Goal: Task Accomplishment & Management: Manage account settings

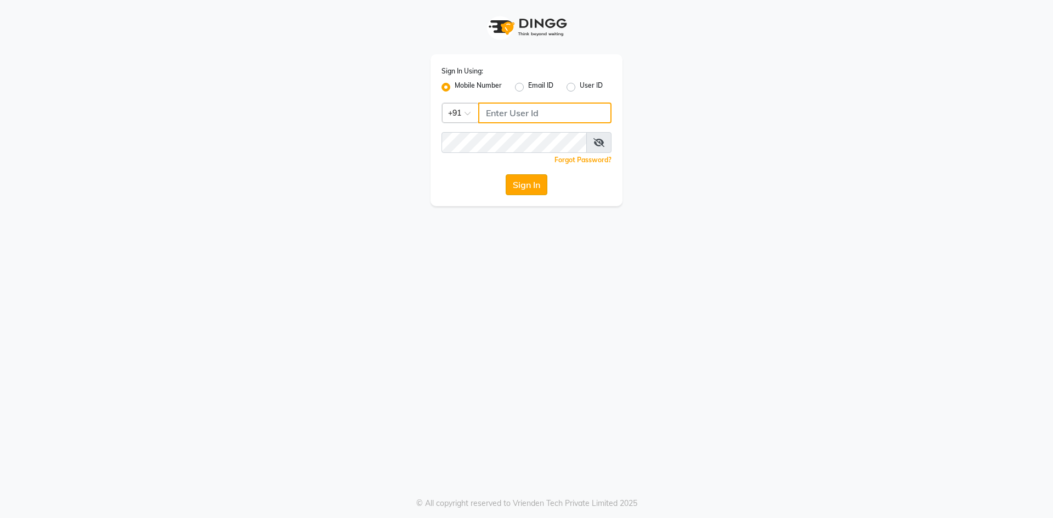
type input "9778373105"
click at [527, 185] on button "Sign In" at bounding box center [527, 184] width 42 height 21
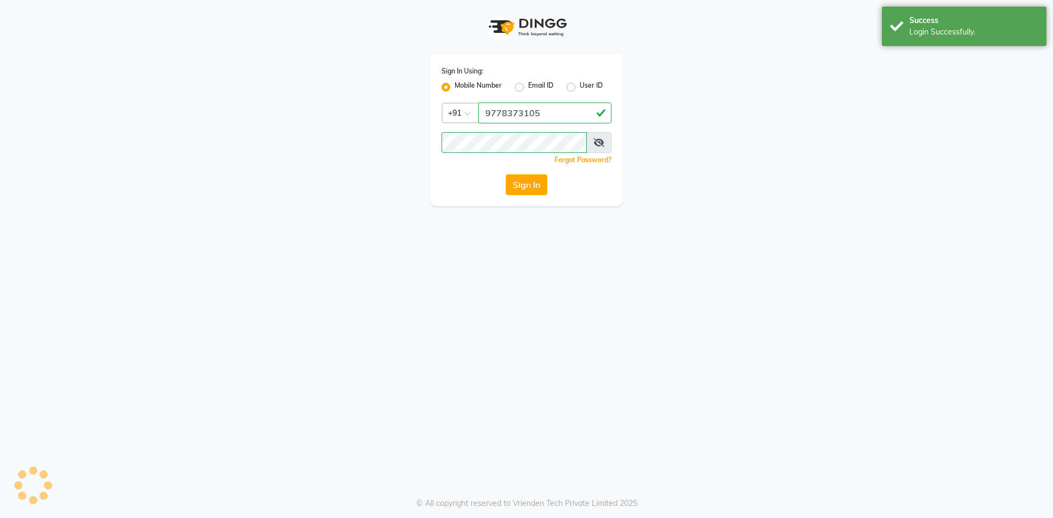
select select "7625"
select select "service"
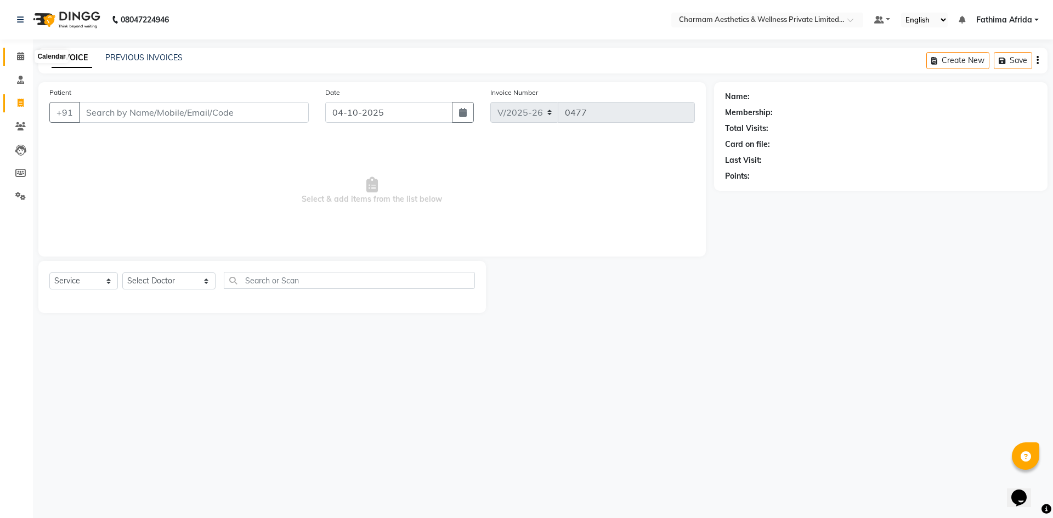
click at [18, 55] on icon at bounding box center [20, 56] width 7 height 8
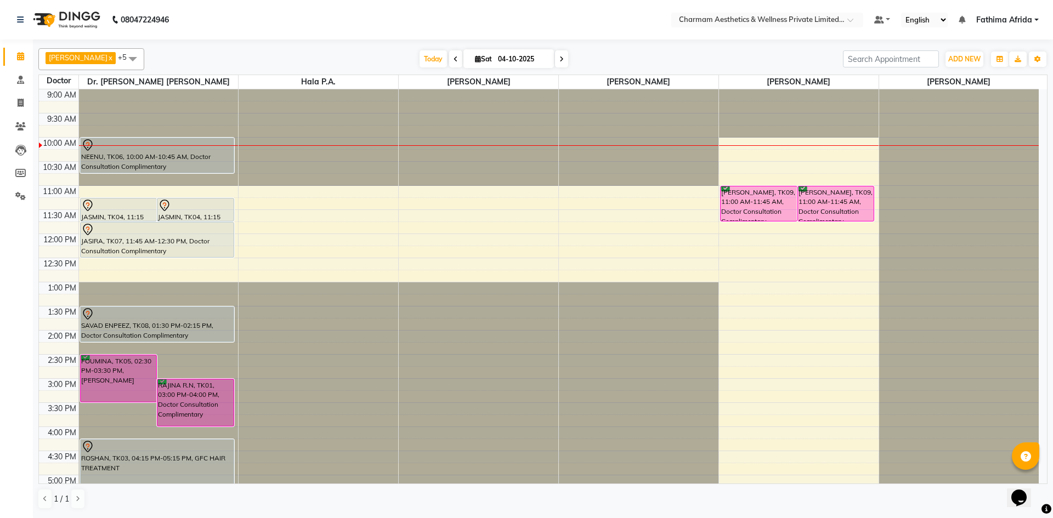
click at [462, 63] on span at bounding box center [455, 58] width 13 height 17
type input "03-10-2025"
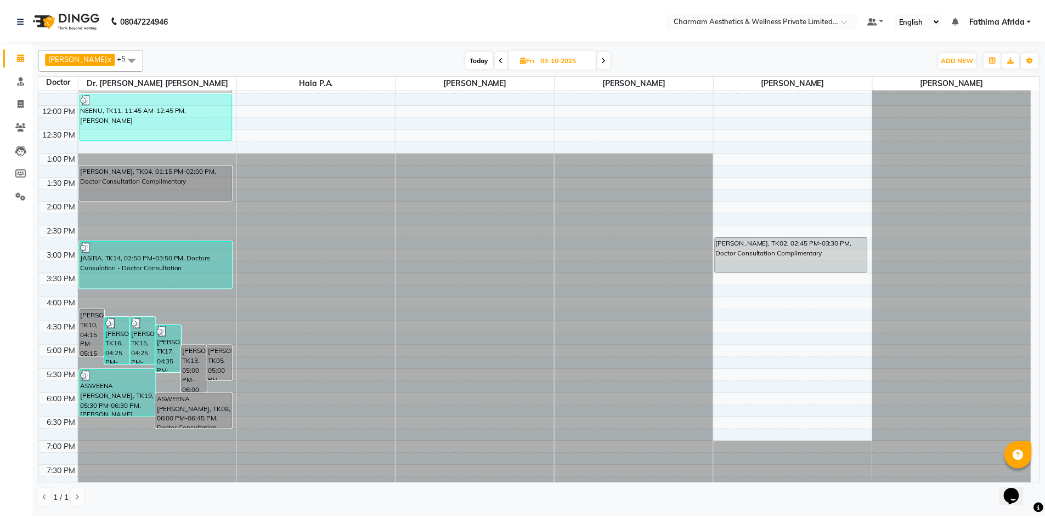
scroll to position [136, 0]
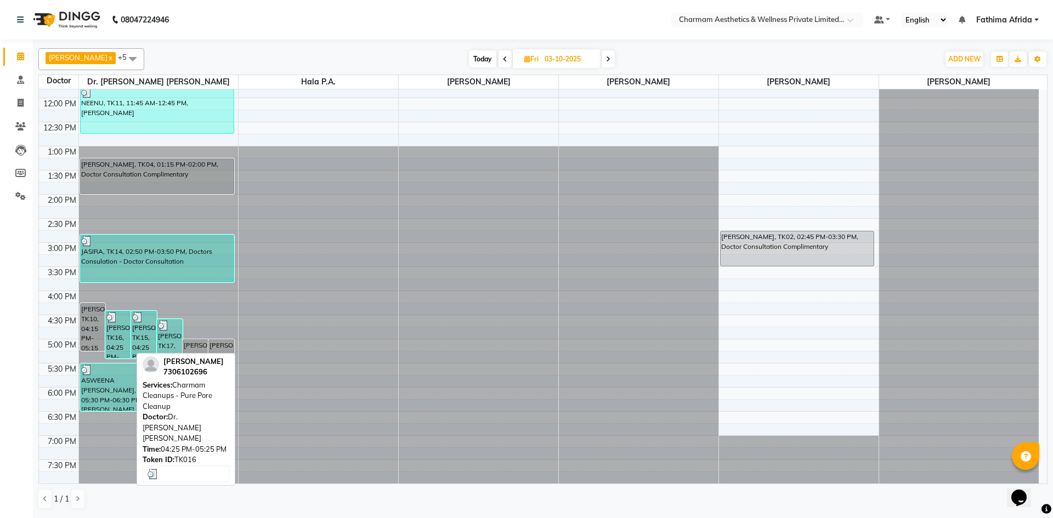
click at [112, 330] on div "[PERSON_NAME], TK16, 04:25 PM-05:25 PM, Charmam Cleanups - Pure Pore Cleanup" at bounding box center [118, 335] width 25 height 47
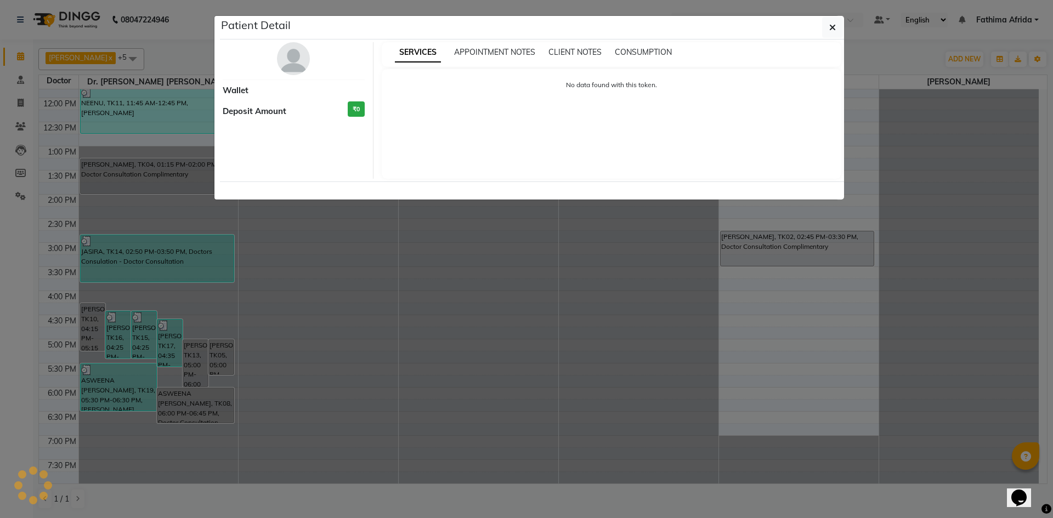
select select "3"
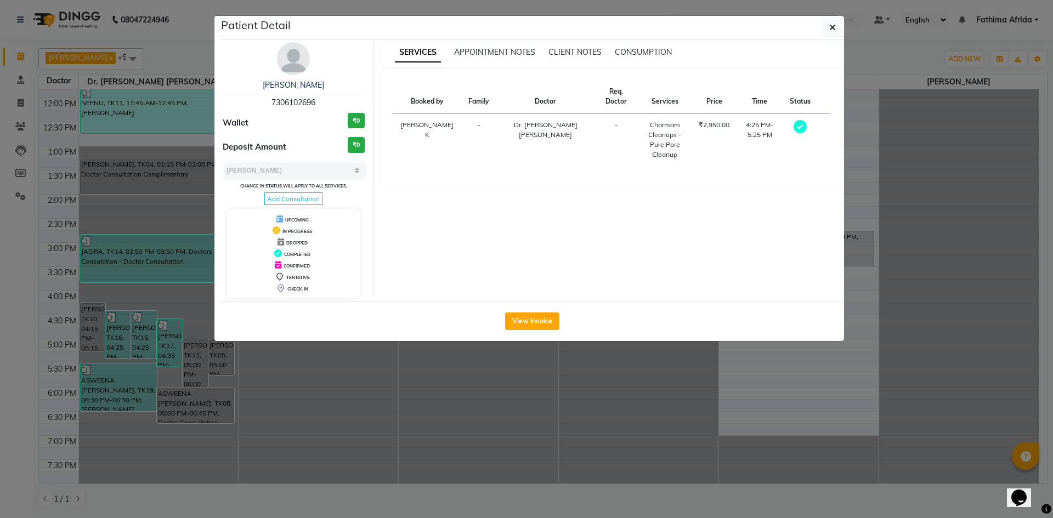
click at [282, 197] on span "Add Consultation" at bounding box center [293, 199] width 58 height 13
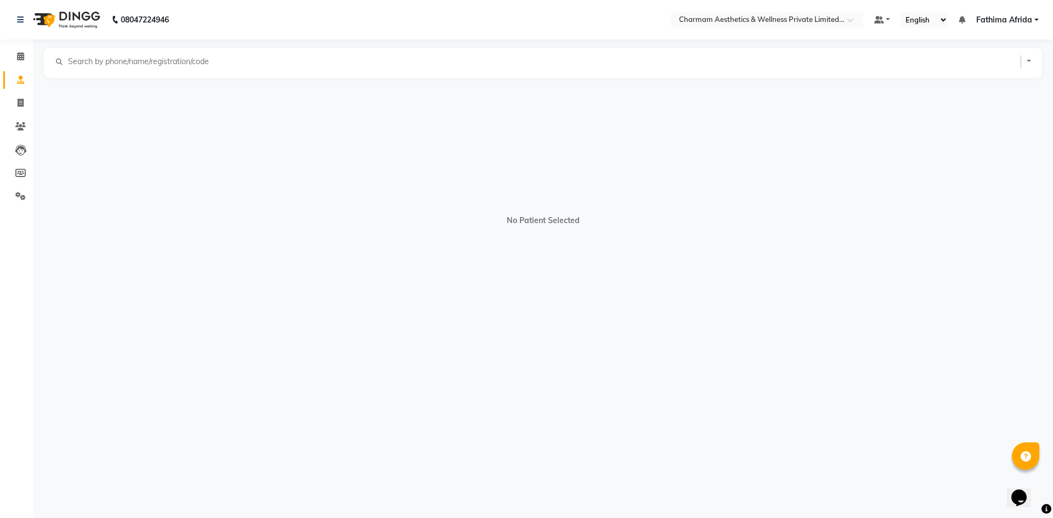
select select "[DEMOGRAPHIC_DATA]"
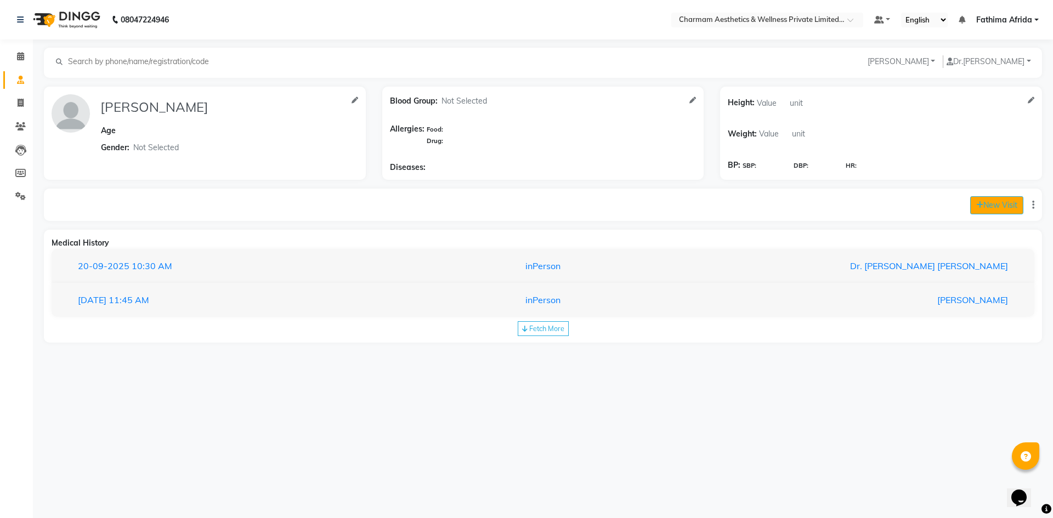
click at [971, 201] on button "New Visit" at bounding box center [996, 205] width 53 height 18
select select "600"
select select "inPerson"
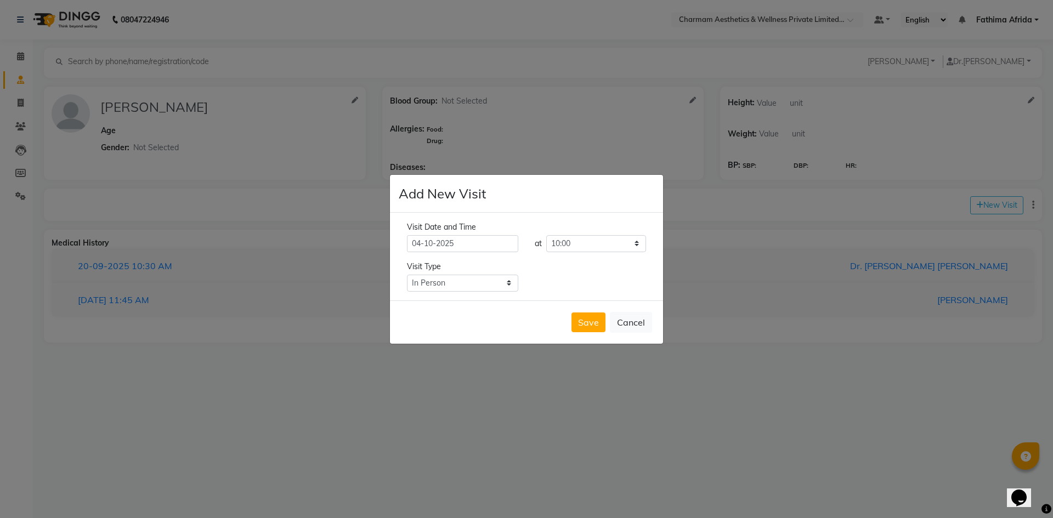
click at [422, 245] on input "04-10-2025" at bounding box center [462, 243] width 111 height 17
select select "10"
select select "2025"
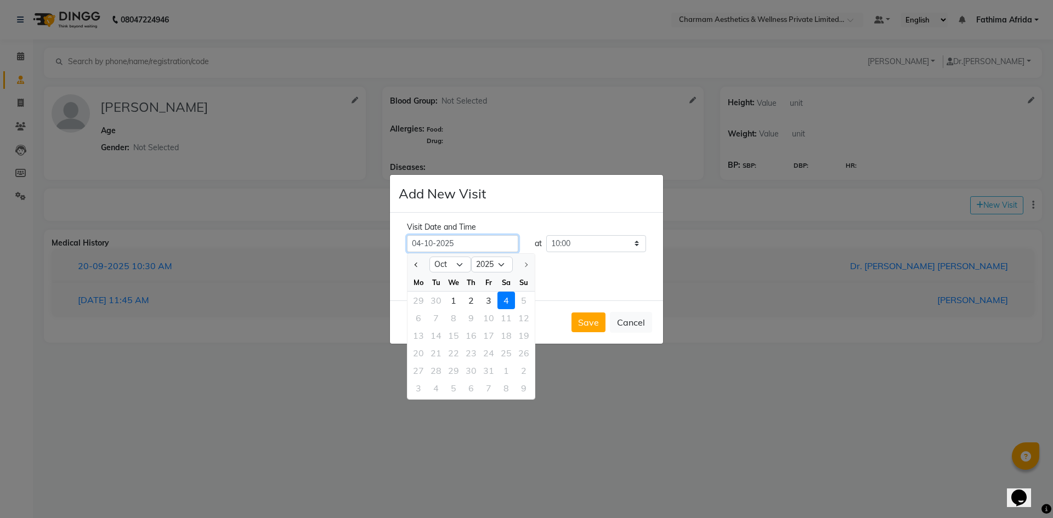
click at [421, 242] on input "04-10-2025" at bounding box center [462, 243] width 111 height 17
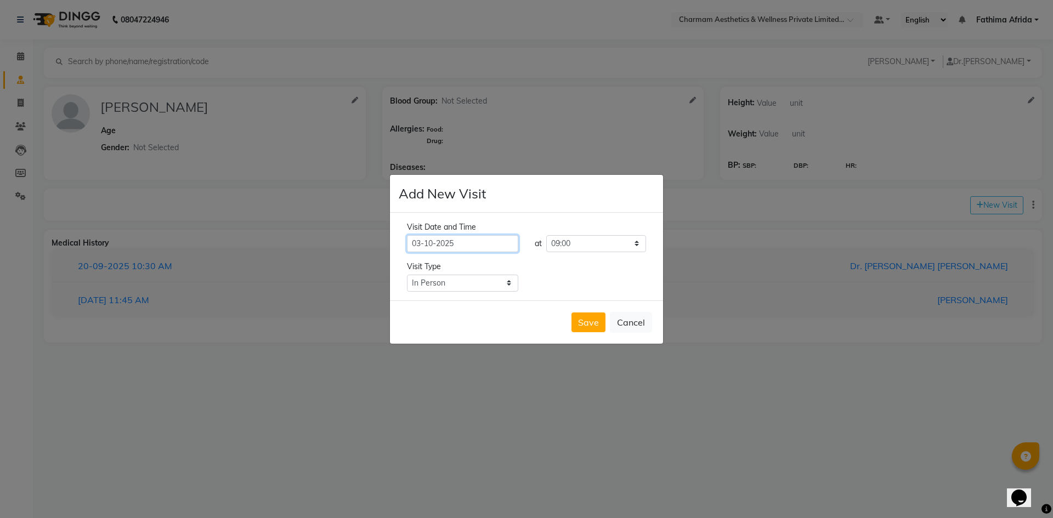
type input "03-10-2025"
click at [585, 240] on select "Select time 09:00 09:15 09:30 09:45 10:00 10:15 10:30 10:45 11:00 11:15 11:30 1…" at bounding box center [596, 243] width 100 height 17
select select "1020"
click at [546, 235] on select "Select time 09:00 09:15 09:30 09:45 10:00 10:15 10:30 10:45 11:00 11:15 11:30 1…" at bounding box center [596, 243] width 100 height 17
click at [603, 313] on button "Save" at bounding box center [589, 323] width 34 height 20
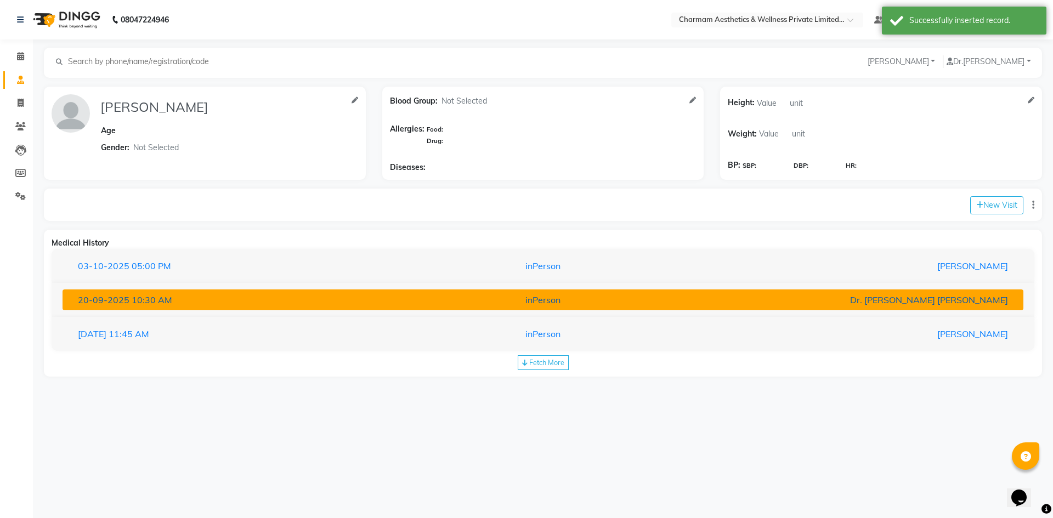
type input "[PERSON_NAME]"
select select "[DEMOGRAPHIC_DATA]"
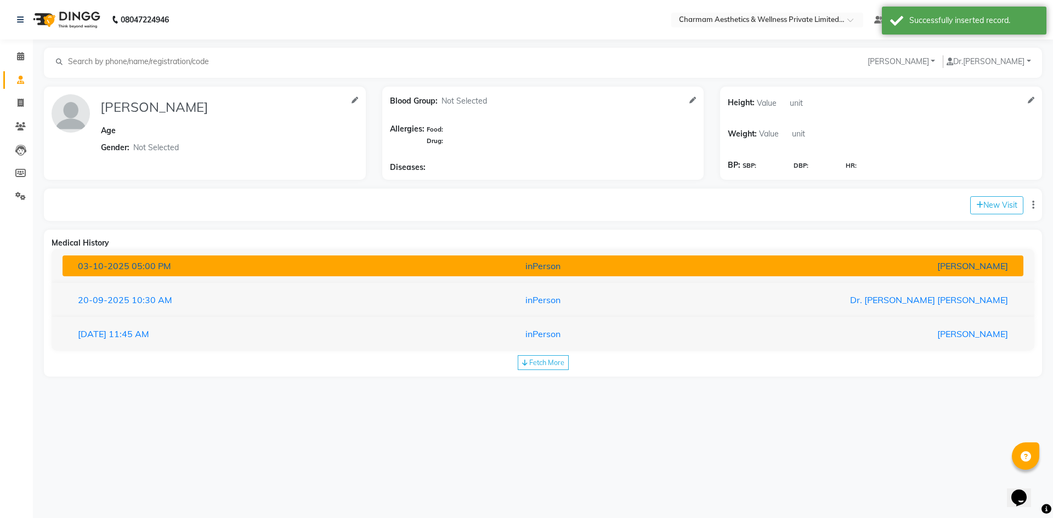
click at [507, 269] on div "inPerson" at bounding box center [542, 265] width 315 height 13
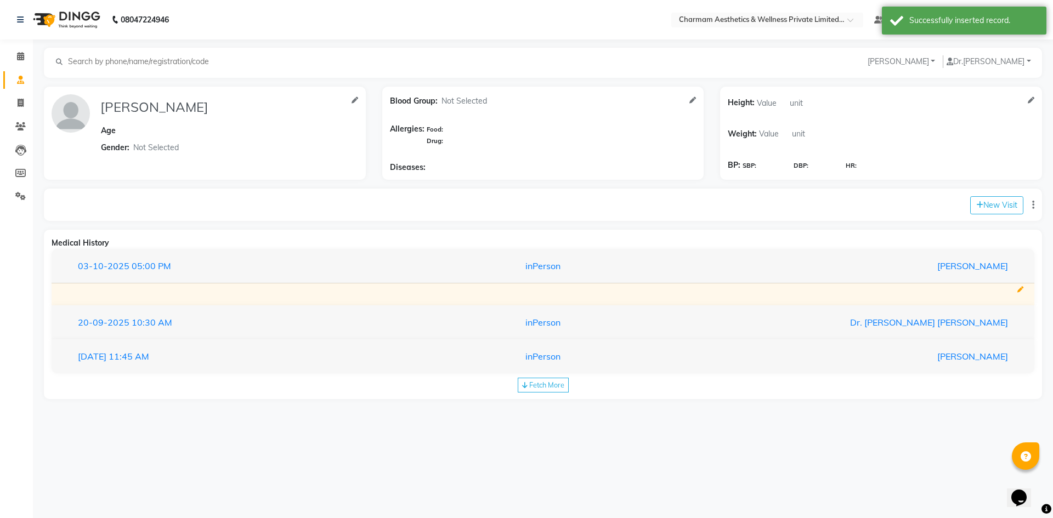
click at [1021, 287] on icon at bounding box center [1020, 290] width 6 height 6
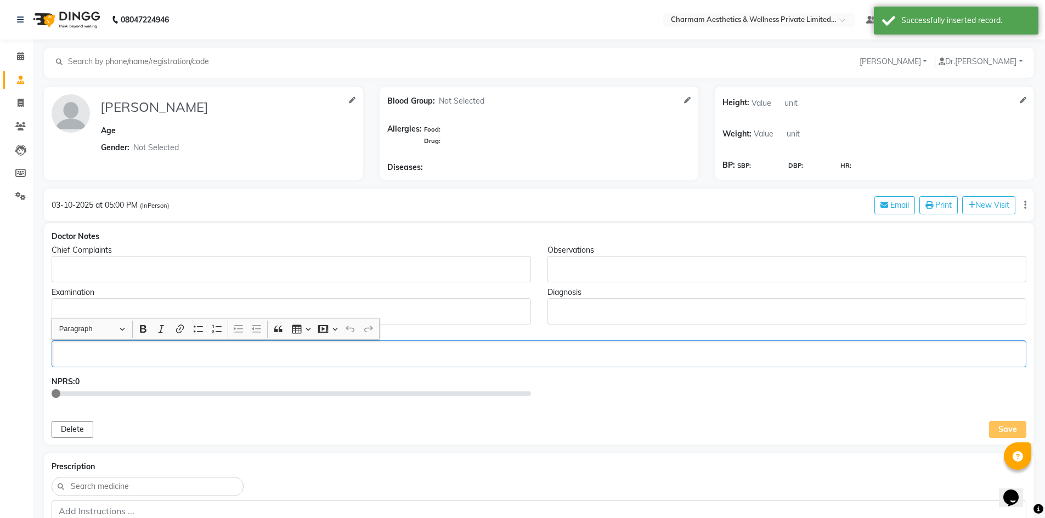
click at [152, 348] on p "Rich Text Editor, main" at bounding box center [538, 354] width 964 height 12
click at [596, 279] on div "Rich Text Editor, main" at bounding box center [786, 269] width 479 height 26
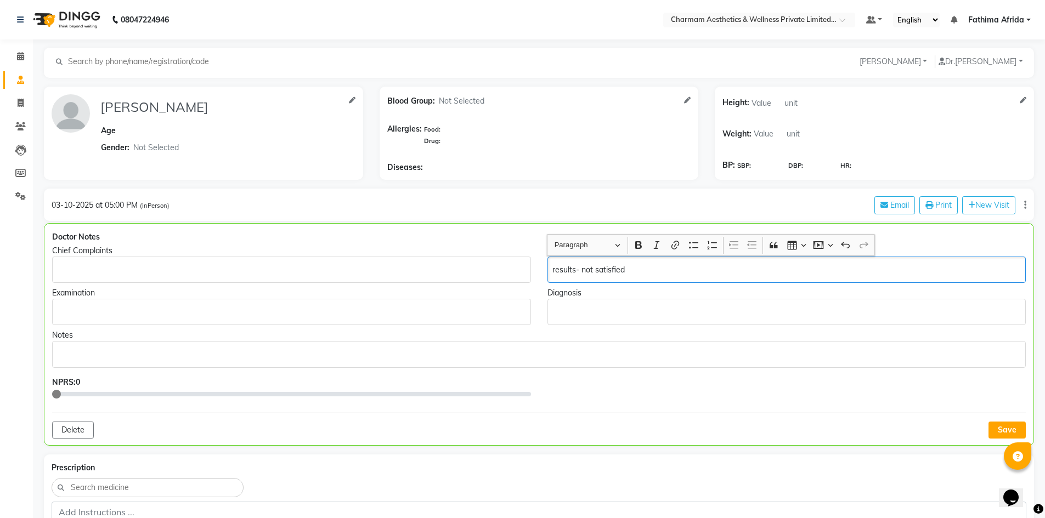
click at [82, 355] on p "Rich Text Editor, main" at bounding box center [538, 355] width 963 height 12
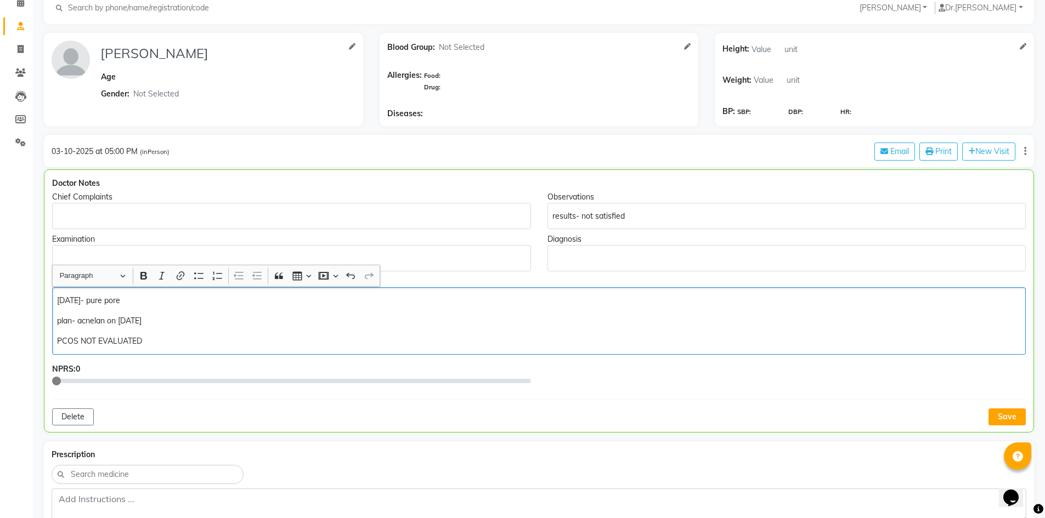
scroll to position [165, 0]
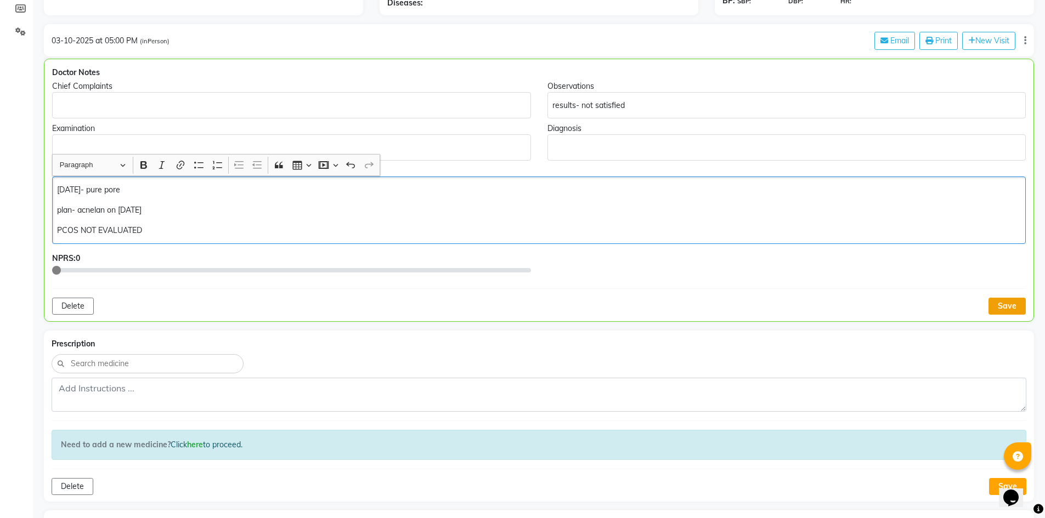
click at [1021, 302] on button "Save" at bounding box center [1006, 306] width 37 height 17
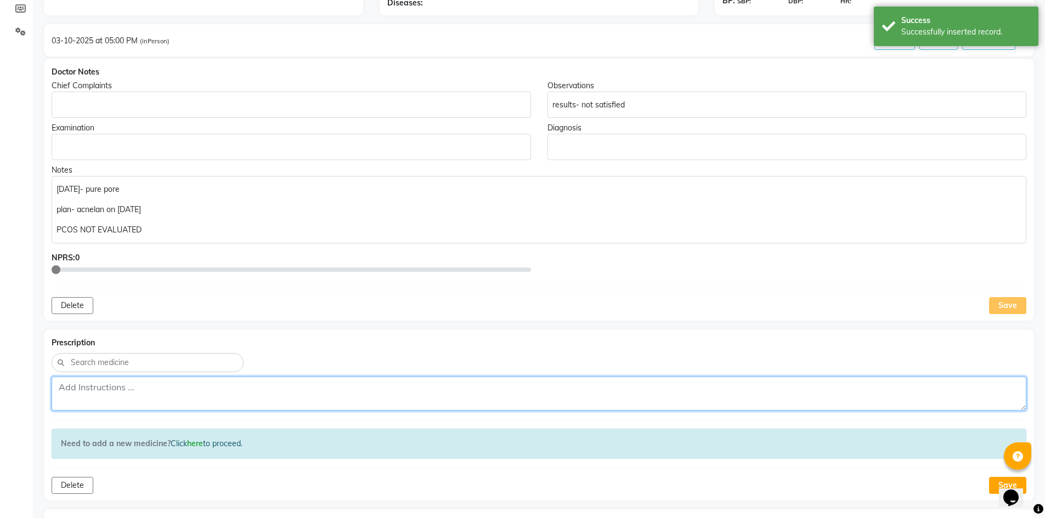
click at [127, 391] on textarea at bounding box center [539, 394] width 975 height 34
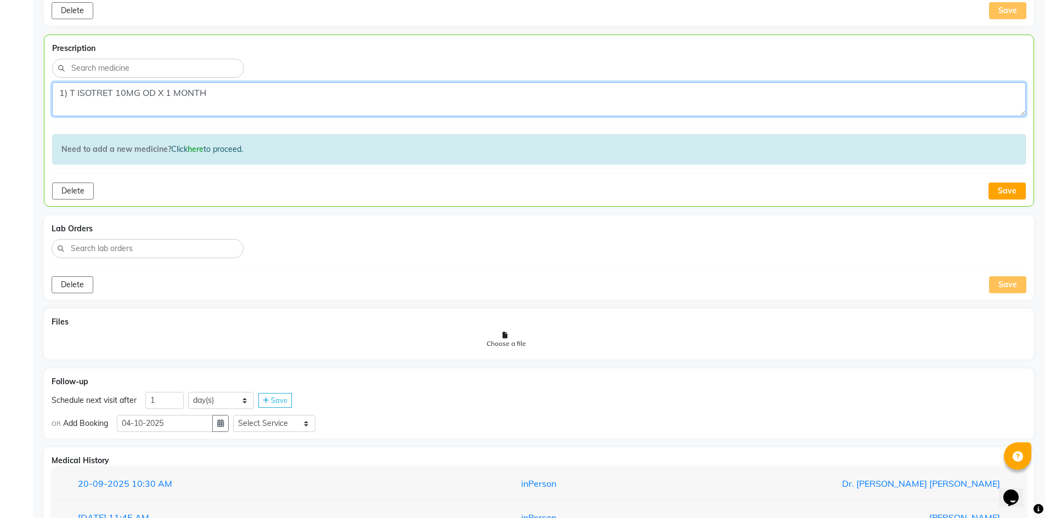
scroll to position [494, 0]
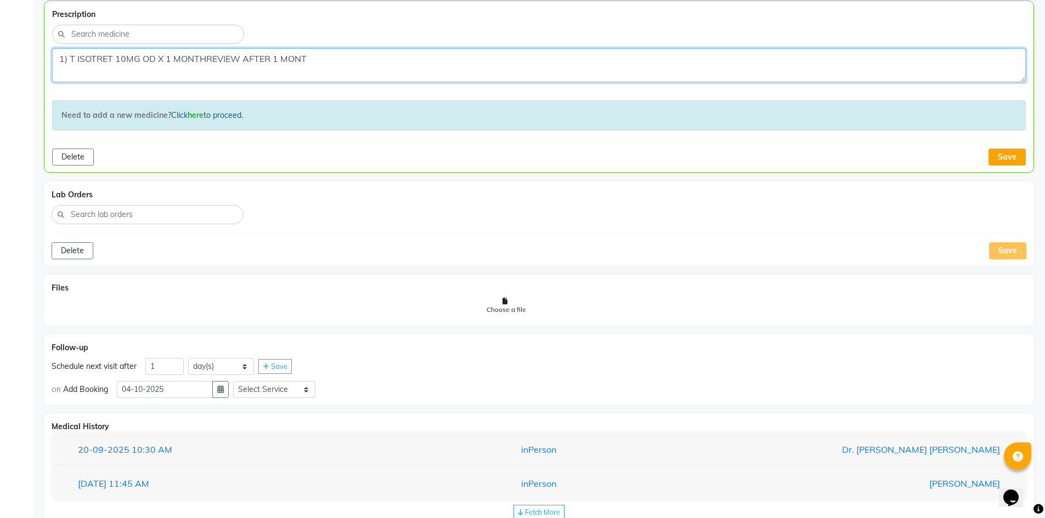
click at [205, 56] on textarea "1) T ISOTRET 10MG OD X 1 MONTHREVIEW AFTER 1 MONT" at bounding box center [539, 65] width 974 height 34
click at [326, 61] on textarea "1) T ISOTRET 10MG OD X 1 MONTH REVIEW AFTER 1 MONT" at bounding box center [539, 65] width 974 height 34
type textarea "1) T ISOTRET 10MG OD X 1 MONTH REVIEW AFTER 1 MONTH"
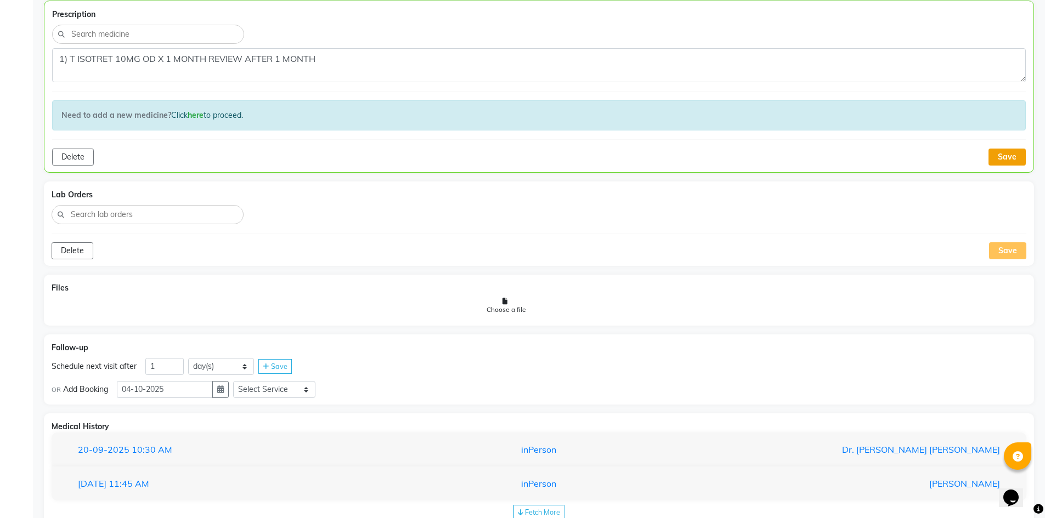
click at [1007, 156] on button "Save" at bounding box center [1006, 157] width 37 height 17
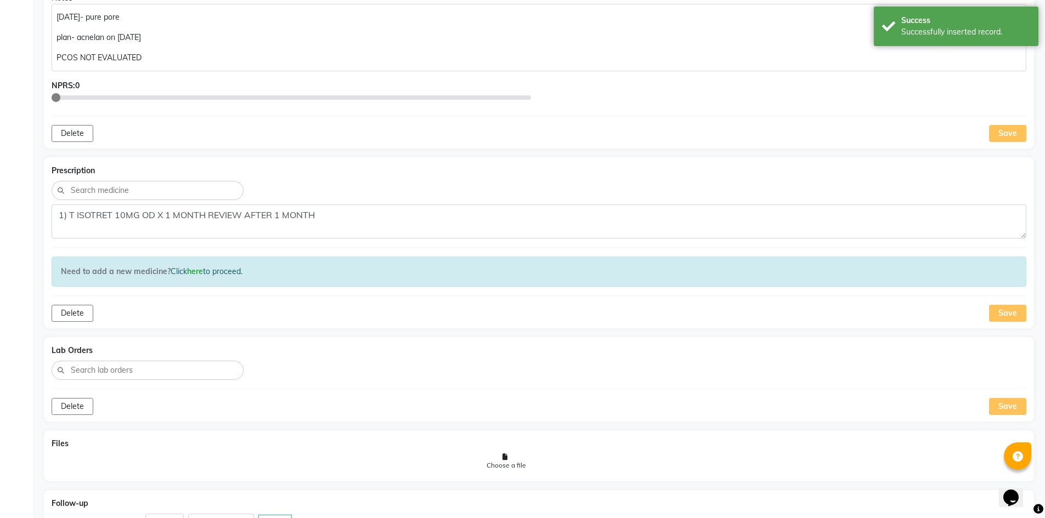
scroll to position [165, 0]
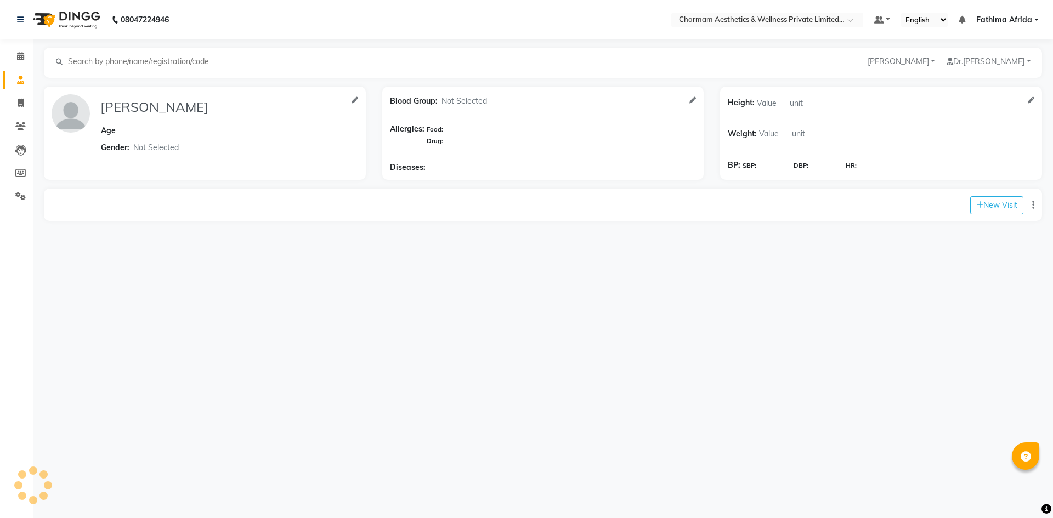
select select "[DEMOGRAPHIC_DATA]"
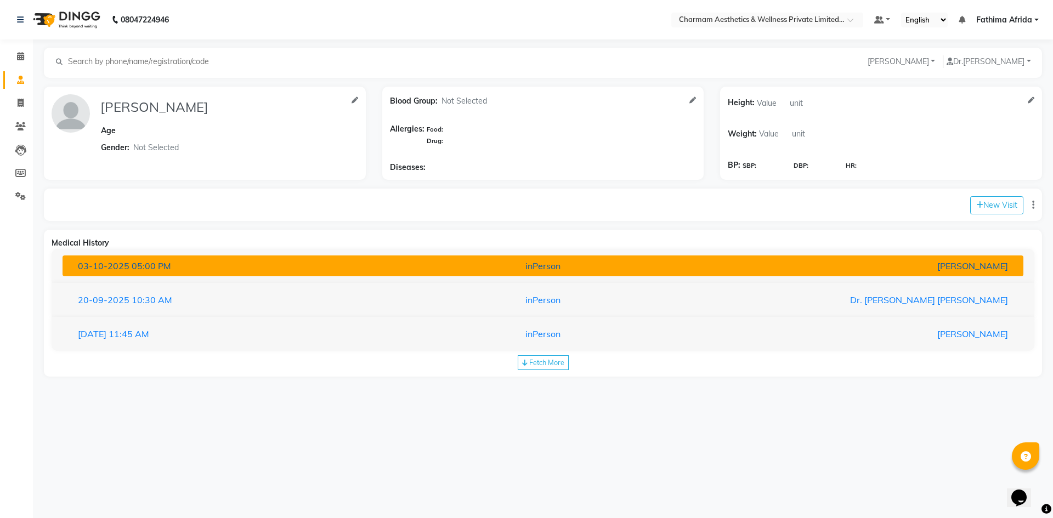
click at [242, 261] on div "03-10-2025 05:00 PM" at bounding box center [227, 265] width 315 height 13
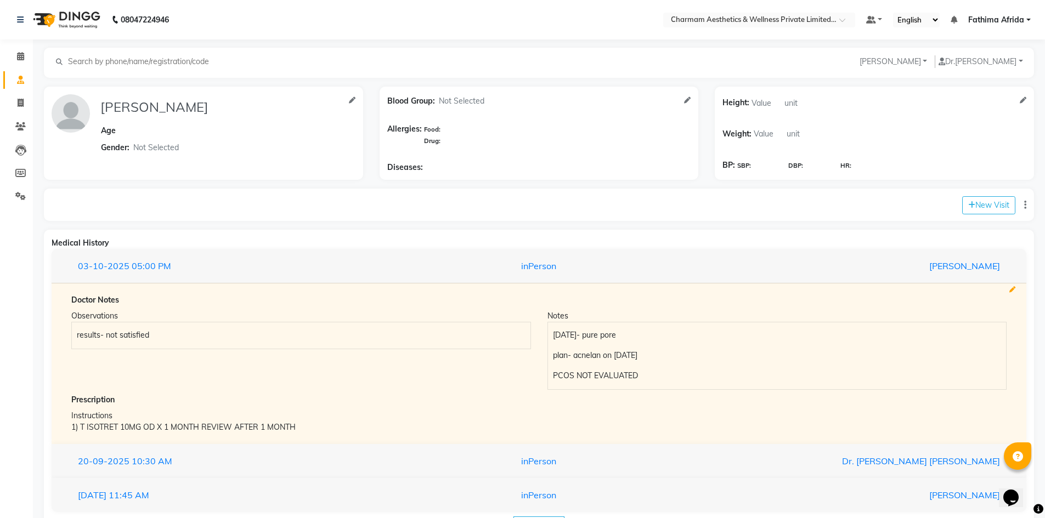
click at [1011, 288] on icon at bounding box center [1012, 290] width 6 height 6
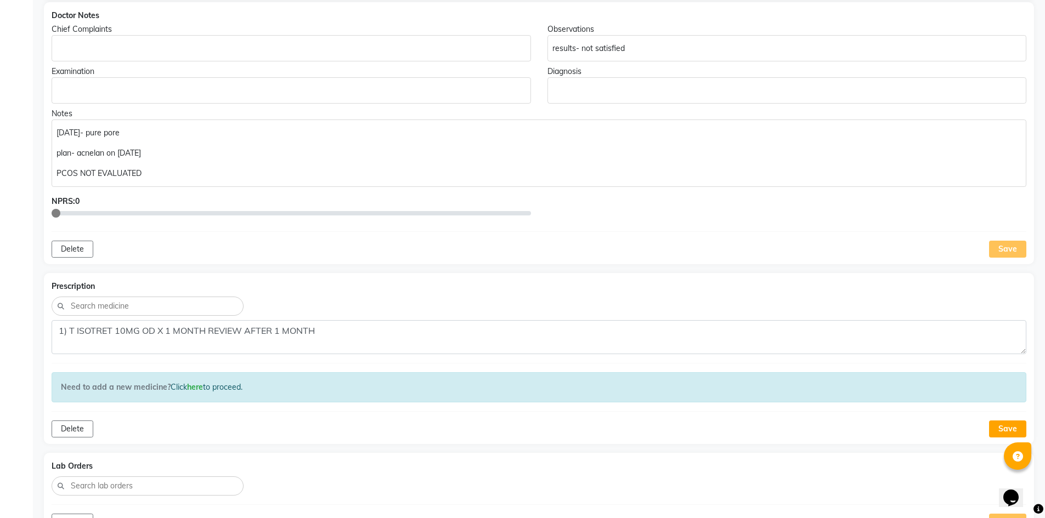
scroll to position [315, 0]
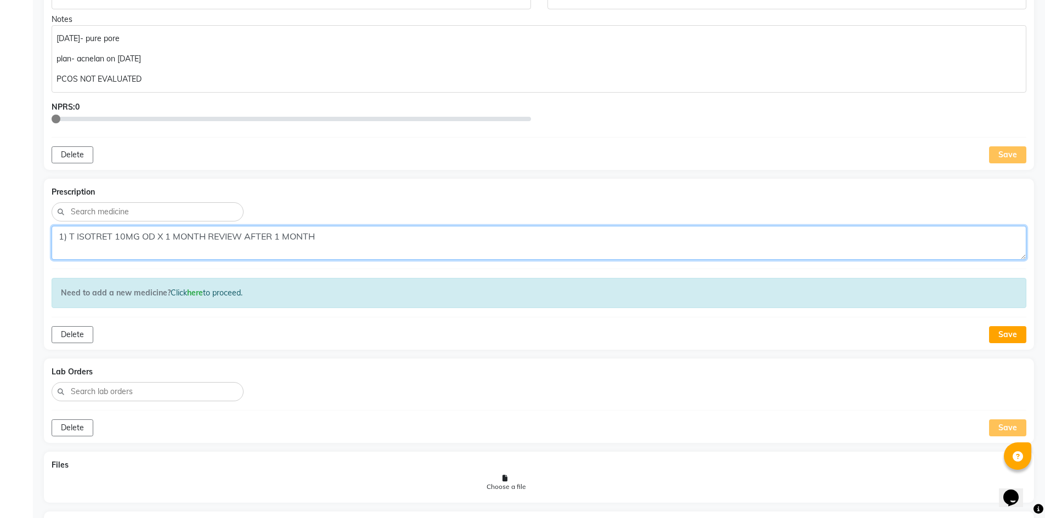
drag, startPoint x: 209, startPoint y: 240, endPoint x: 216, endPoint y: 238, distance: 7.3
click at [209, 239] on textarea "1) T ISOTRET 10MG OD X 1 MONTH REVIEW AFTER 1 MONTH" at bounding box center [539, 243] width 975 height 34
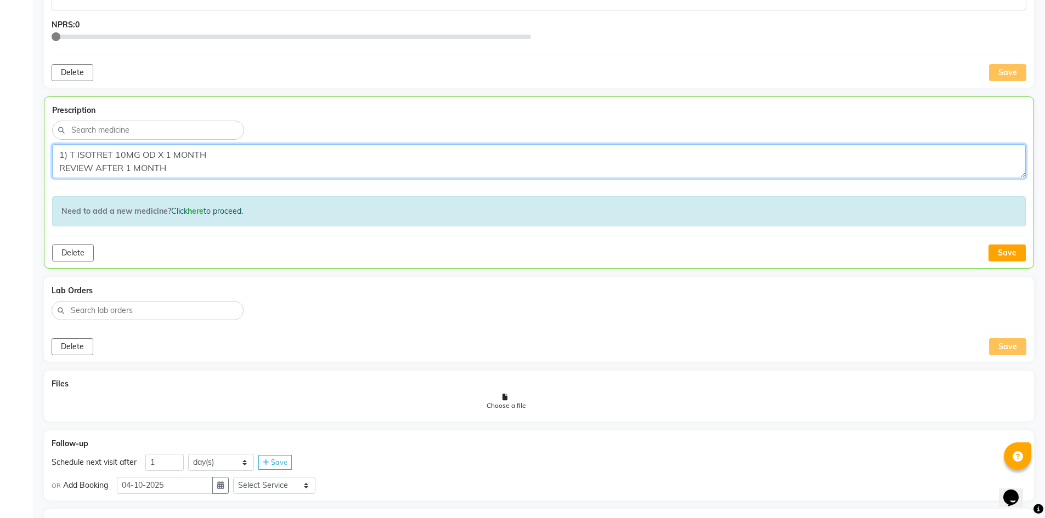
scroll to position [425, 0]
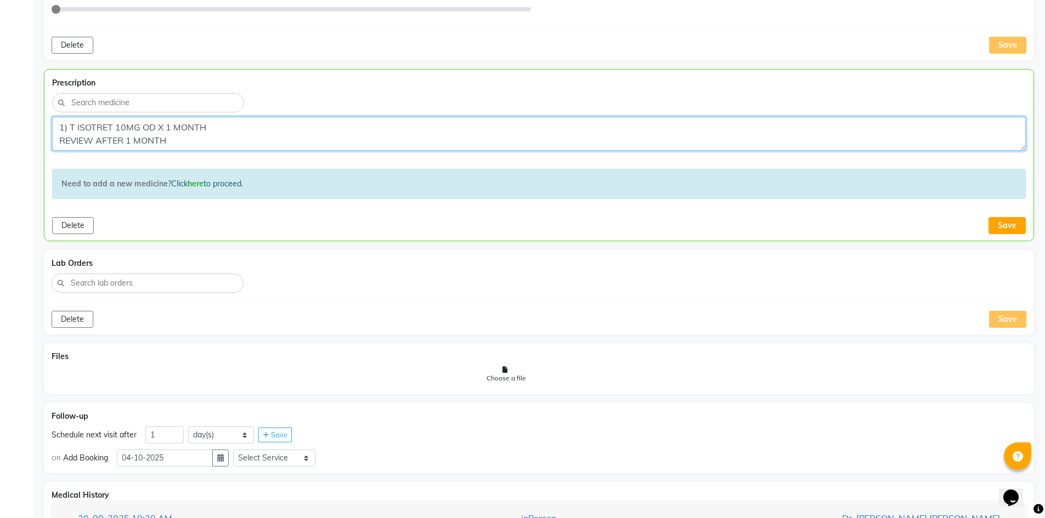
type textarea "1) T ISOTRET 10MG OD X 1 MONTH REVIEW AFTER 1 MONTH"
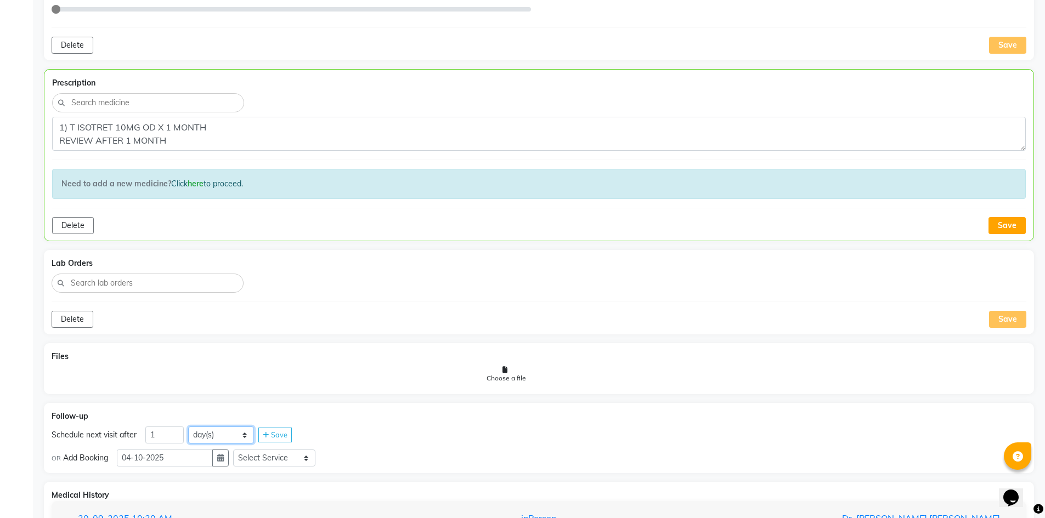
click at [220, 434] on select "day(s) week(s) month(s)" at bounding box center [221, 435] width 66 height 17
select select "week"
click at [188, 427] on select "day(s) week(s) month(s)" at bounding box center [221, 435] width 66 height 17
click at [262, 437] on div "Save" at bounding box center [274, 435] width 33 height 15
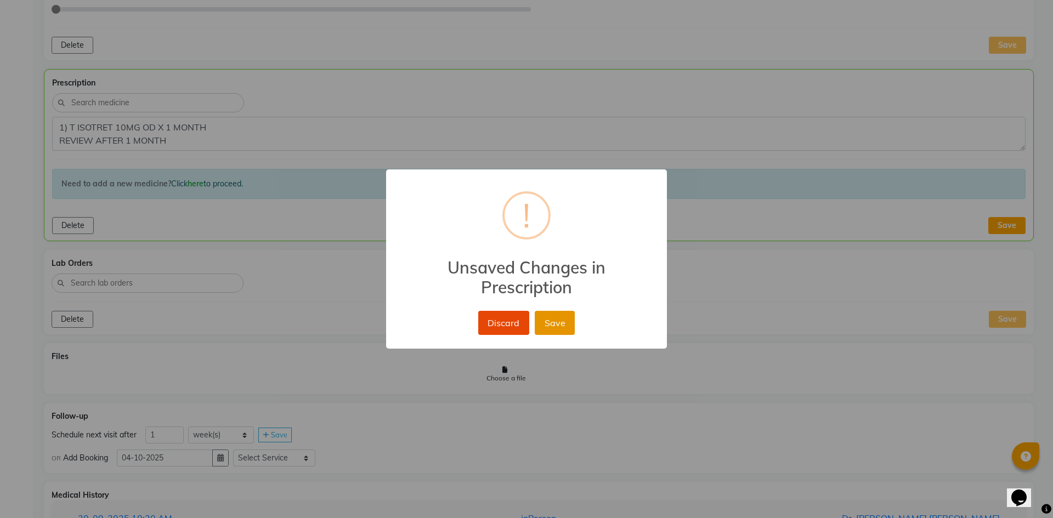
click at [544, 323] on button "Save" at bounding box center [555, 323] width 40 height 24
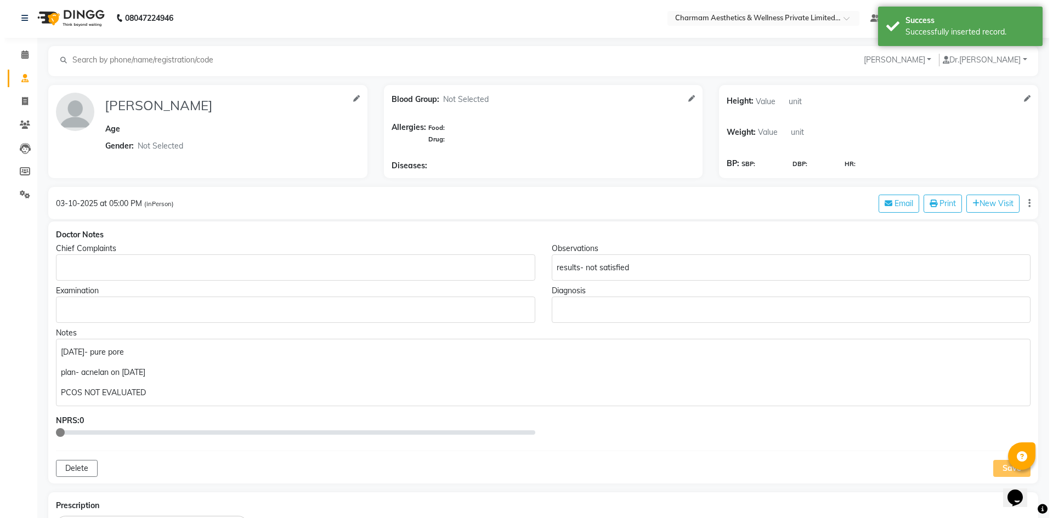
scroll to position [0, 0]
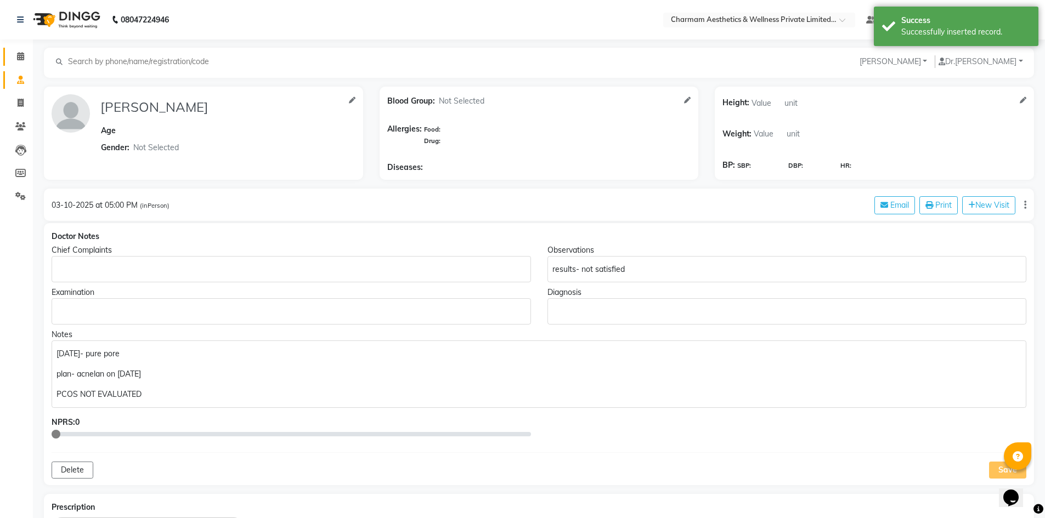
click at [22, 49] on link "Calendar" at bounding box center [16, 57] width 26 height 18
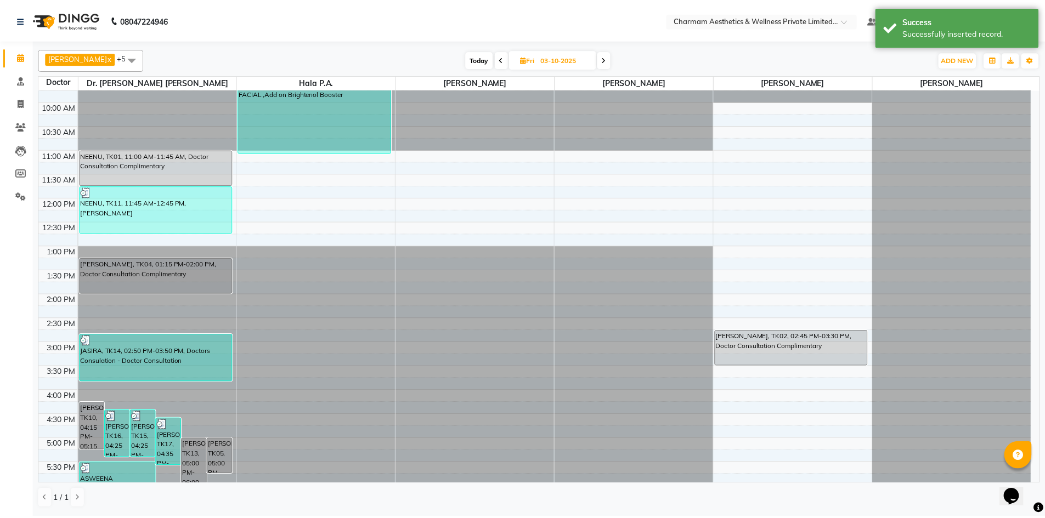
scroll to position [136, 0]
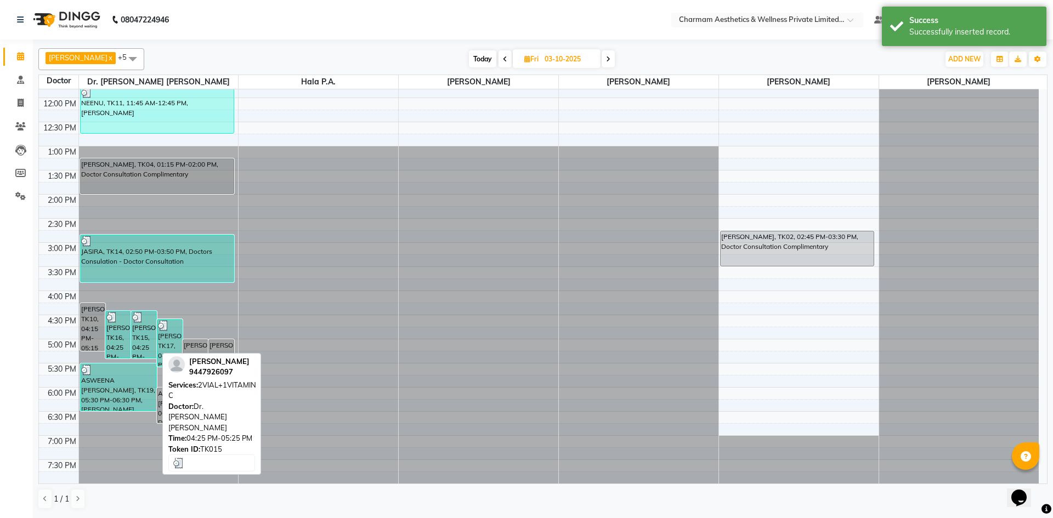
click at [149, 336] on div "[PERSON_NAME], TK15, 04:25 PM-05:25 PM, 2VIAL+1VITAMIN C" at bounding box center [144, 335] width 25 height 47
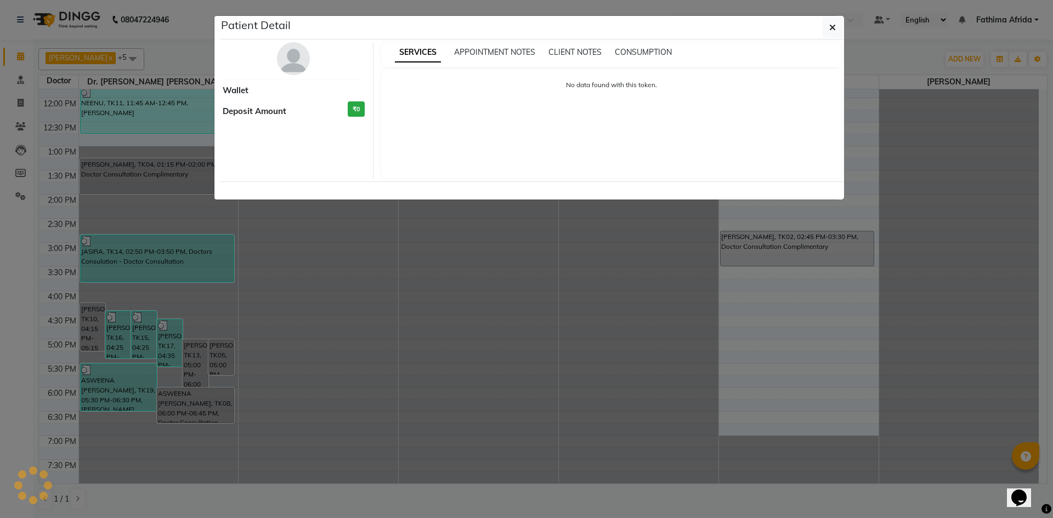
select select "3"
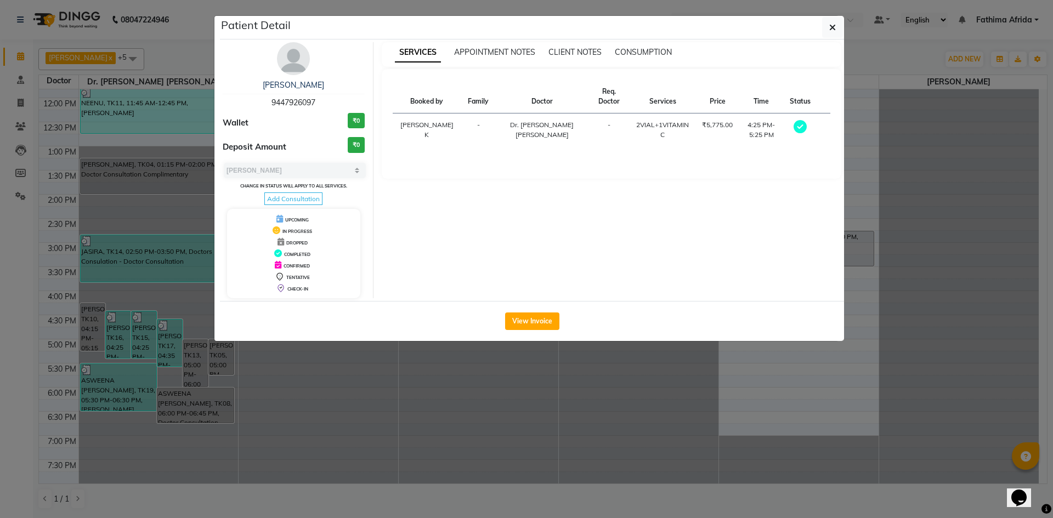
click at [292, 199] on span "Add Consultation" at bounding box center [293, 199] width 58 height 13
select select "[DEMOGRAPHIC_DATA]"
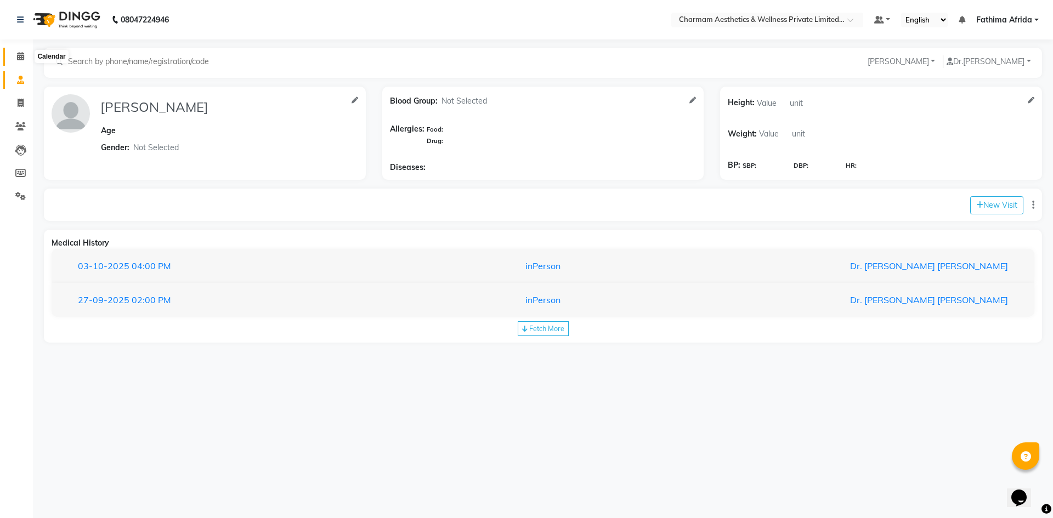
click at [20, 56] on icon at bounding box center [20, 56] width 7 height 8
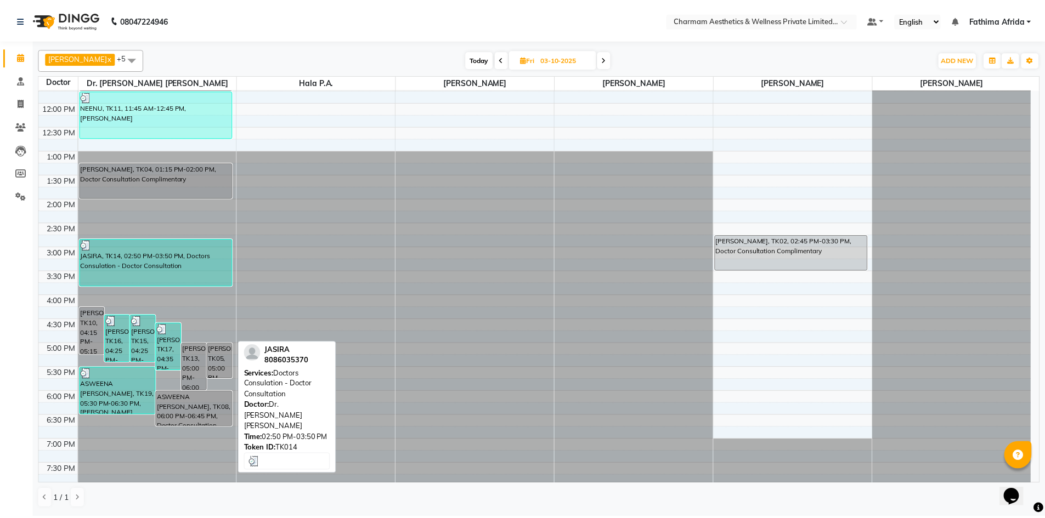
scroll to position [136, 0]
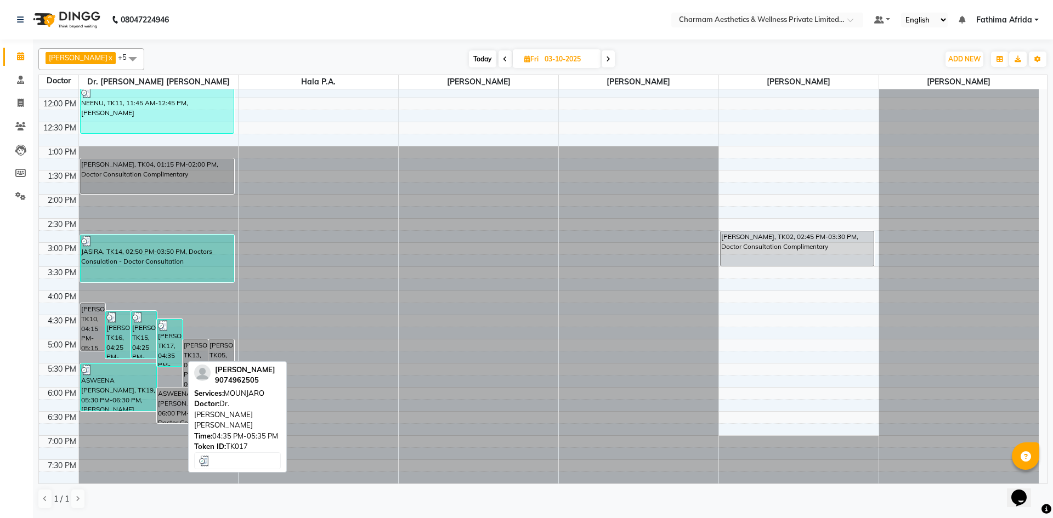
click at [172, 340] on div "[PERSON_NAME], TK17, 04:35 PM-05:35 PM, [PERSON_NAME]" at bounding box center [169, 343] width 25 height 47
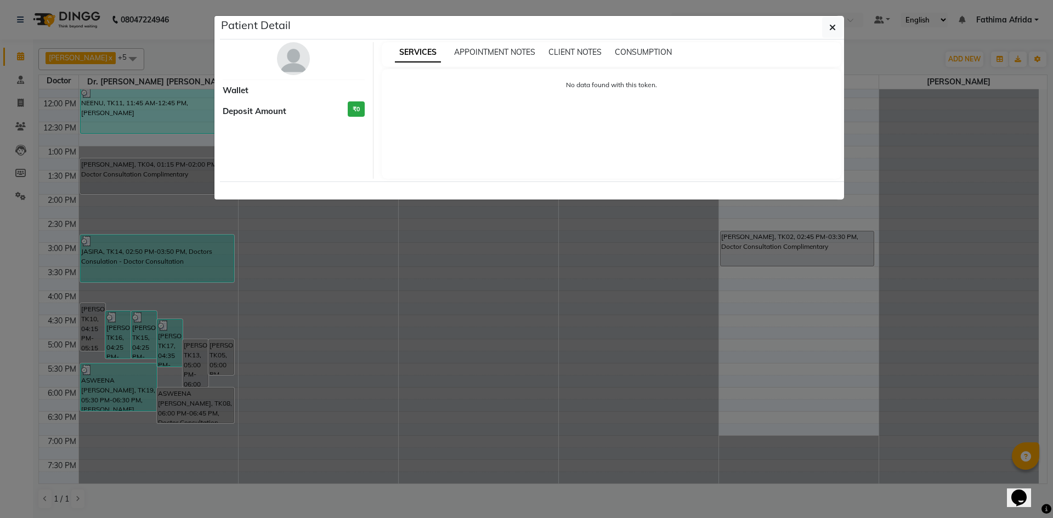
select select "3"
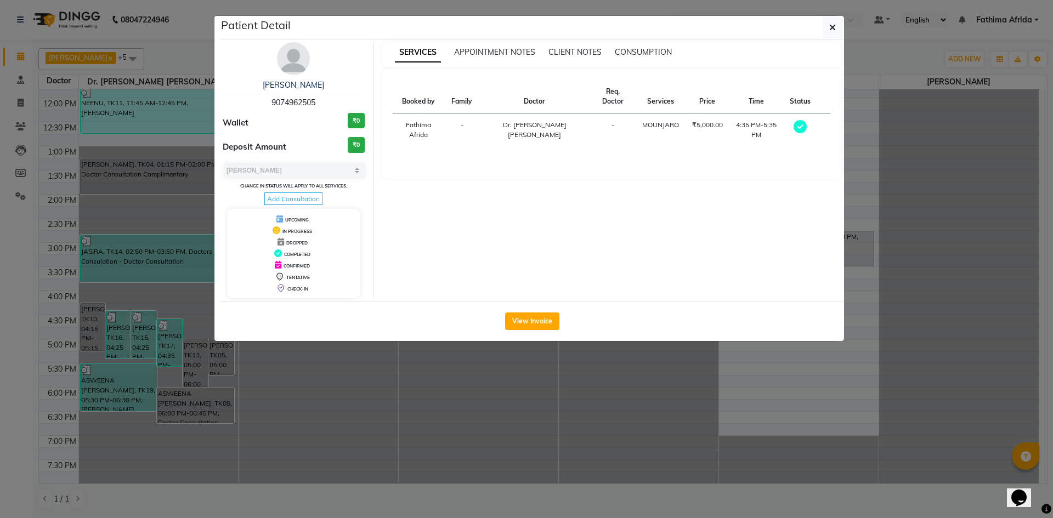
click at [293, 199] on span "Add Consultation" at bounding box center [293, 199] width 58 height 13
select select "[DEMOGRAPHIC_DATA]"
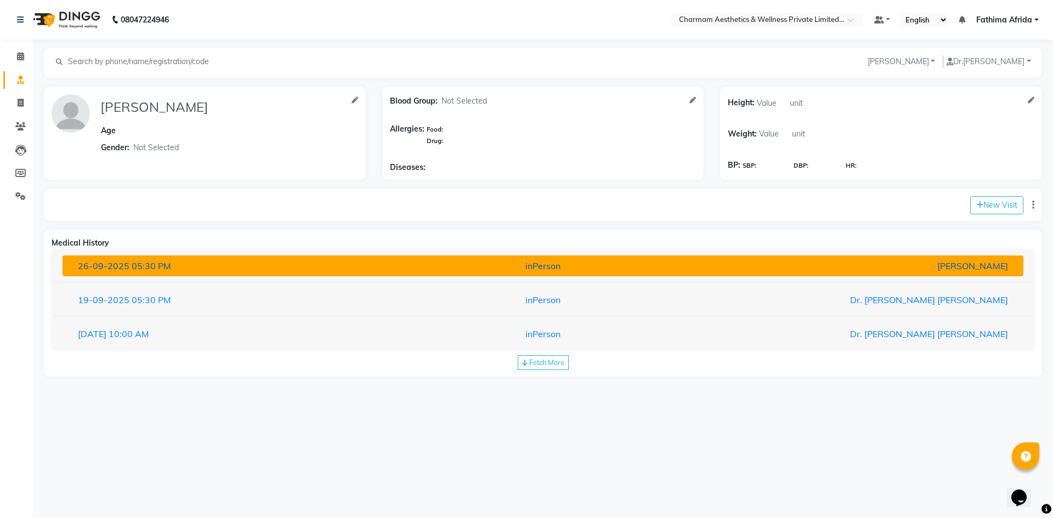
click at [351, 258] on button "26-09-2025 05:30 PM inPerson Dr. Praveen Samuel" at bounding box center [543, 266] width 961 height 21
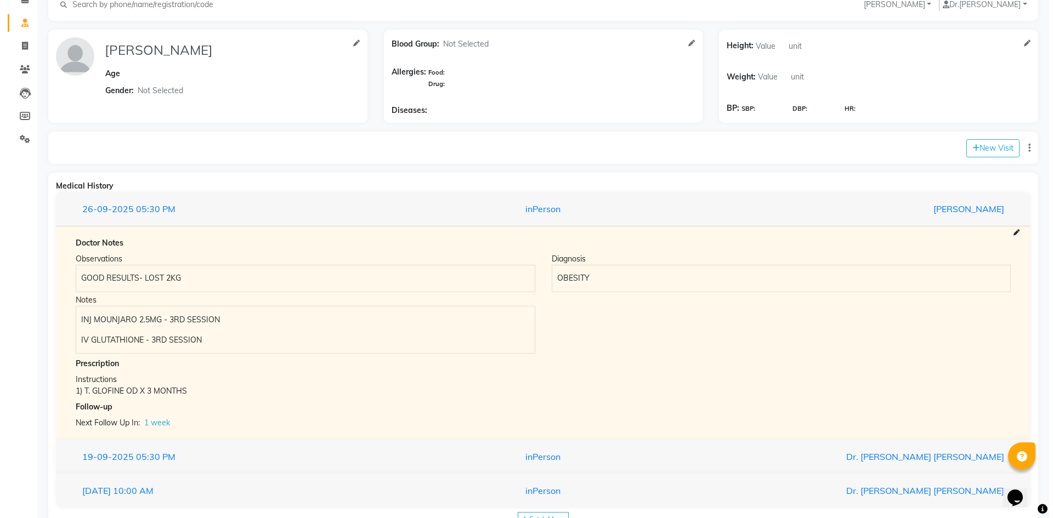
scroll to position [94, 0]
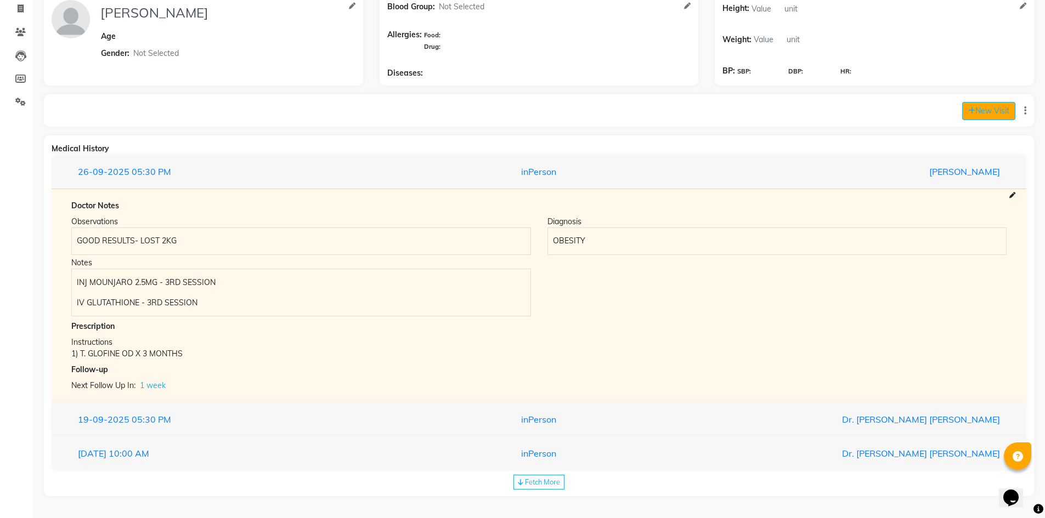
click at [974, 106] on button "New Visit" at bounding box center [988, 111] width 53 height 18
select select "600"
select select "inPerson"
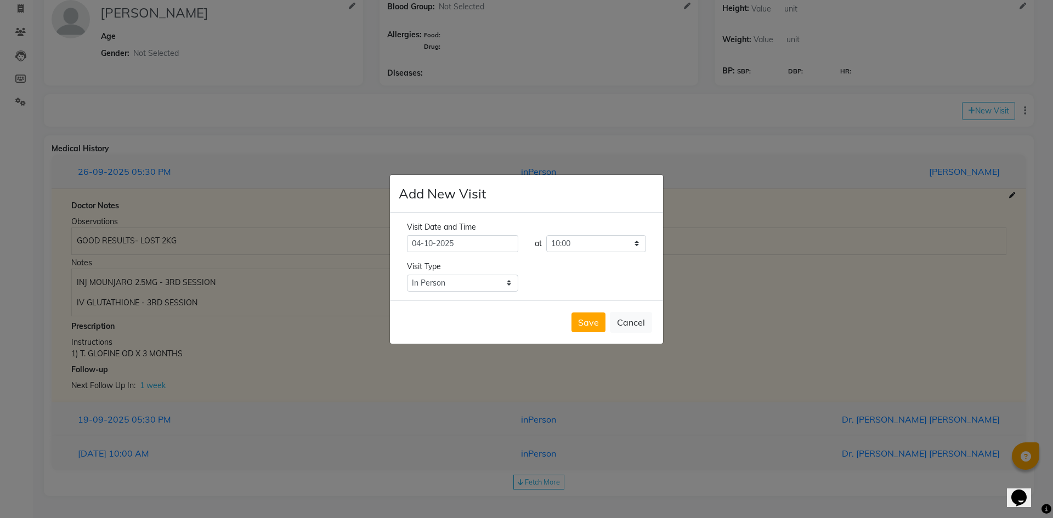
click at [422, 242] on input "04-10-2025" at bounding box center [462, 243] width 111 height 17
select select "10"
select select "2025"
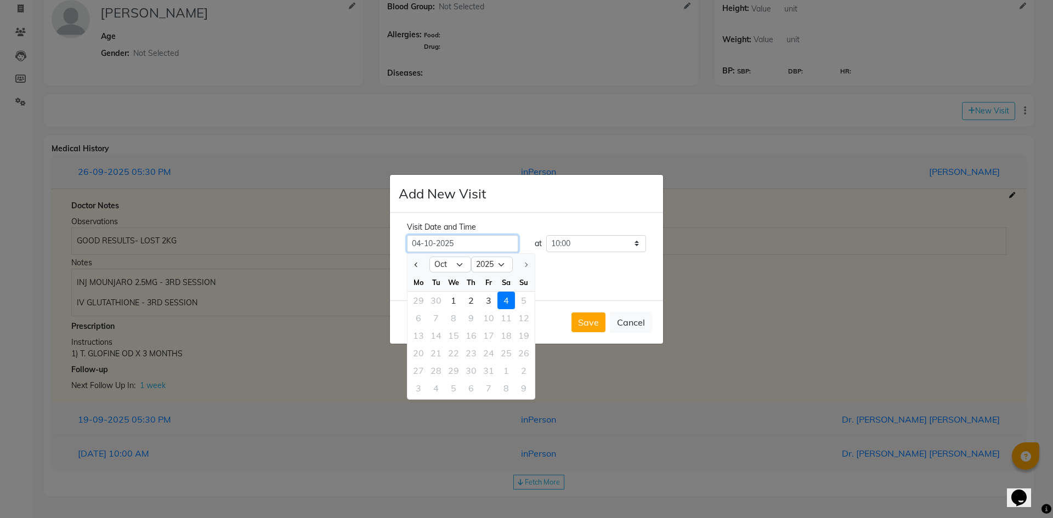
click at [421, 244] on input "04-10-2025" at bounding box center [462, 243] width 111 height 17
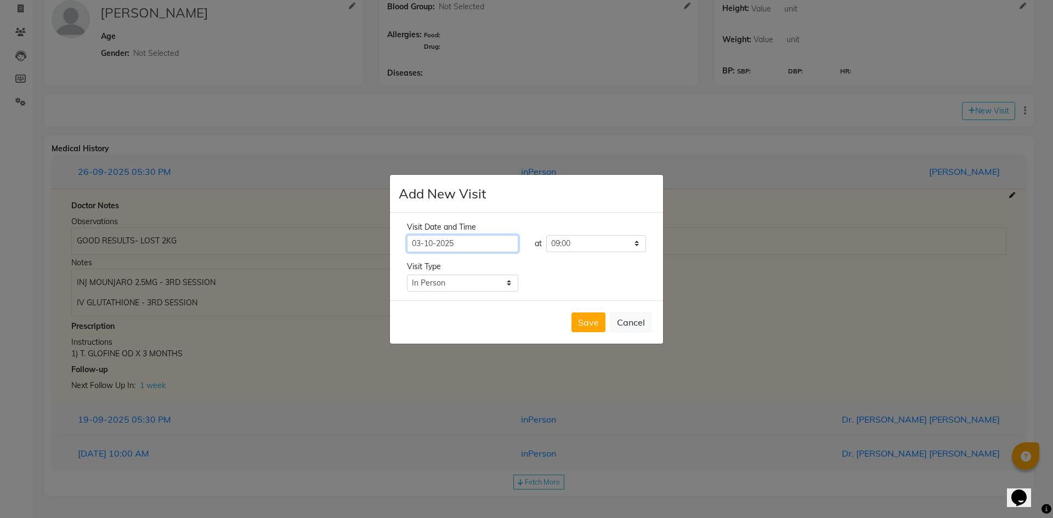
type input "03-10-2025"
click at [612, 241] on select "Select time 09:00 09:15 09:30 09:45 10:00 10:15 10:30 10:45 11:00 11:15 11:30 1…" at bounding box center [596, 243] width 100 height 17
select select "1080"
click at [546, 235] on select "Select time 09:00 09:15 09:30 09:45 10:00 10:15 10:30 10:45 11:00 11:15 11:30 1…" at bounding box center [596, 243] width 100 height 17
click at [593, 317] on button "Save" at bounding box center [589, 323] width 34 height 20
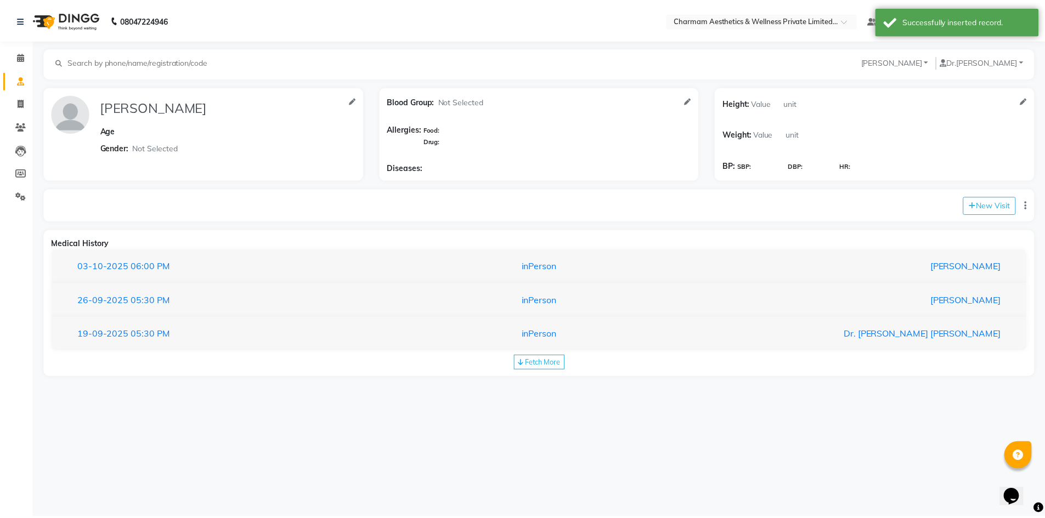
scroll to position [0, 0]
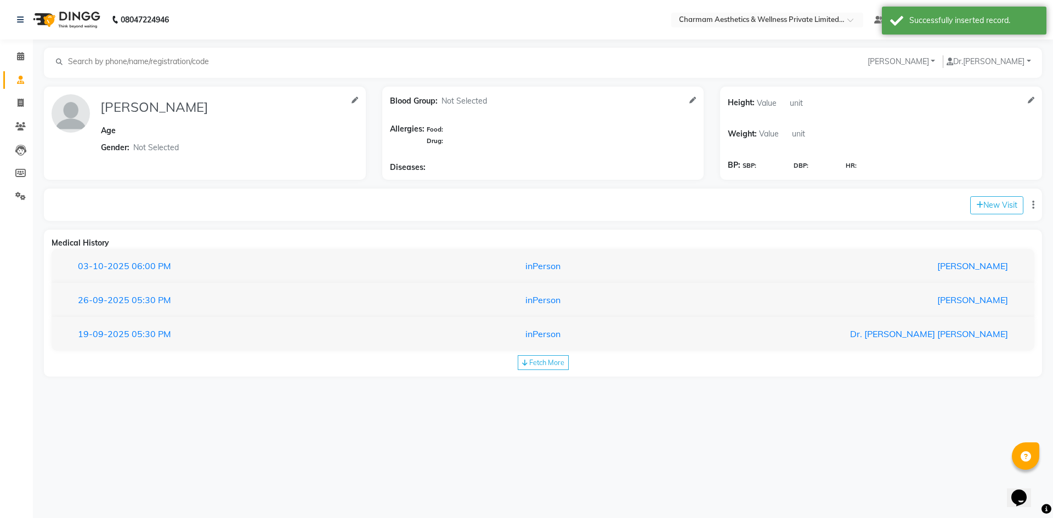
type input "MANJU KURIAN"
select select "[DEMOGRAPHIC_DATA]"
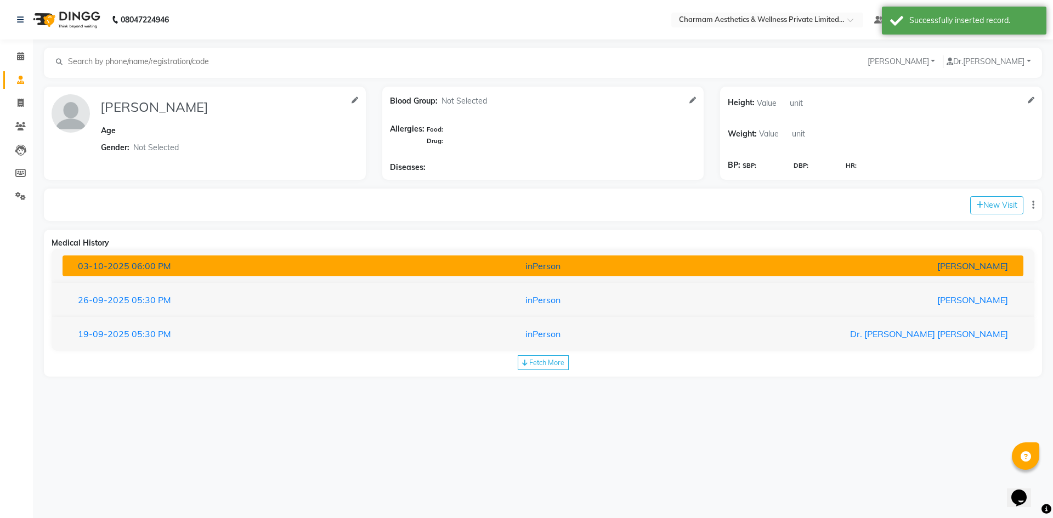
click at [266, 267] on div "03-10-2025 06:00 PM" at bounding box center [227, 265] width 315 height 13
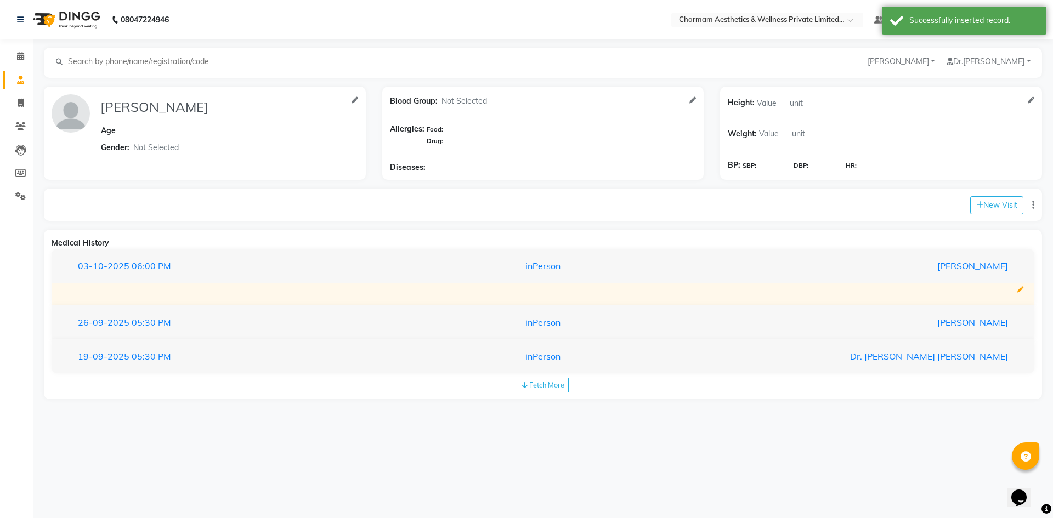
click at [1020, 287] on icon at bounding box center [1020, 290] width 6 height 6
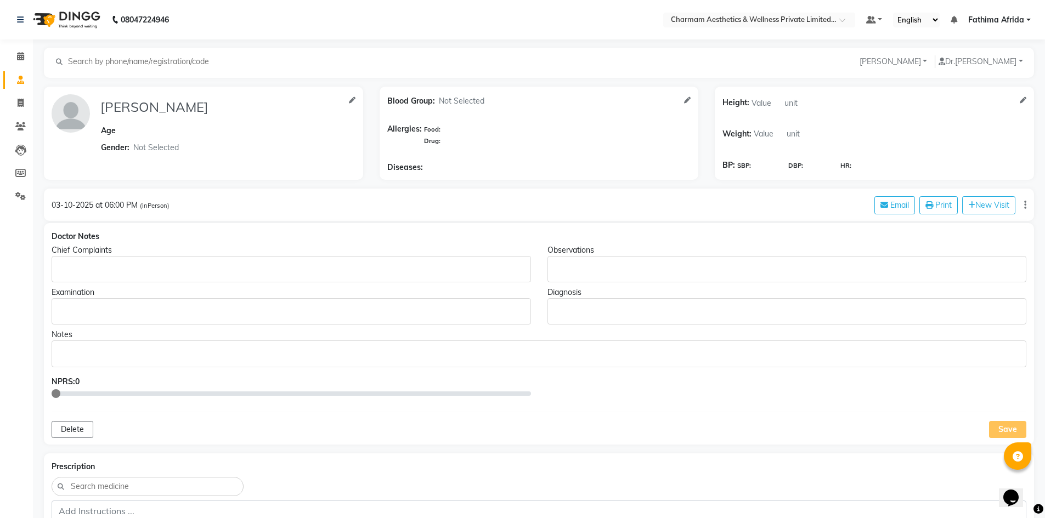
click at [64, 348] on p "Rich Text Editor, main" at bounding box center [538, 354] width 964 height 12
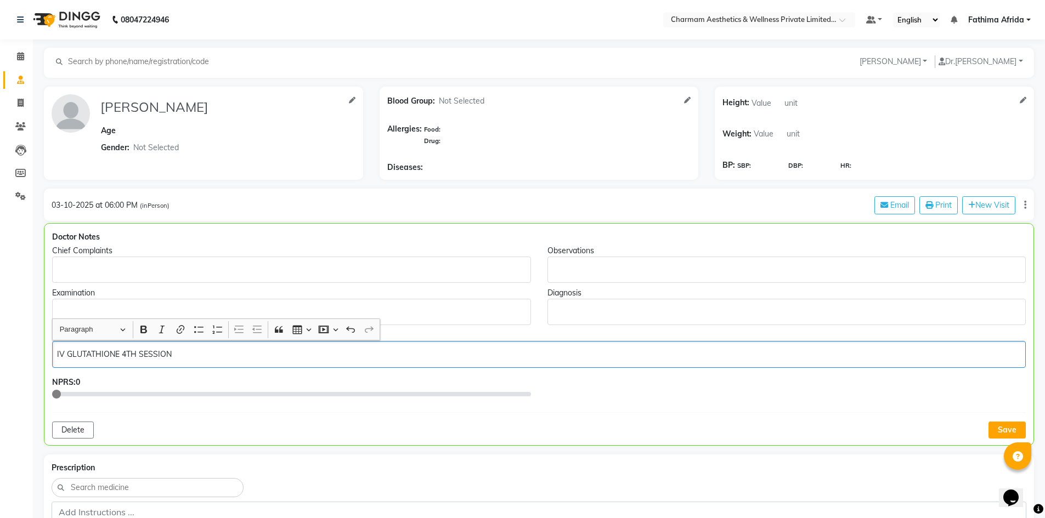
click at [121, 357] on p "IV GLUTATHIONE 4TH SESSION" at bounding box center [538, 355] width 963 height 12
click at [177, 352] on p "IV GLUTATHIONE - 4TH SESSION" at bounding box center [538, 355] width 963 height 12
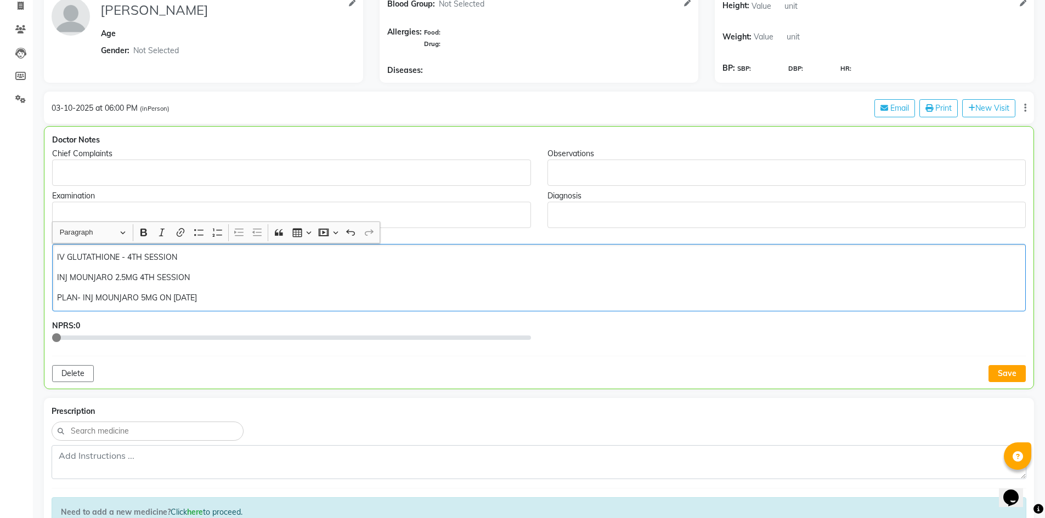
scroll to position [219, 0]
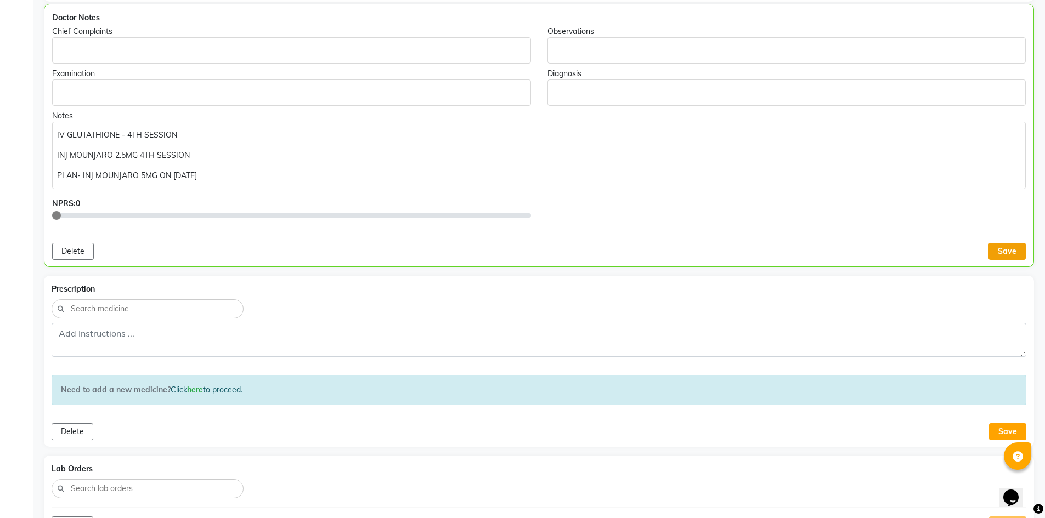
click at [999, 244] on button "Save" at bounding box center [1006, 251] width 37 height 17
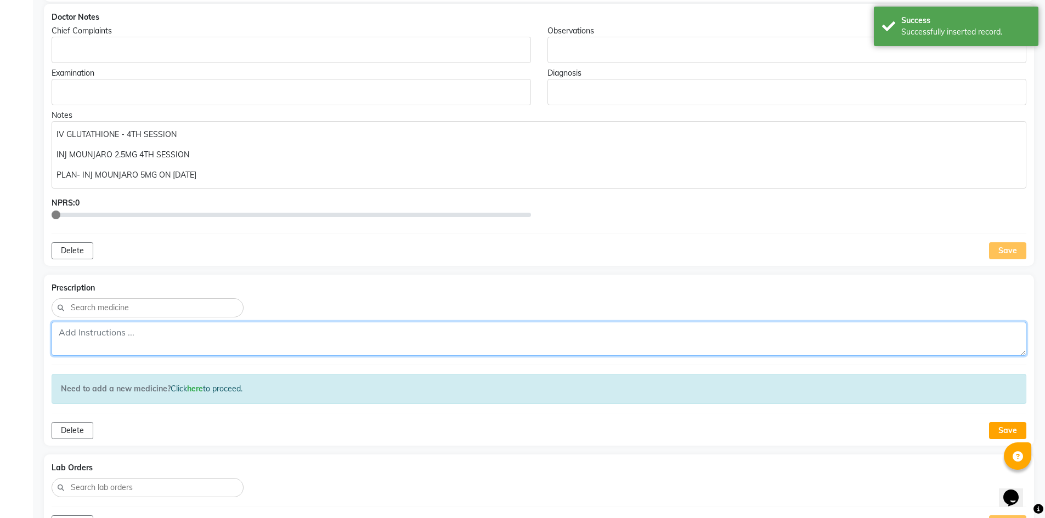
click at [118, 342] on textarea at bounding box center [539, 339] width 975 height 34
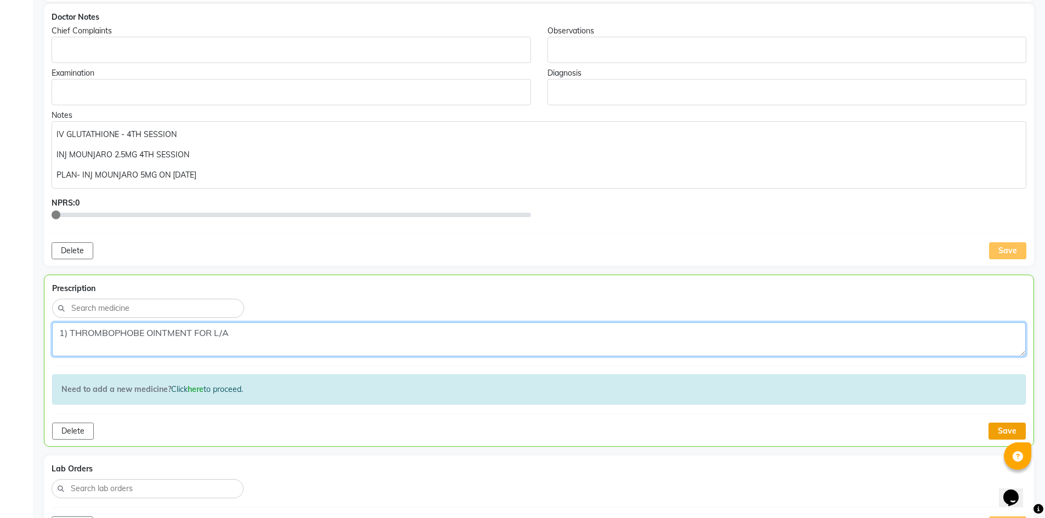
type textarea "1) THROMBOPHOBE OINTMENT FOR L/A"
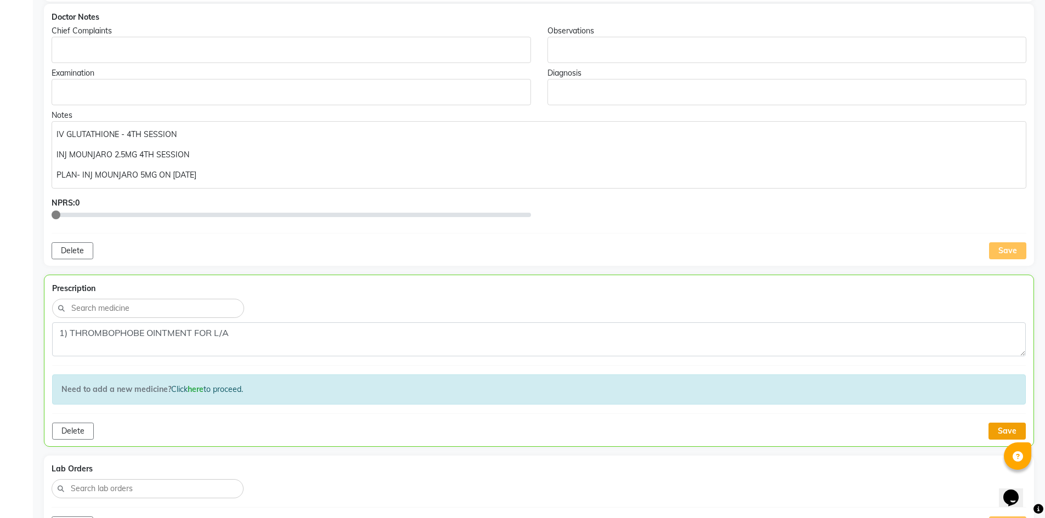
click at [1005, 430] on button "Save" at bounding box center [1006, 431] width 37 height 17
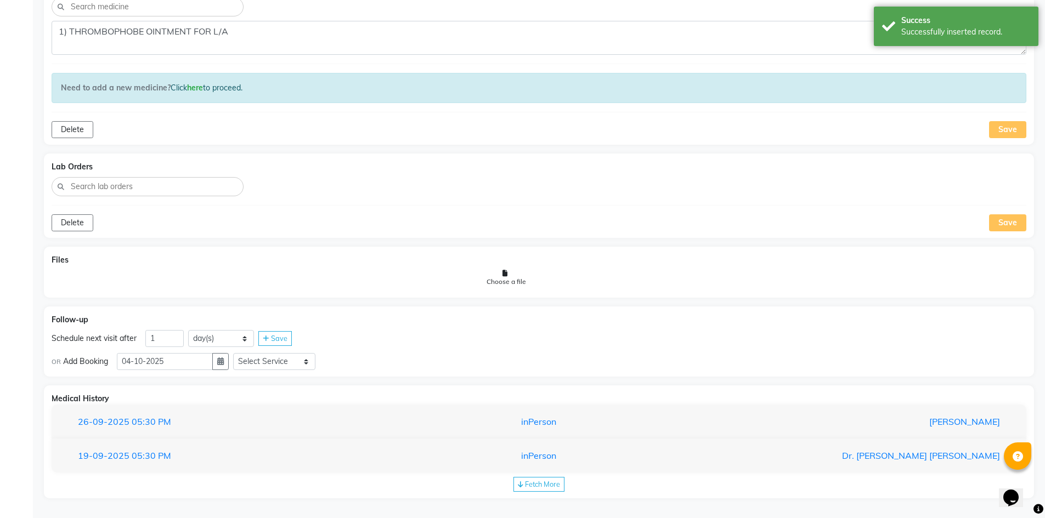
scroll to position [523, 0]
click at [211, 337] on select "day(s) week(s) month(s)" at bounding box center [221, 336] width 66 height 17
select select "week"
click at [188, 328] on select "day(s) week(s) month(s)" at bounding box center [221, 336] width 66 height 17
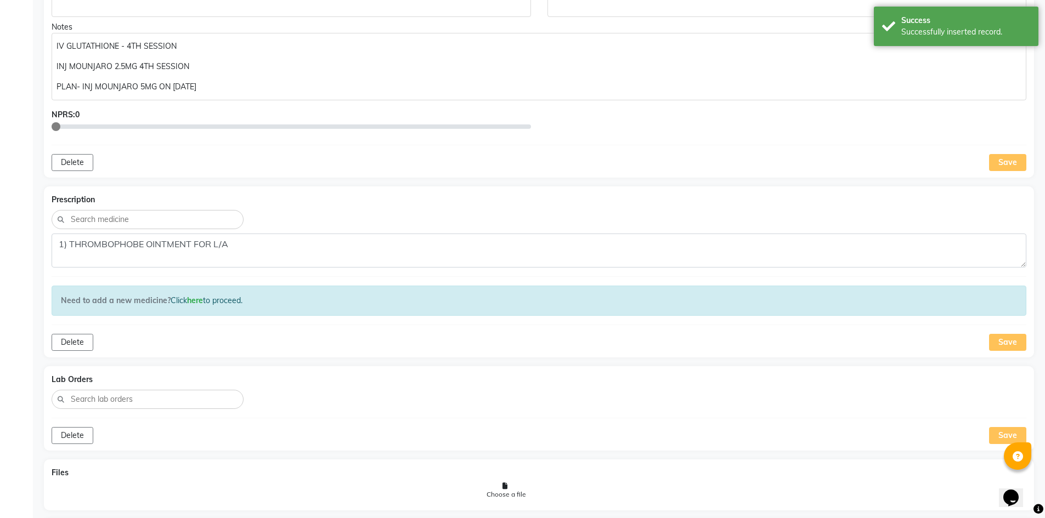
scroll to position [303, 0]
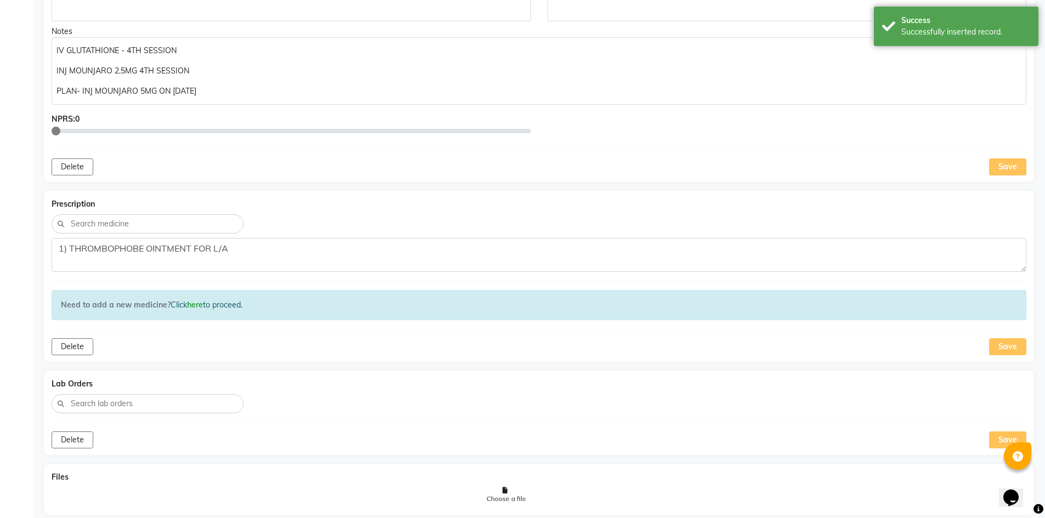
click at [221, 83] on div "IV GLUTATHIONE - 4TH SESSION INJ MOUNJARO 2.5MG 4TH SESSION PLAN- INJ MOUNJARO …" at bounding box center [539, 70] width 975 height 67
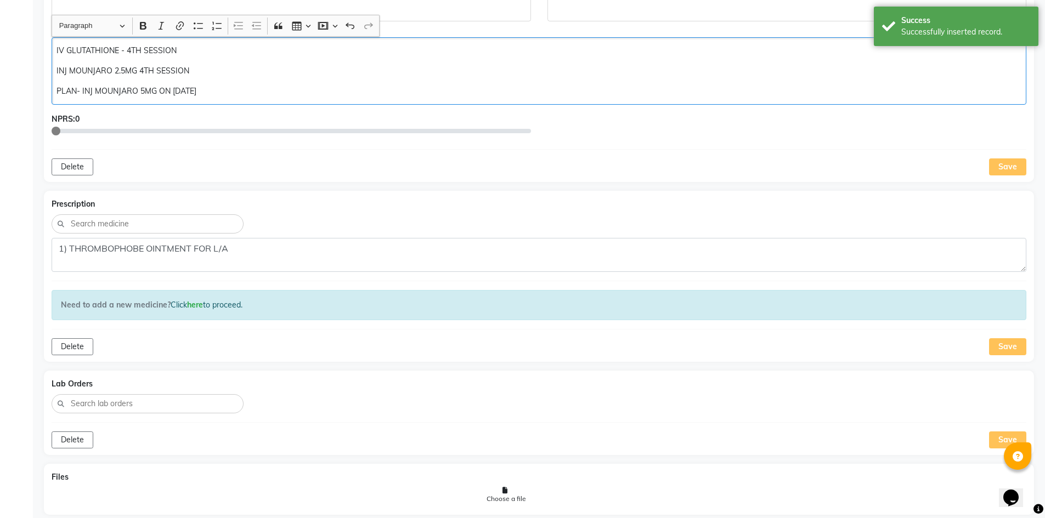
click at [206, 73] on p "INJ MOUNJARO 2.5MG 4TH SESSION" at bounding box center [538, 71] width 964 height 12
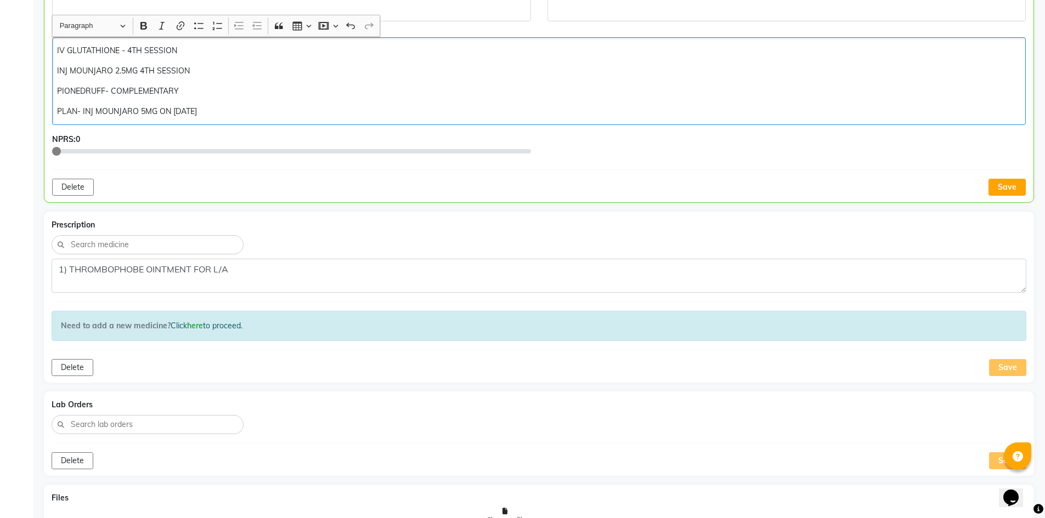
click at [67, 94] on p "PIONEDRUFF- COMPLEMENTARY" at bounding box center [538, 92] width 963 height 12
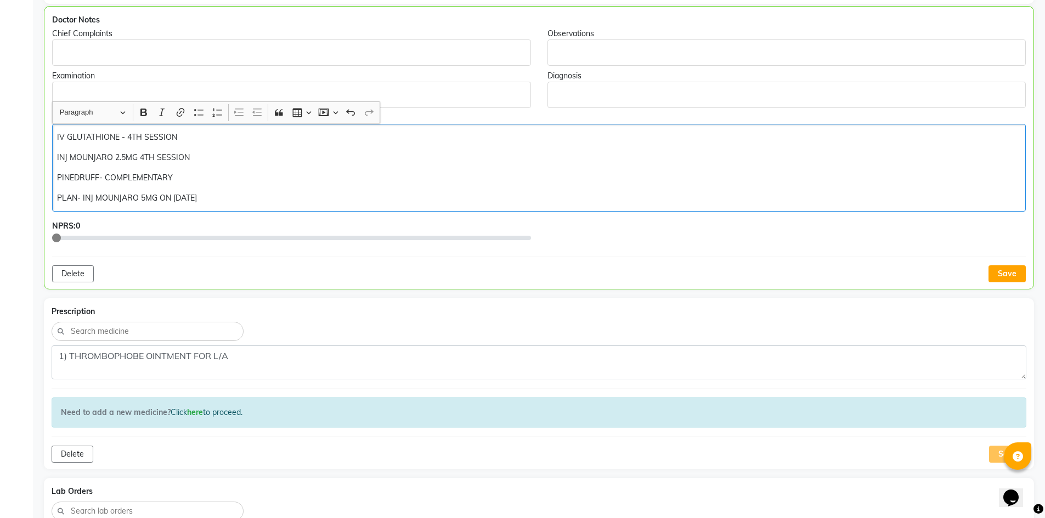
scroll to position [194, 0]
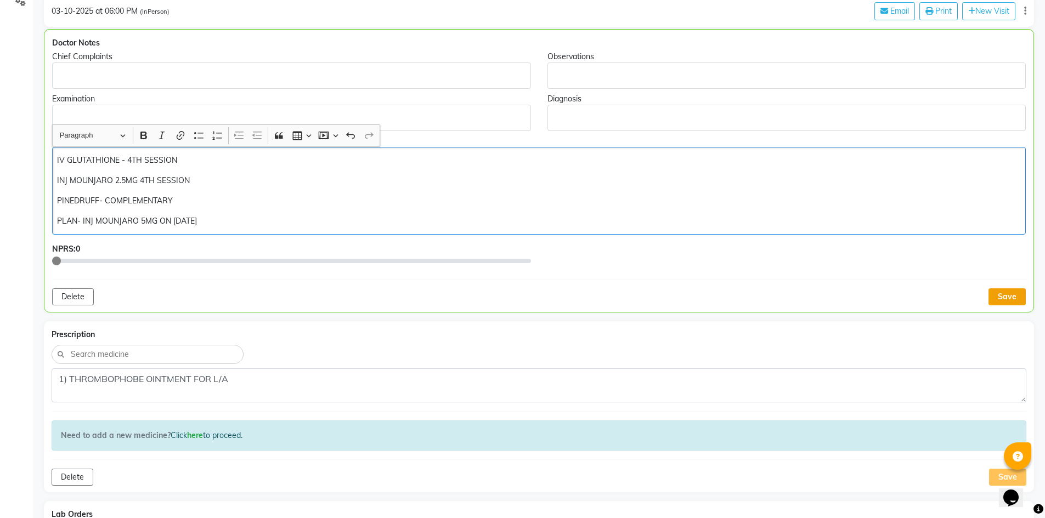
click at [989, 293] on button "Save" at bounding box center [1006, 296] width 37 height 17
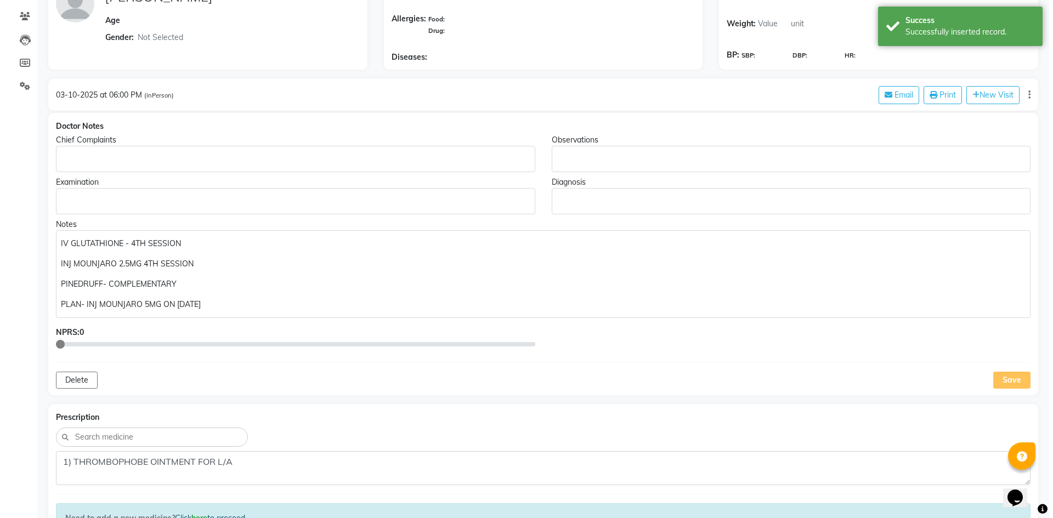
scroll to position [0, 0]
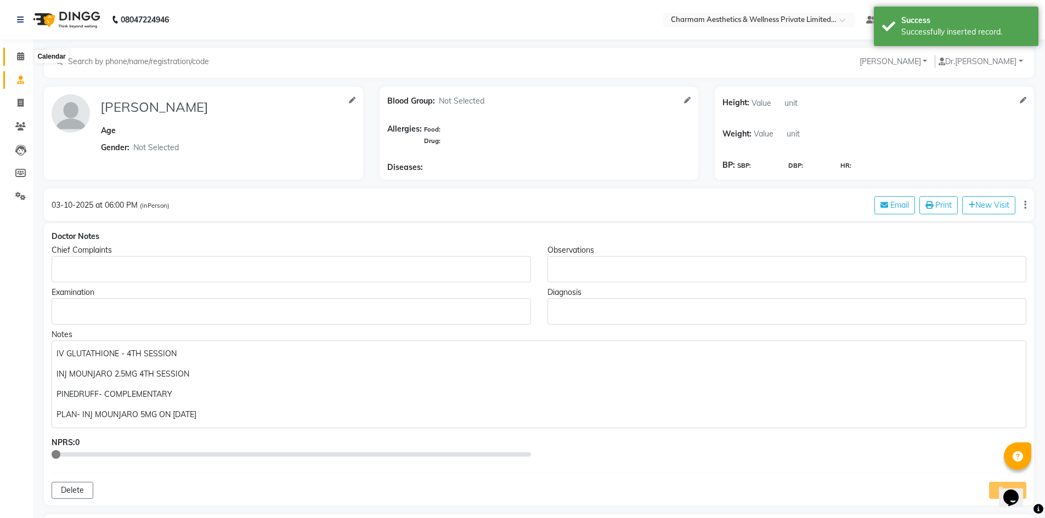
click at [20, 59] on icon at bounding box center [20, 56] width 7 height 8
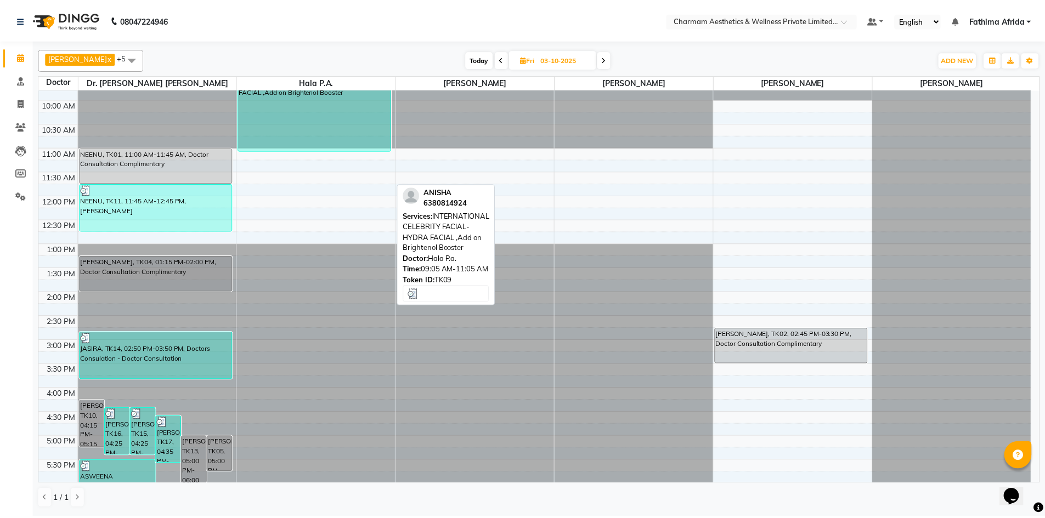
scroll to position [136, 0]
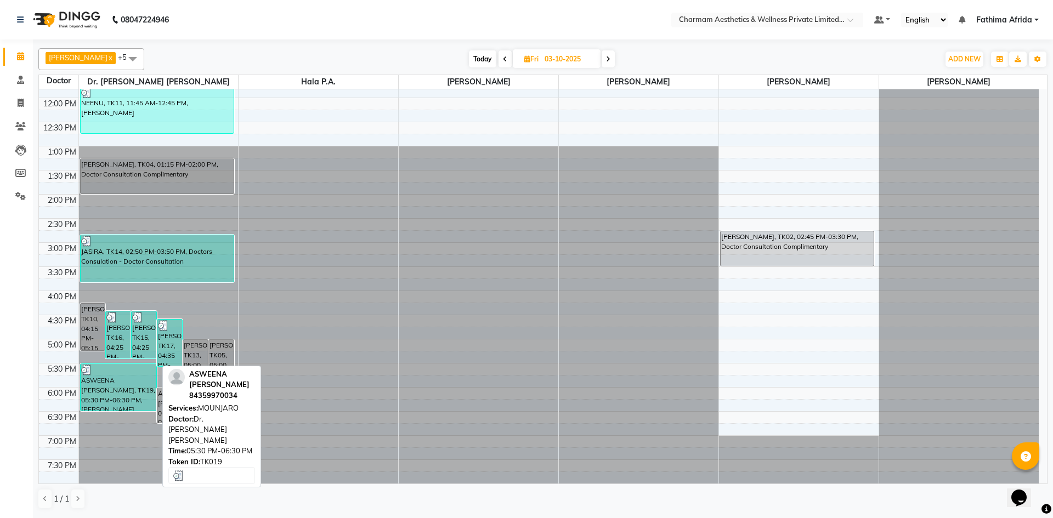
click at [131, 391] on div "ASWEENA [PERSON_NAME], TK19, 05:30 PM-06:30 PM, [PERSON_NAME]" at bounding box center [119, 387] width 76 height 47
select select "3"
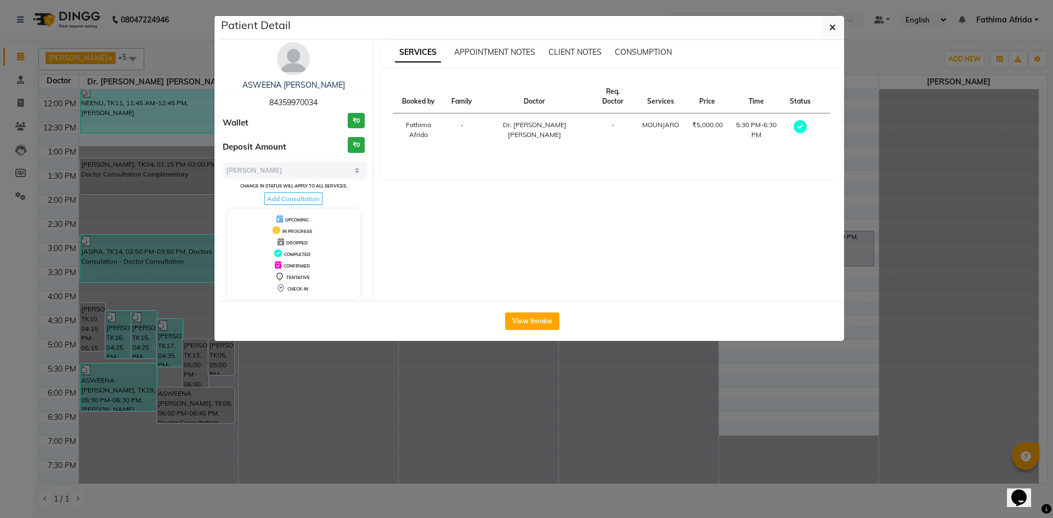
click at [290, 202] on span "Add Consultation" at bounding box center [293, 199] width 58 height 13
select select "[DEMOGRAPHIC_DATA]"
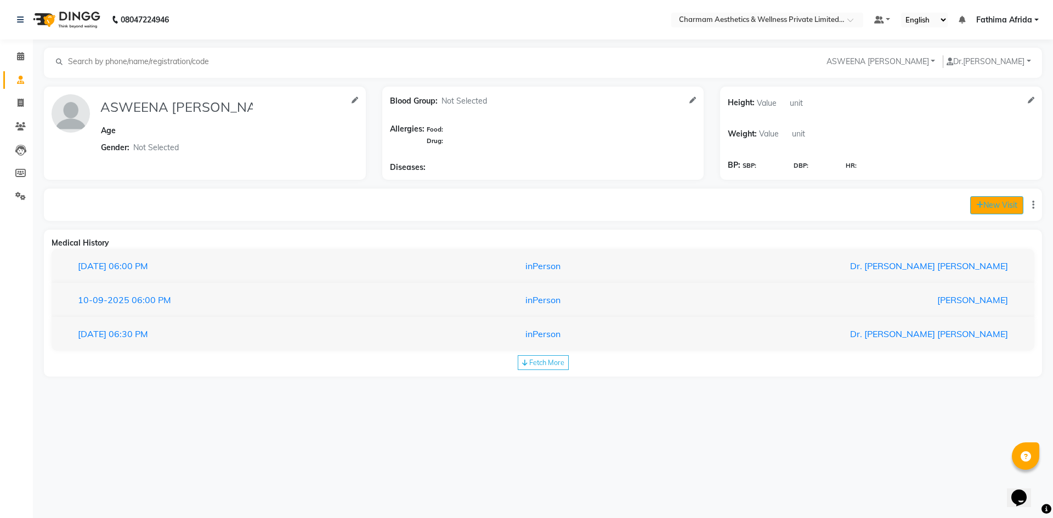
click at [1001, 208] on button "New Visit" at bounding box center [996, 205] width 53 height 18
select select "615"
select select "inPerson"
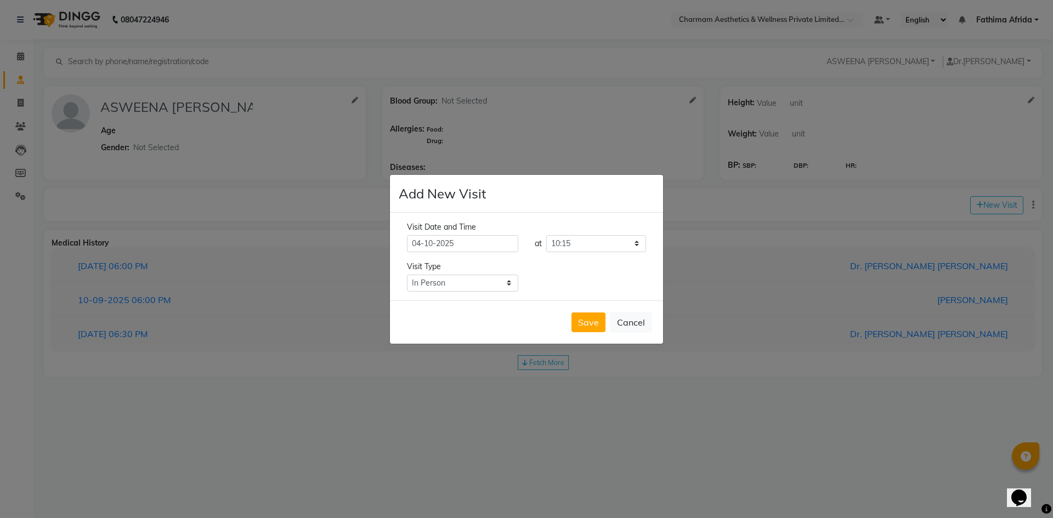
click at [422, 242] on input "04-10-2025" at bounding box center [462, 243] width 111 height 17
select select "10"
select select "2025"
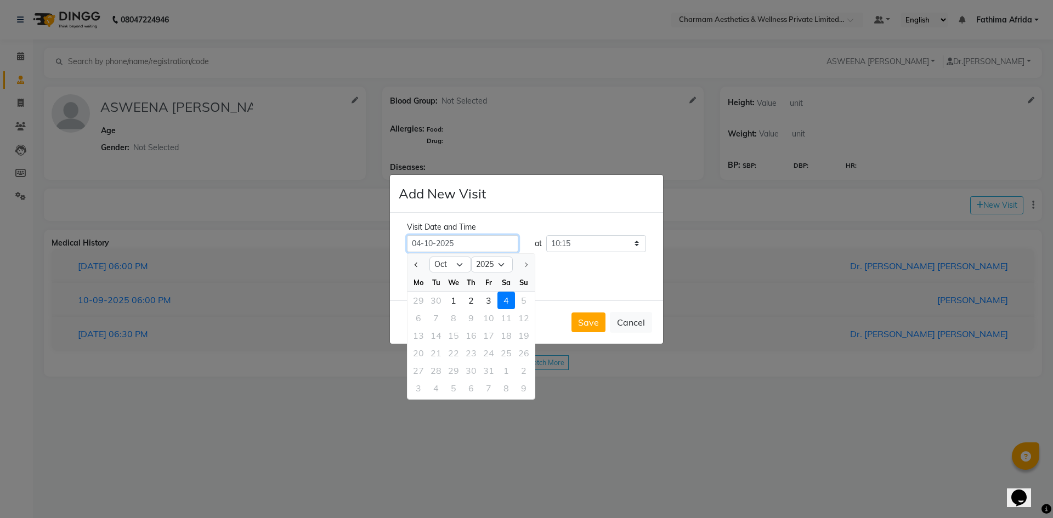
click at [421, 244] on input "04-10-2025" at bounding box center [462, 243] width 111 height 17
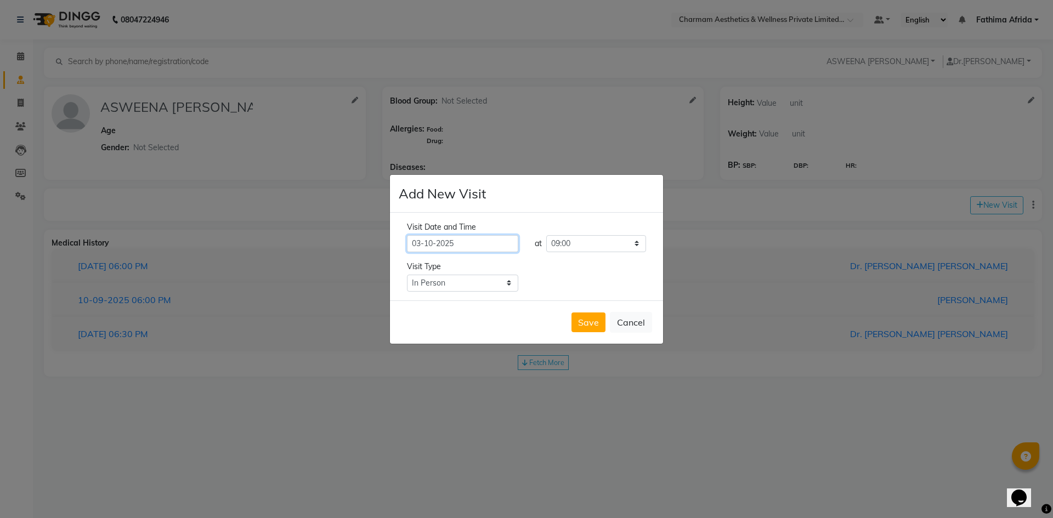
type input "03-10-2025"
click at [598, 239] on select "Select time 09:00 09:15 09:30 09:45 10:00 10:15 10:30 10:45 11:00 11:15 11:30 1…" at bounding box center [596, 243] width 100 height 17
select select "1110"
click at [546, 235] on select "Select time 09:00 09:15 09:30 09:45 10:00 10:15 10:30 10:45 11:00 11:15 11:30 1…" at bounding box center [596, 243] width 100 height 17
click at [584, 325] on button "Save" at bounding box center [589, 323] width 34 height 20
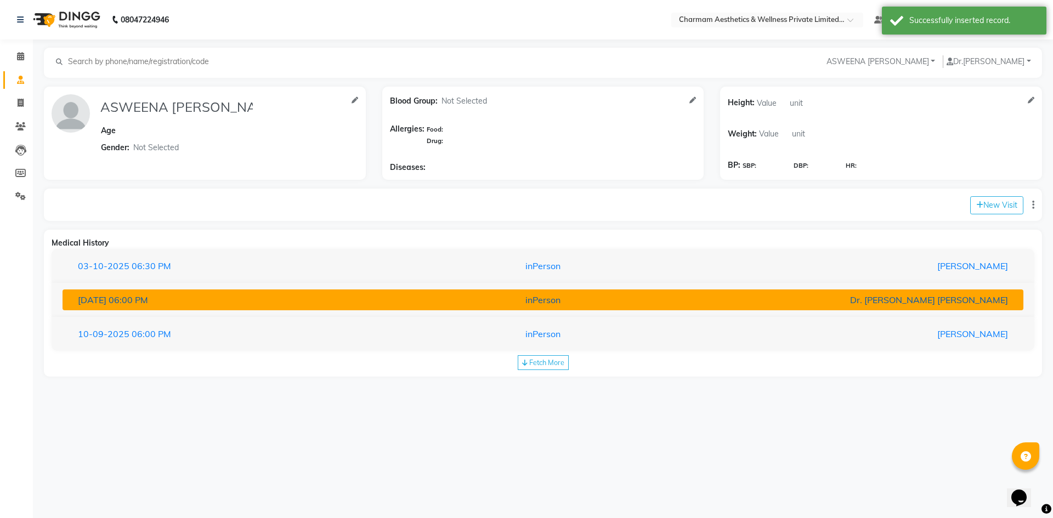
type input "ASWEENA ELIZEBATH"
select select "[DEMOGRAPHIC_DATA]"
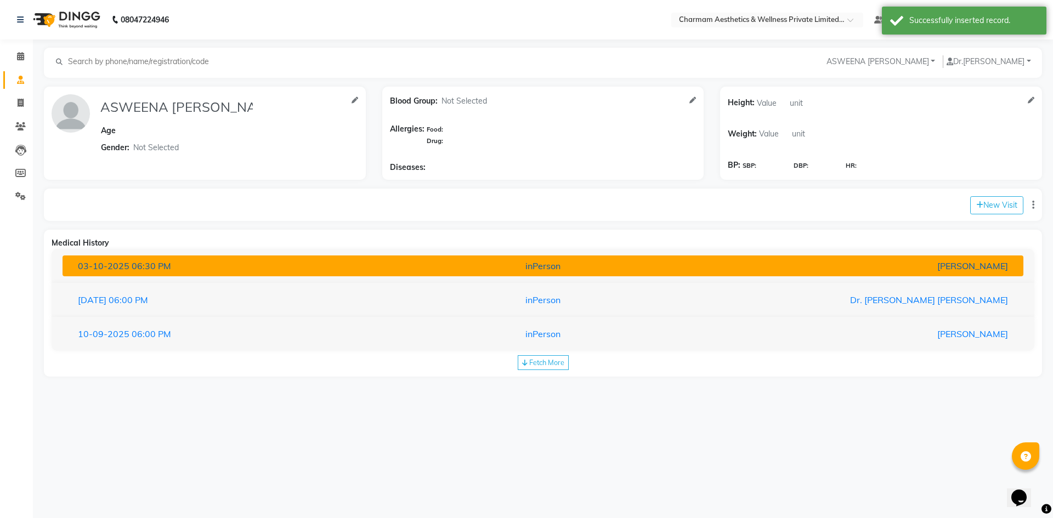
click at [159, 263] on span "06:30 PM" at bounding box center [151, 266] width 39 height 11
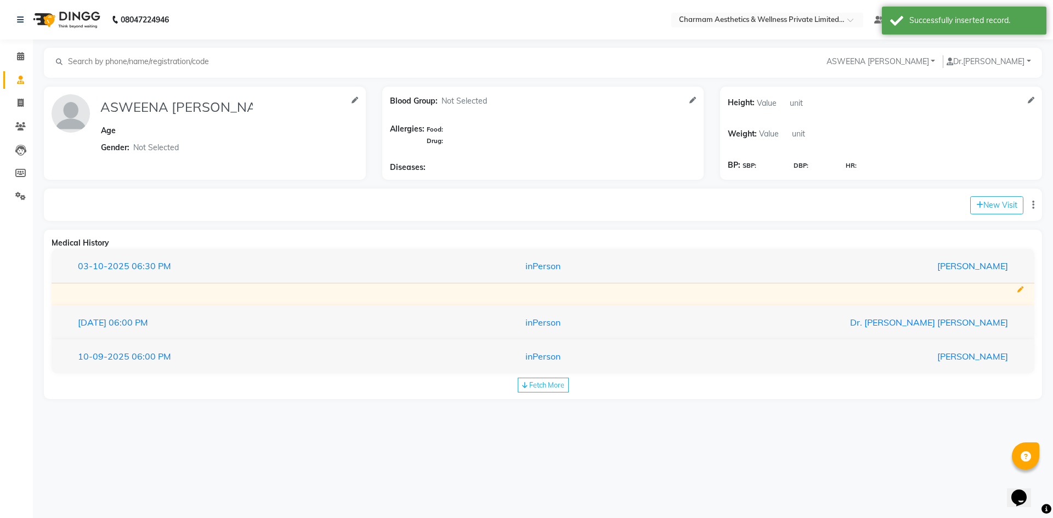
click at [1019, 291] on icon at bounding box center [1020, 290] width 6 height 6
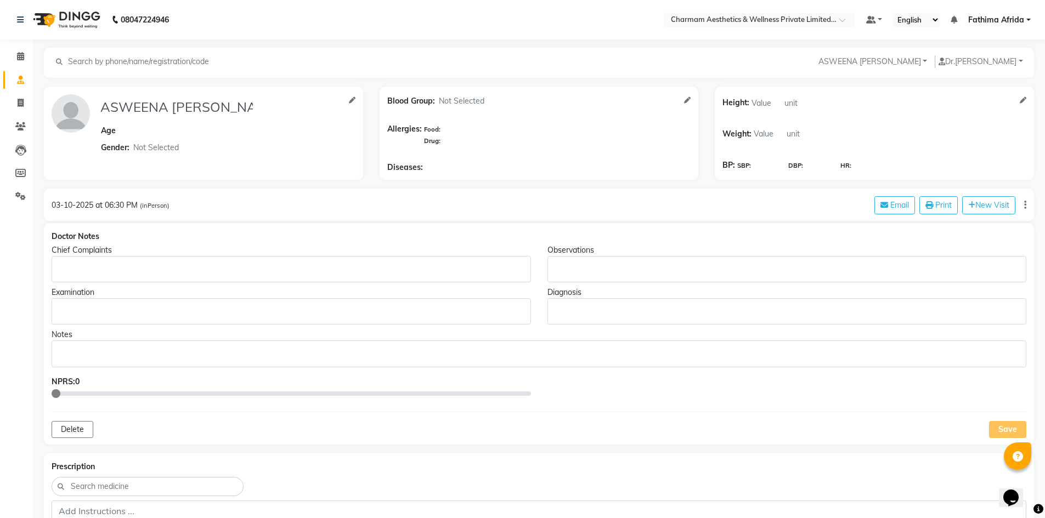
scroll to position [55, 0]
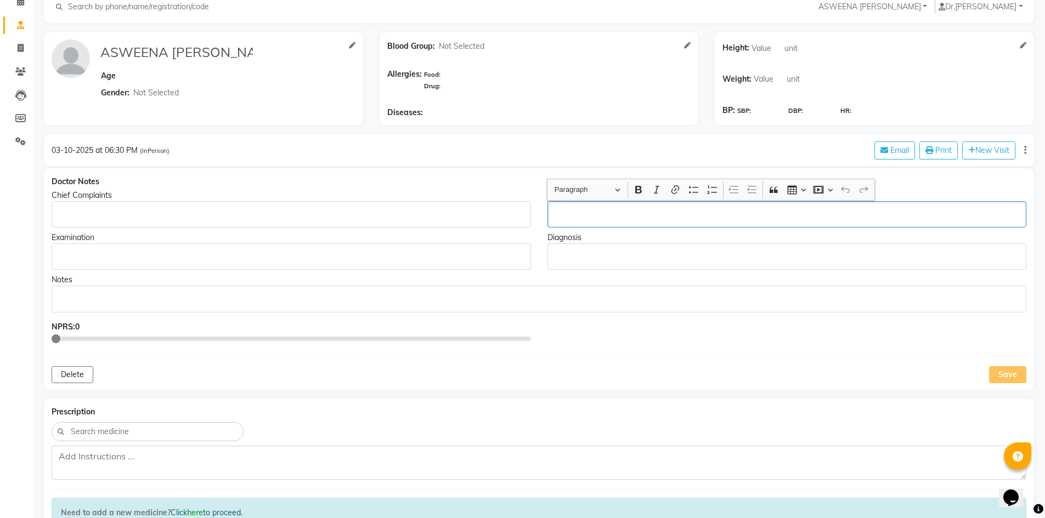
click at [582, 214] on p "Rich Text Editor, main" at bounding box center [786, 215] width 469 height 12
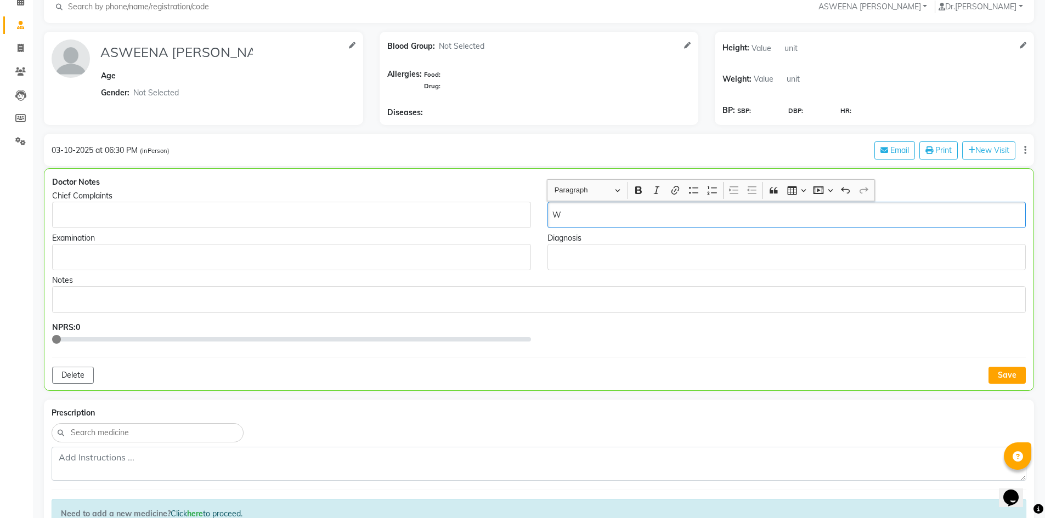
scroll to position [55, 0]
click at [102, 296] on p "Rich Text Editor, main" at bounding box center [538, 299] width 963 height 12
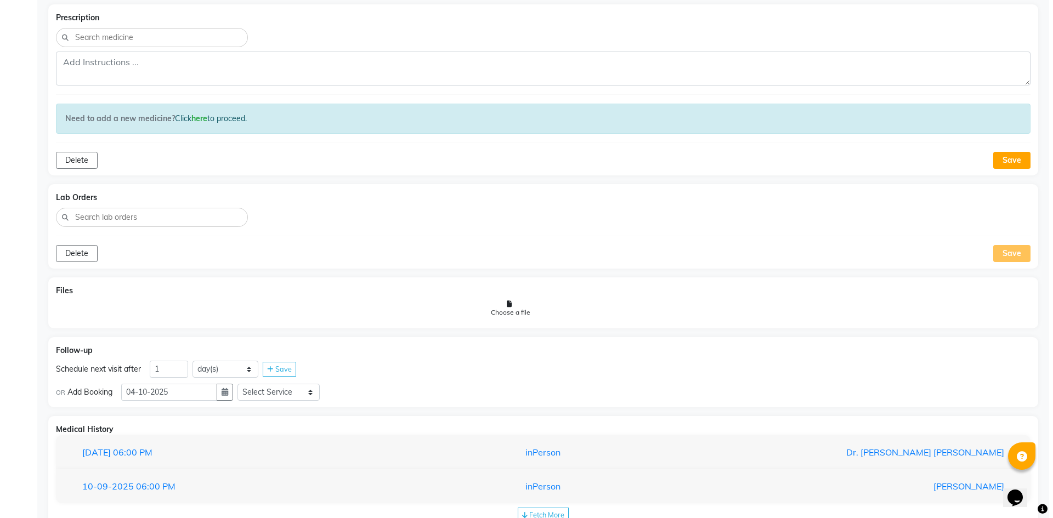
scroll to position [524, 0]
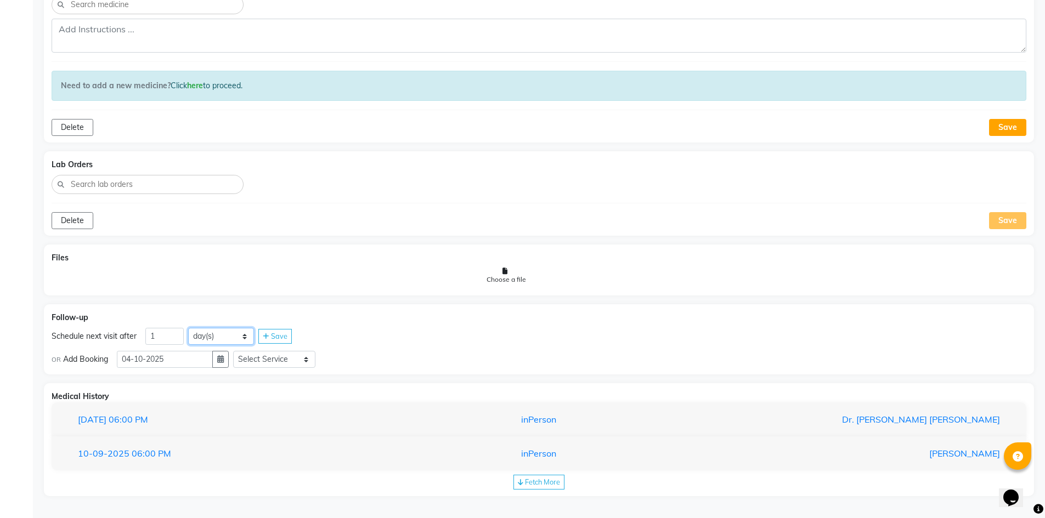
click at [231, 333] on select "day(s) week(s) month(s)" at bounding box center [221, 336] width 66 height 17
select select "week"
click at [188, 328] on select "day(s) week(s) month(s)" at bounding box center [221, 336] width 66 height 17
click at [286, 340] on div "Save" at bounding box center [274, 336] width 33 height 15
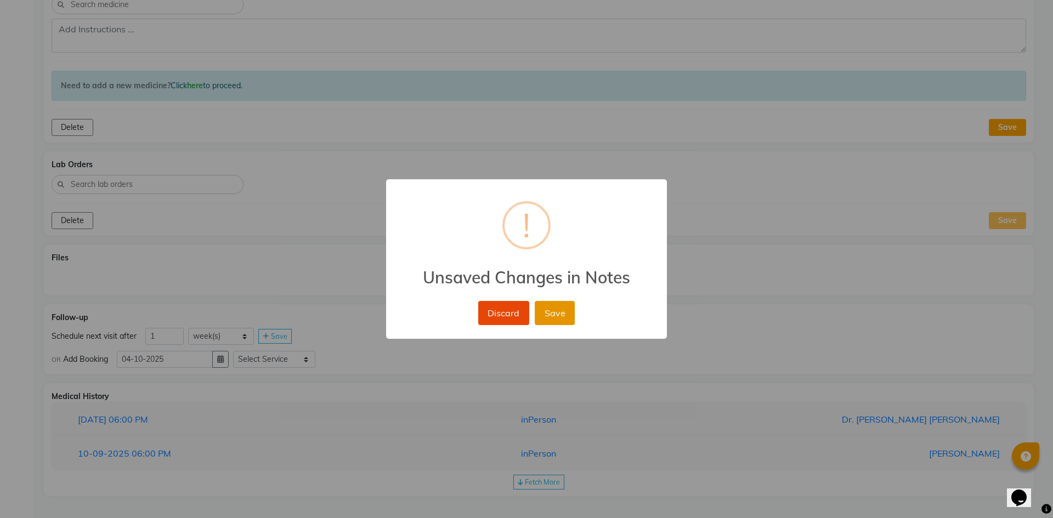
click at [553, 316] on button "Save" at bounding box center [555, 313] width 40 height 24
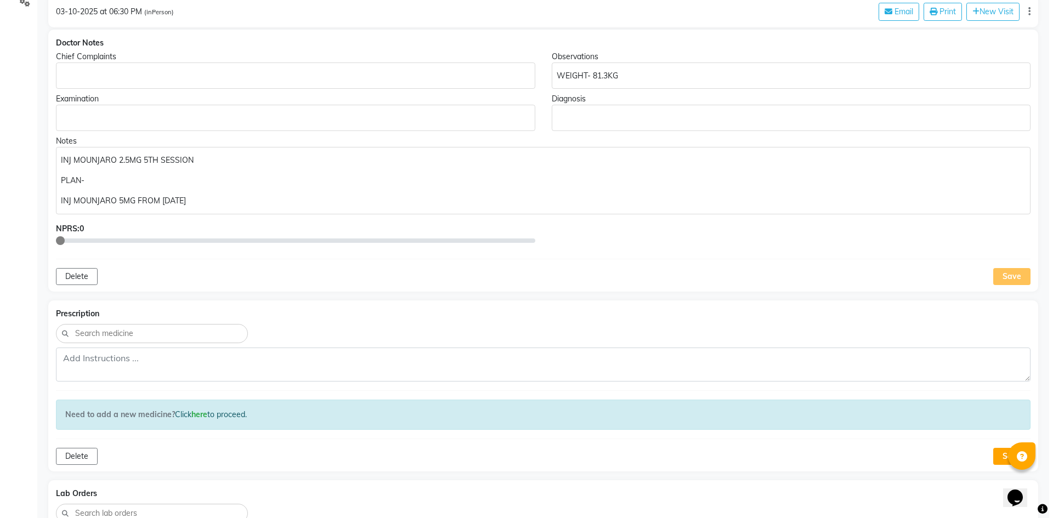
scroll to position [0, 0]
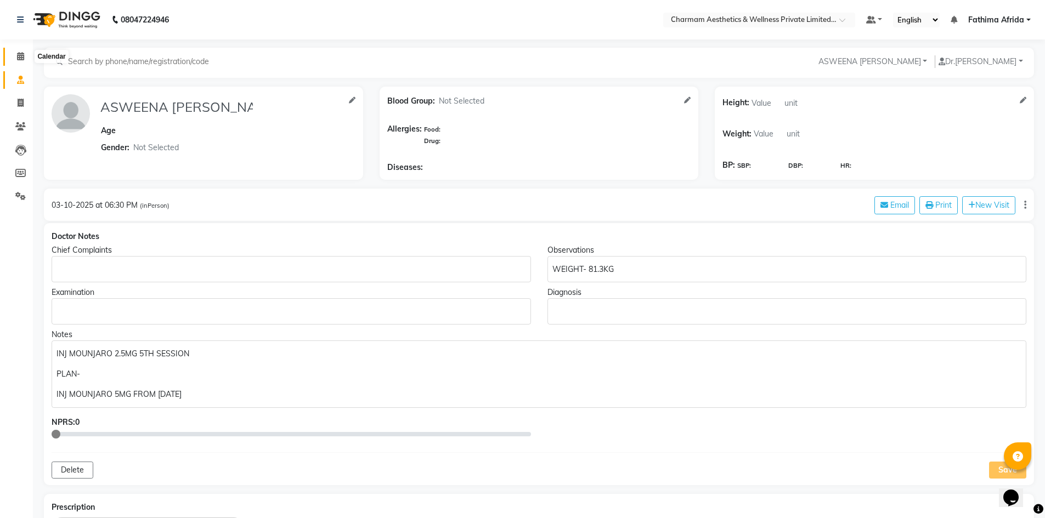
click at [19, 59] on icon at bounding box center [20, 56] width 7 height 8
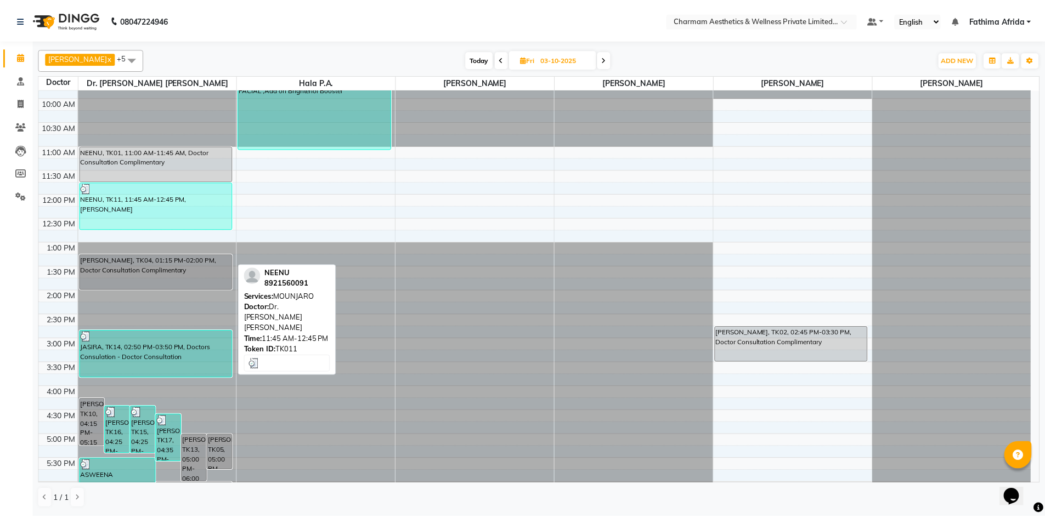
scroll to position [136, 0]
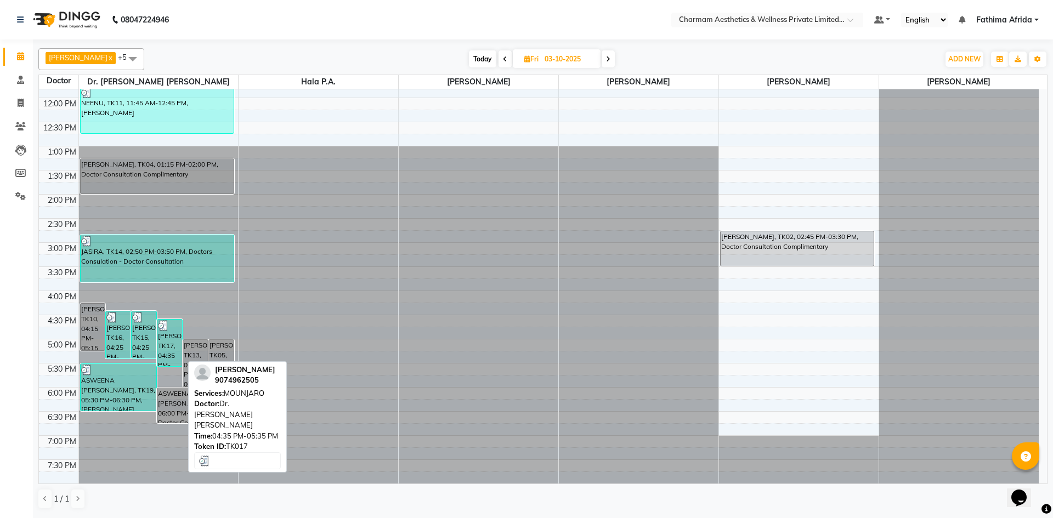
click at [168, 349] on div "[PERSON_NAME], TK17, 04:35 PM-05:35 PM, [PERSON_NAME]" at bounding box center [169, 343] width 25 height 47
select select "3"
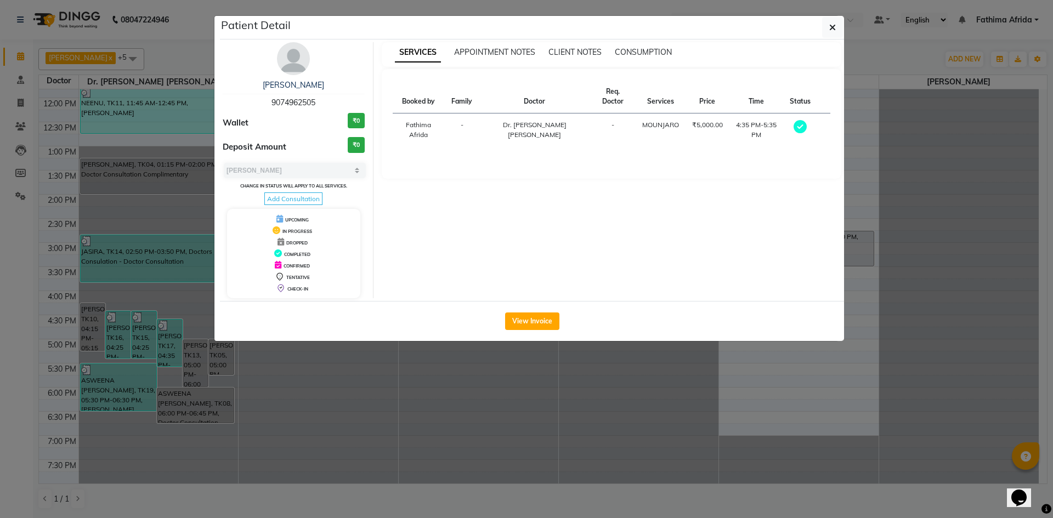
click at [275, 199] on span "Add Consultation" at bounding box center [293, 199] width 58 height 13
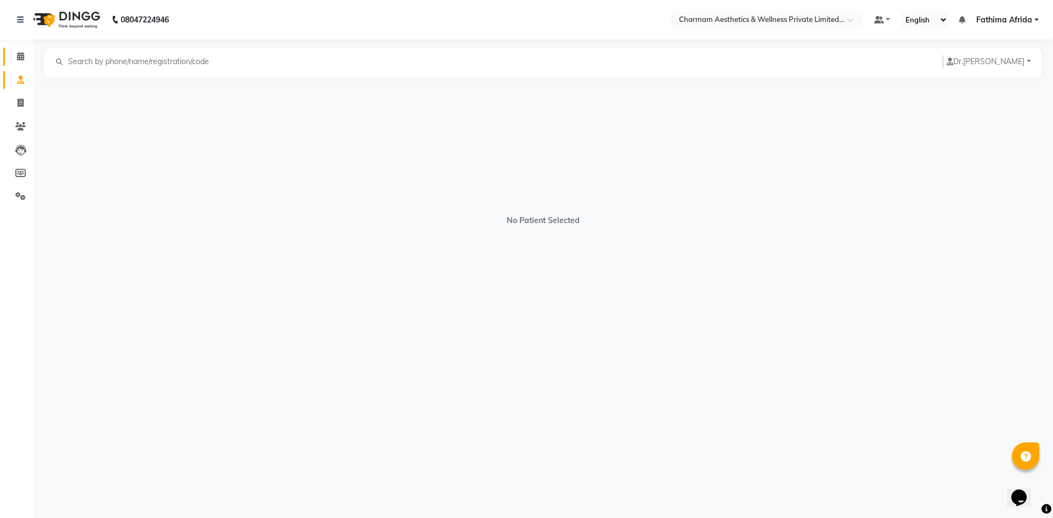
select select "[DEMOGRAPHIC_DATA]"
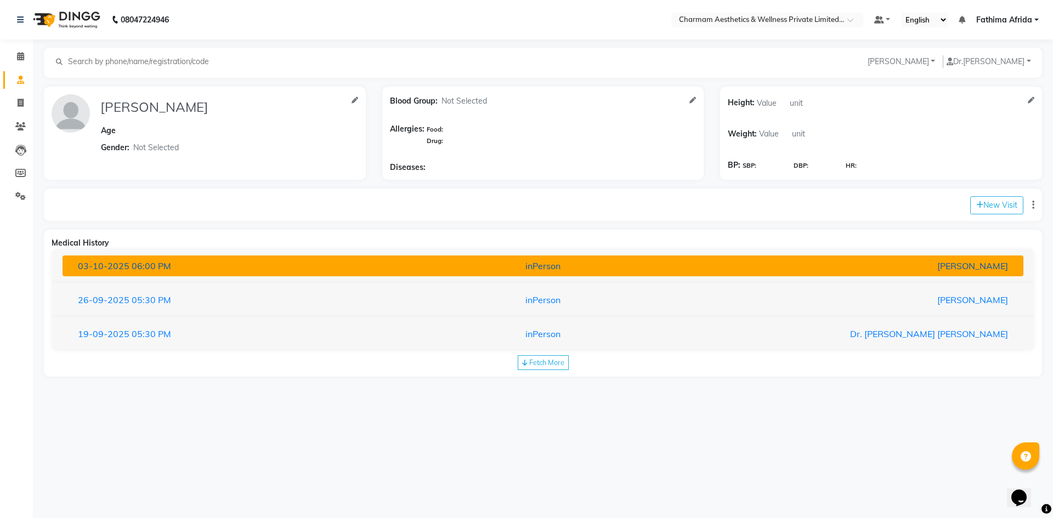
click at [325, 262] on div "03-10-2025 06:00 PM" at bounding box center [227, 265] width 315 height 13
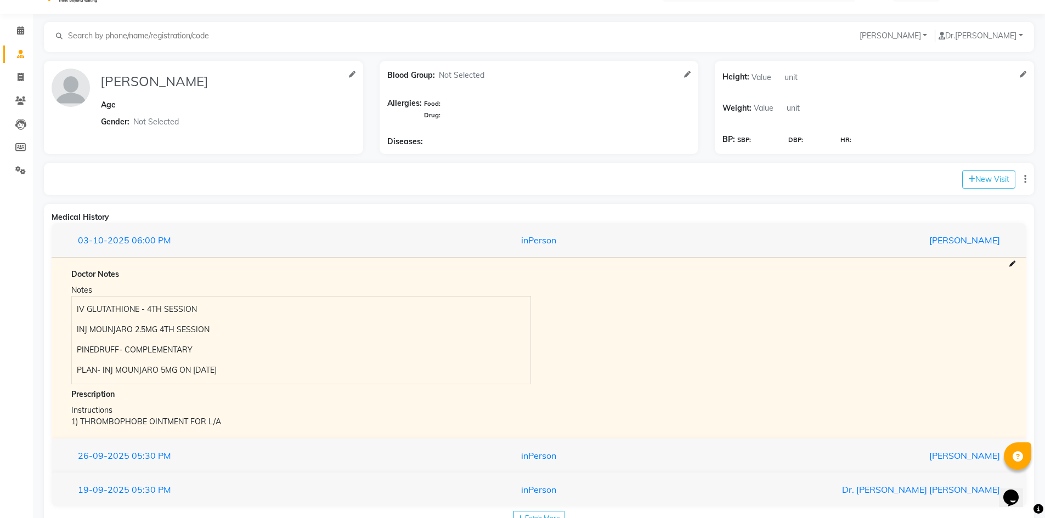
scroll to position [62, 0]
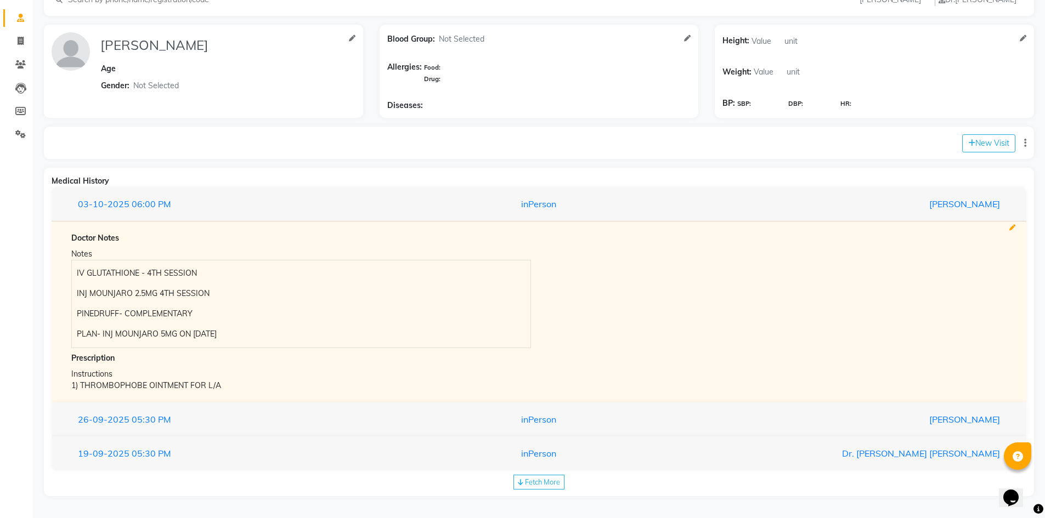
click at [1012, 227] on icon at bounding box center [1012, 228] width 6 height 6
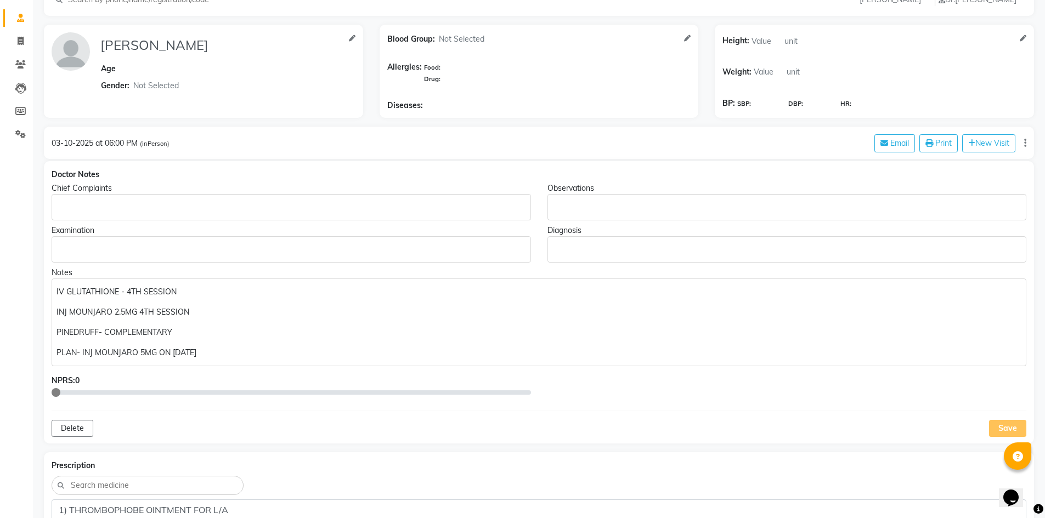
click at [554, 208] on p "Rich Text Editor, main" at bounding box center [786, 208] width 469 height 12
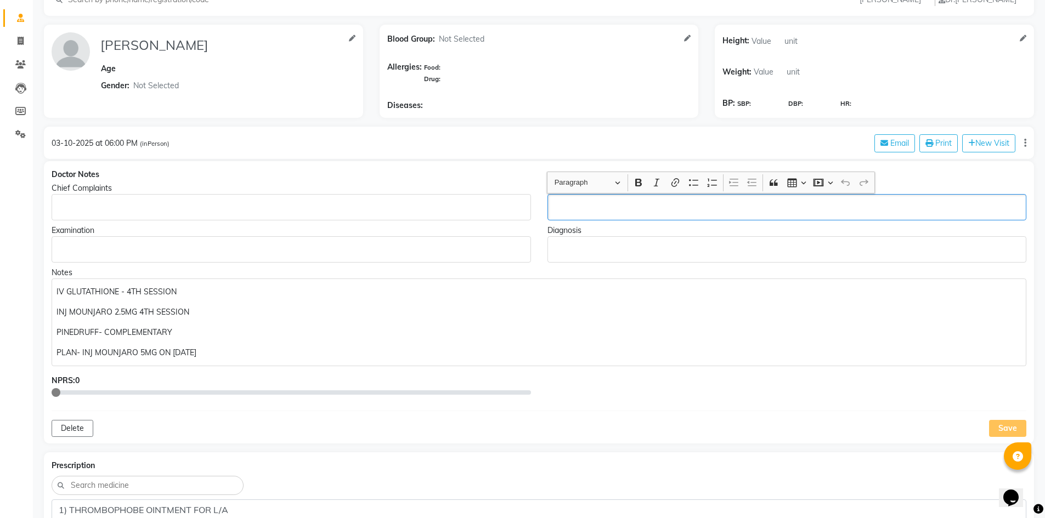
scroll to position [63, 0]
click at [1010, 420] on button "Save" at bounding box center [1006, 428] width 37 height 17
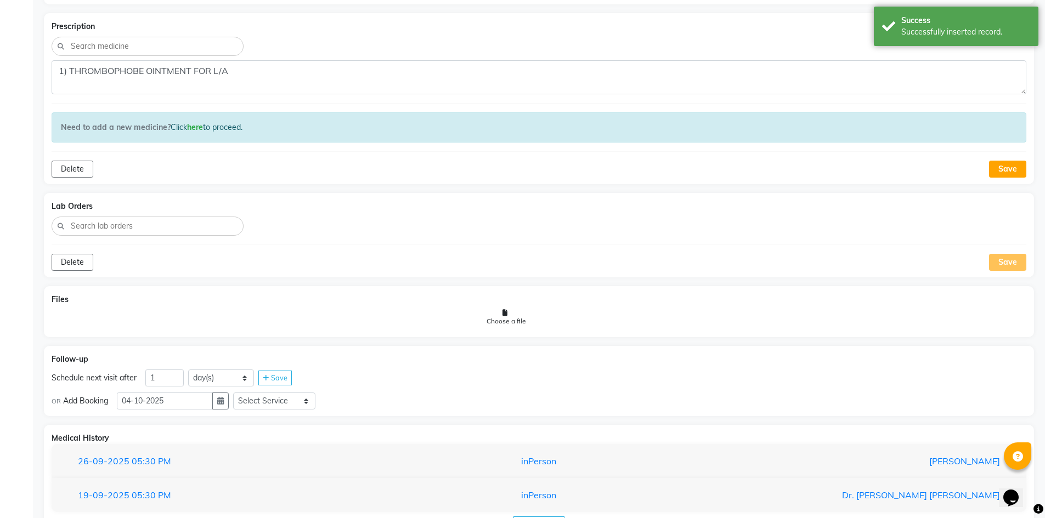
scroll to position [543, 0]
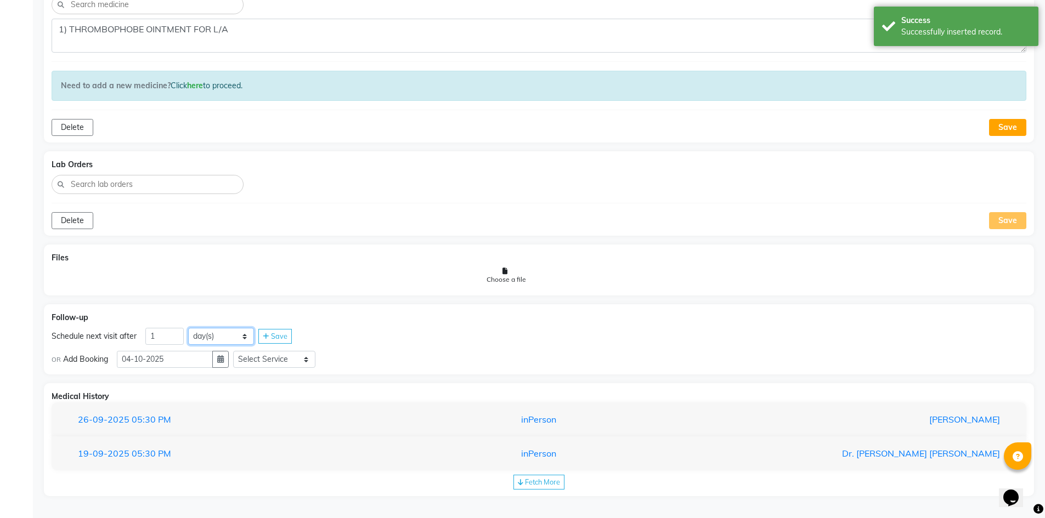
click at [233, 338] on select "day(s) week(s) month(s)" at bounding box center [221, 336] width 66 height 17
select select "week"
click at [188, 328] on select "day(s) week(s) month(s)" at bounding box center [221, 336] width 66 height 17
click at [274, 341] on div "Save" at bounding box center [274, 336] width 33 height 15
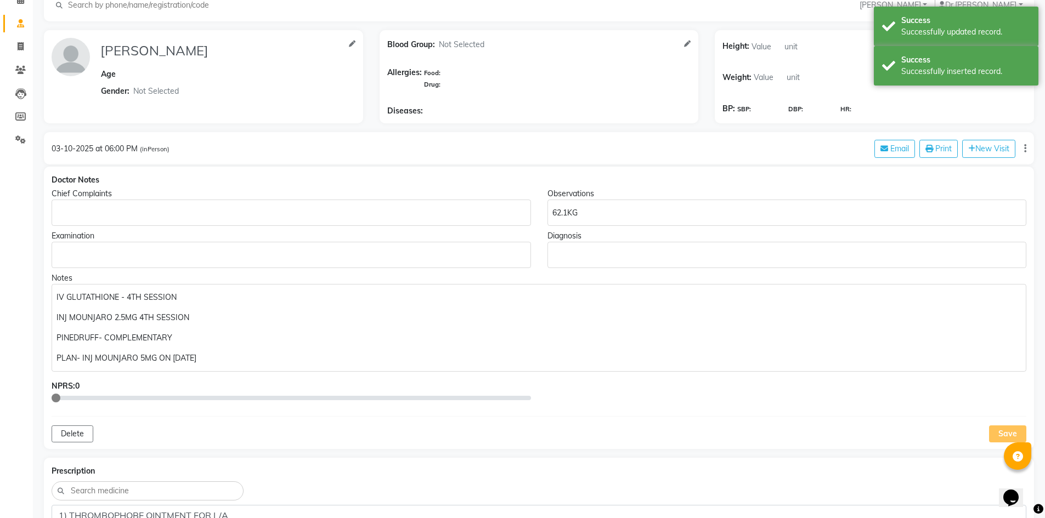
scroll to position [0, 0]
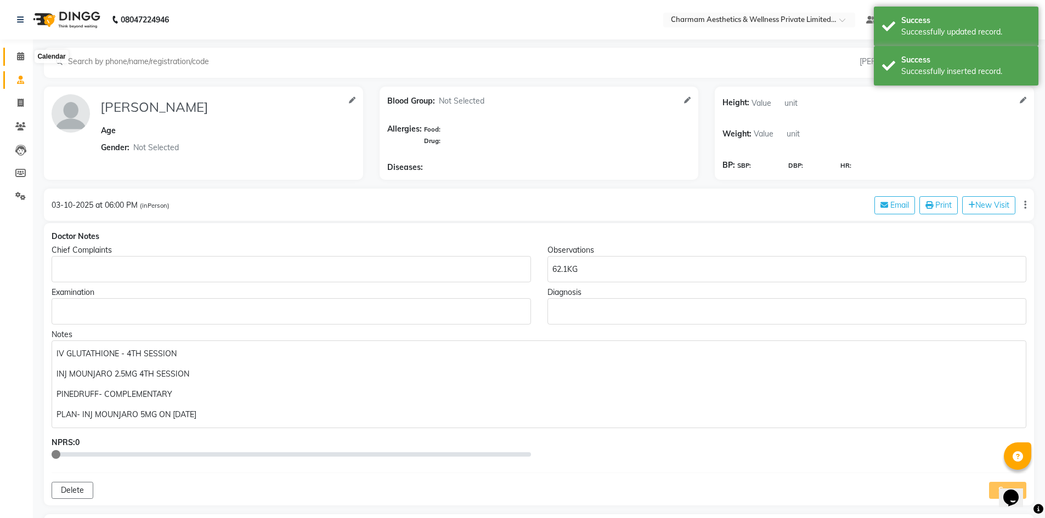
click at [18, 63] on span at bounding box center [20, 56] width 19 height 13
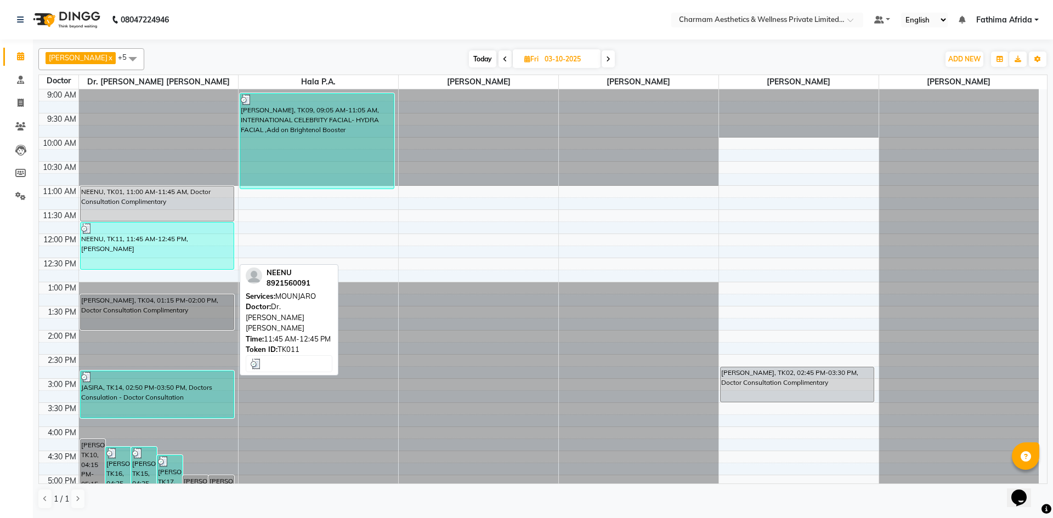
click at [144, 257] on div "NEENU, TK11, 11:45 AM-12:45 PM, [PERSON_NAME]" at bounding box center [158, 246] width 154 height 47
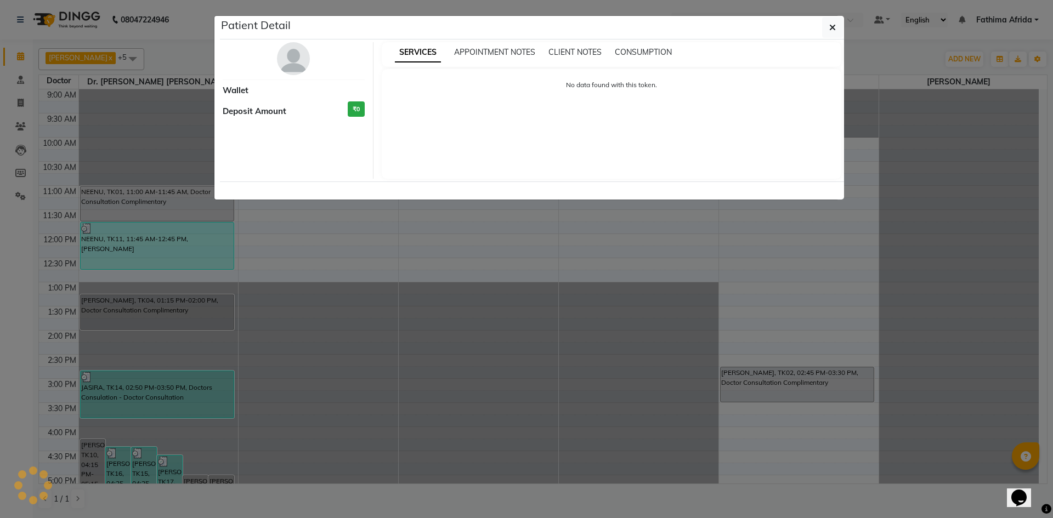
select select "3"
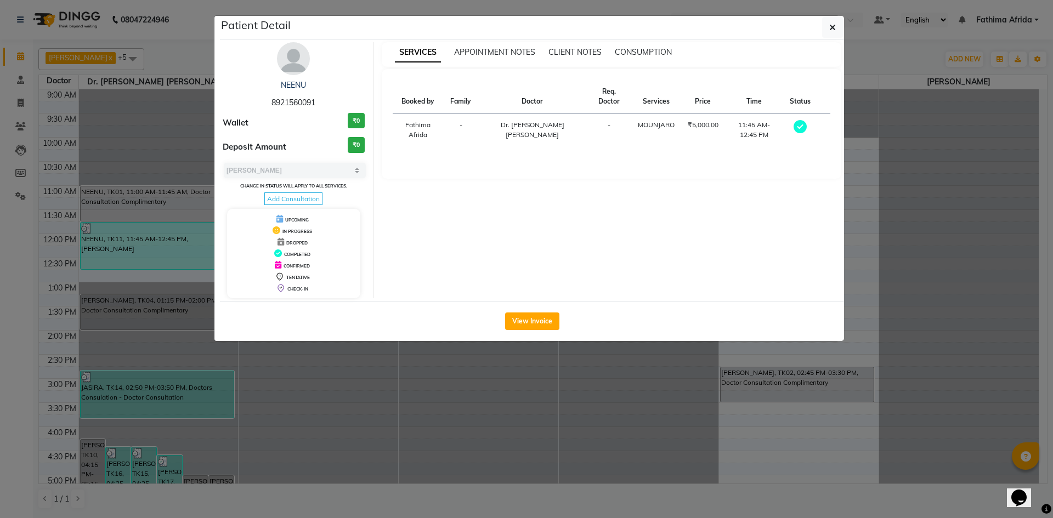
click at [309, 195] on span "Add Consultation" at bounding box center [293, 199] width 58 height 13
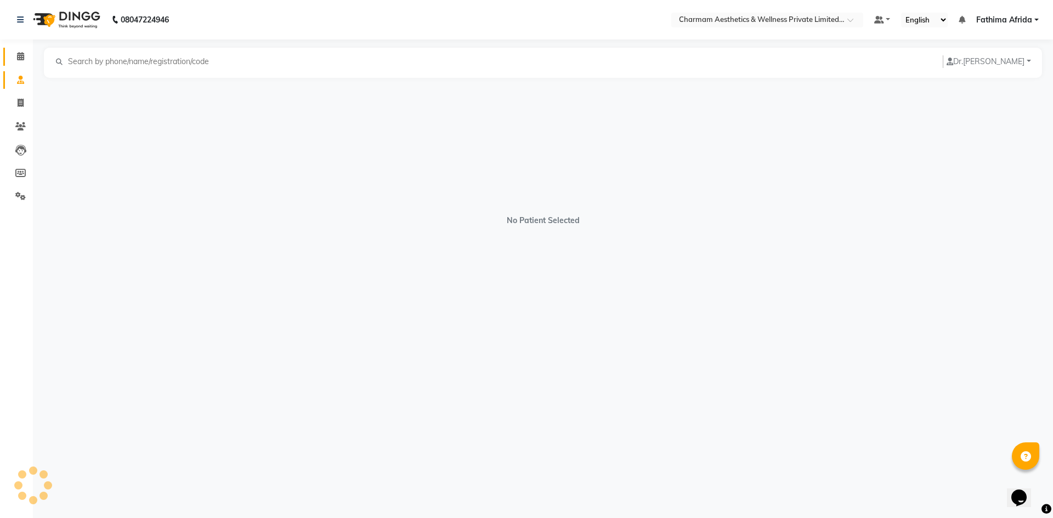
select select "[DEMOGRAPHIC_DATA]"
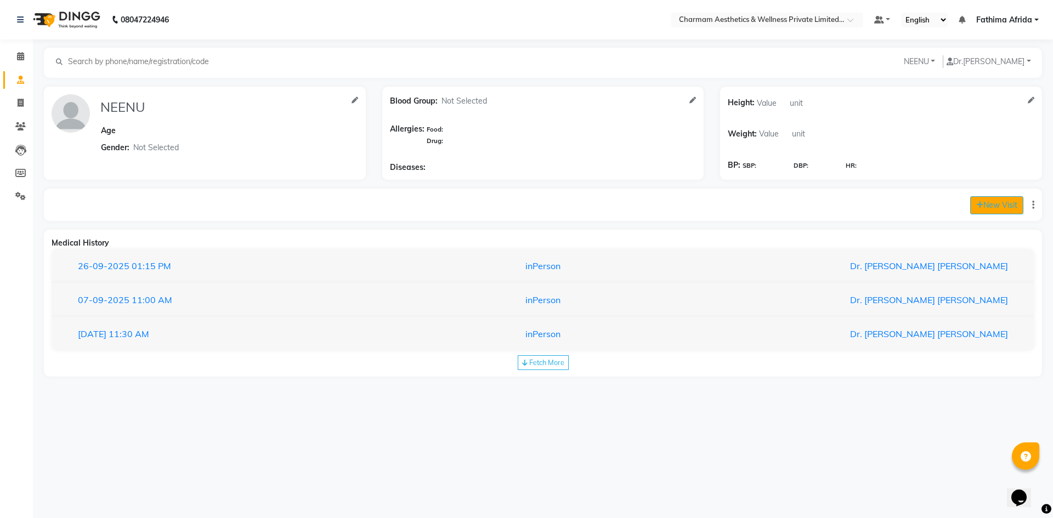
click at [974, 199] on button "New Visit" at bounding box center [996, 205] width 53 height 18
select select "615"
select select "inPerson"
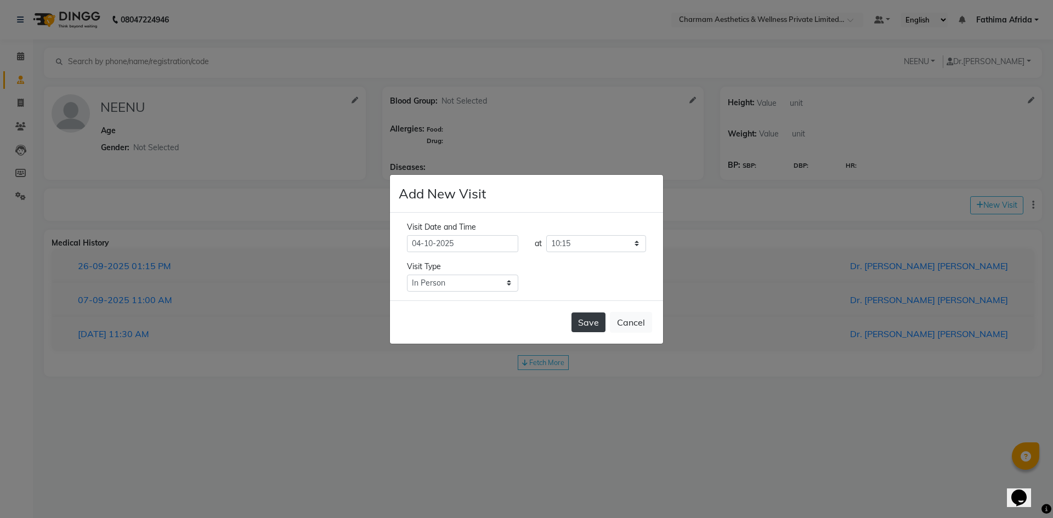
click at [579, 317] on button "Save" at bounding box center [589, 323] width 34 height 20
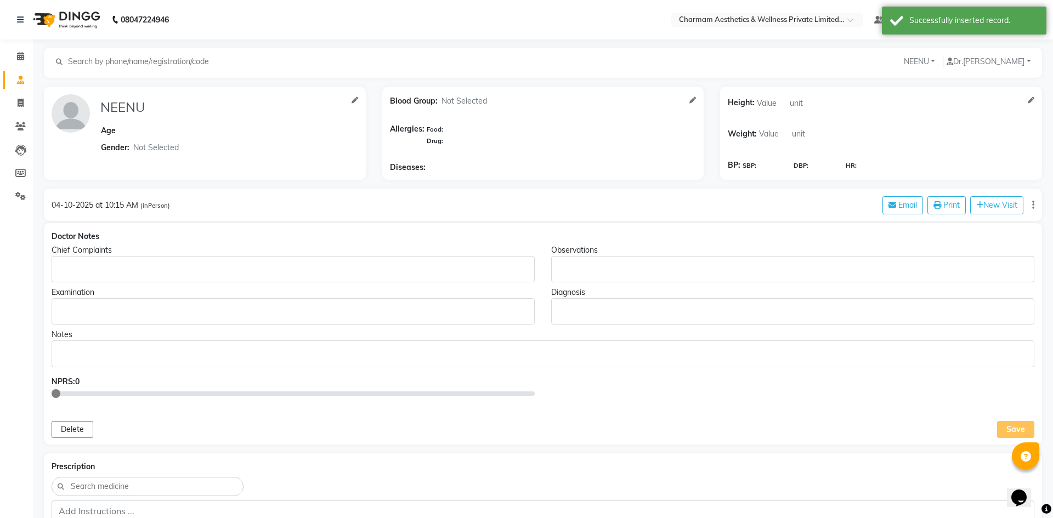
type input "NEENU"
select select "[DEMOGRAPHIC_DATA]"
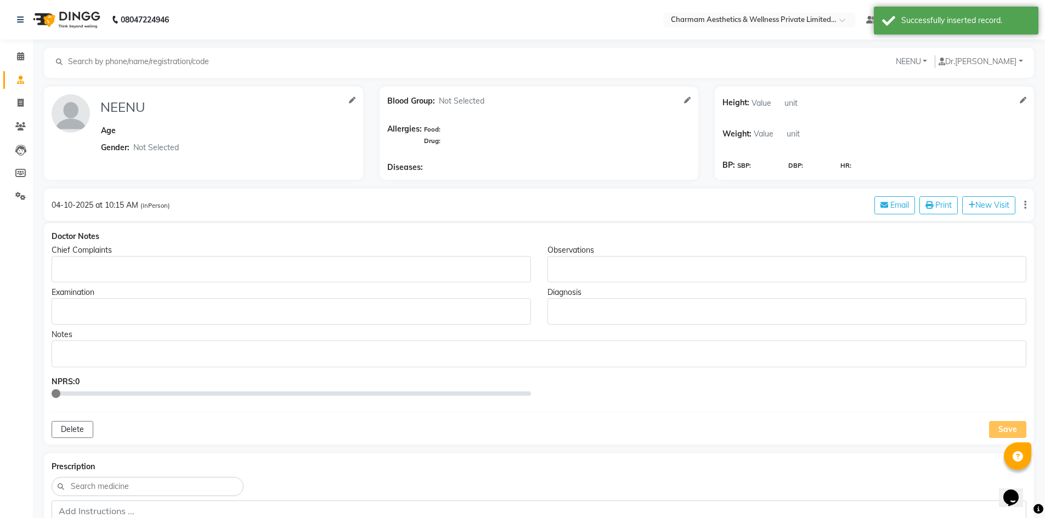
click at [115, 337] on div "Notes" at bounding box center [539, 335] width 975 height 12
click at [117, 350] on p "Rich Text Editor, main" at bounding box center [538, 354] width 964 height 12
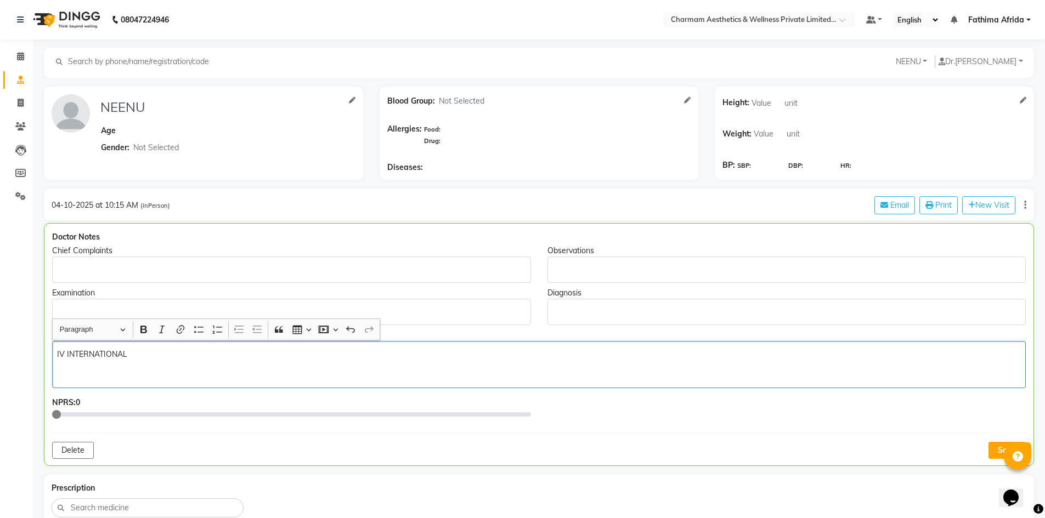
click at [166, 361] on div "IV INTERNATIONAL" at bounding box center [539, 364] width 974 height 47
click at [163, 355] on p "IV INTERNATIONAL" at bounding box center [538, 355] width 963 height 12
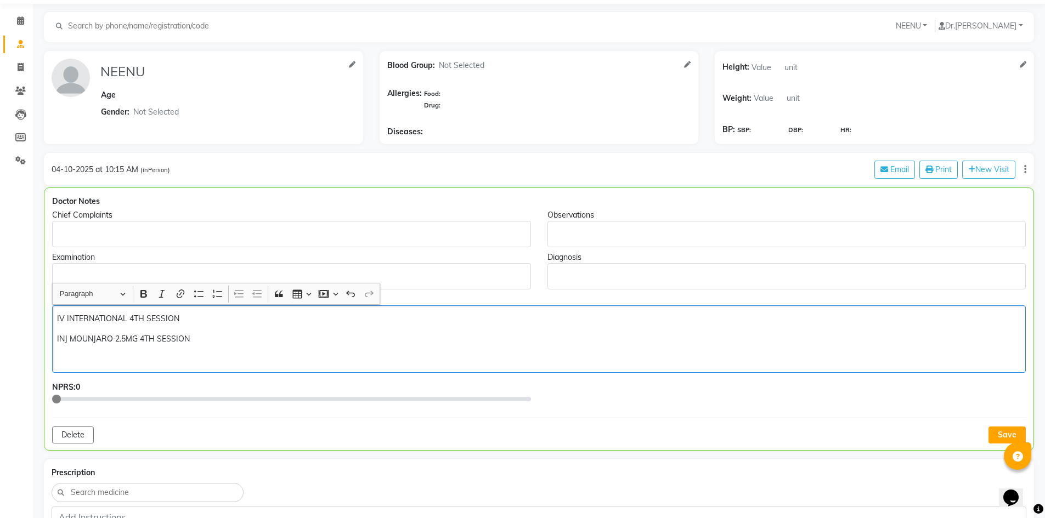
scroll to position [55, 0]
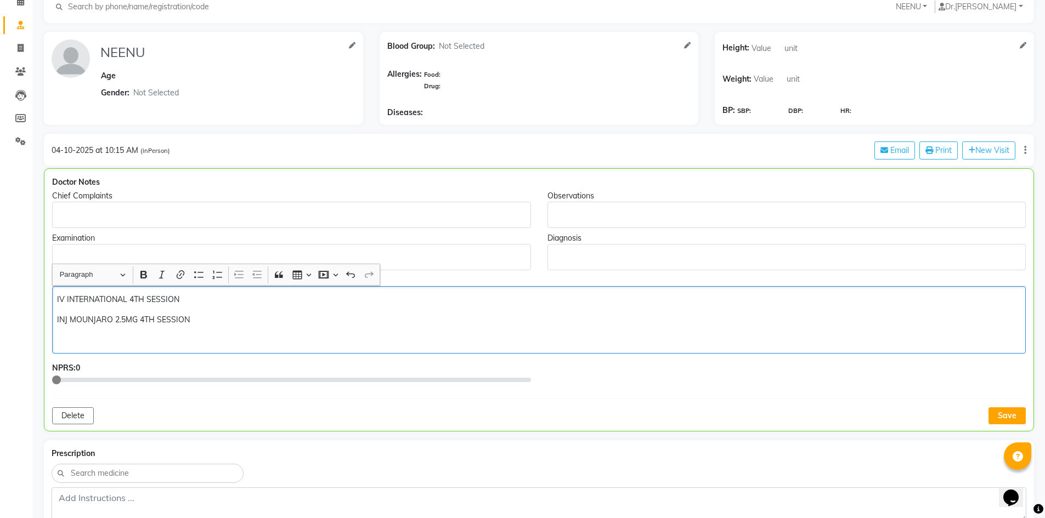
click at [587, 261] on p "Rich Text Editor, main" at bounding box center [786, 258] width 468 height 12
click at [206, 322] on p "INJ MOUNJARO 2.5MG 4TH SESSION" at bounding box center [538, 320] width 963 height 12
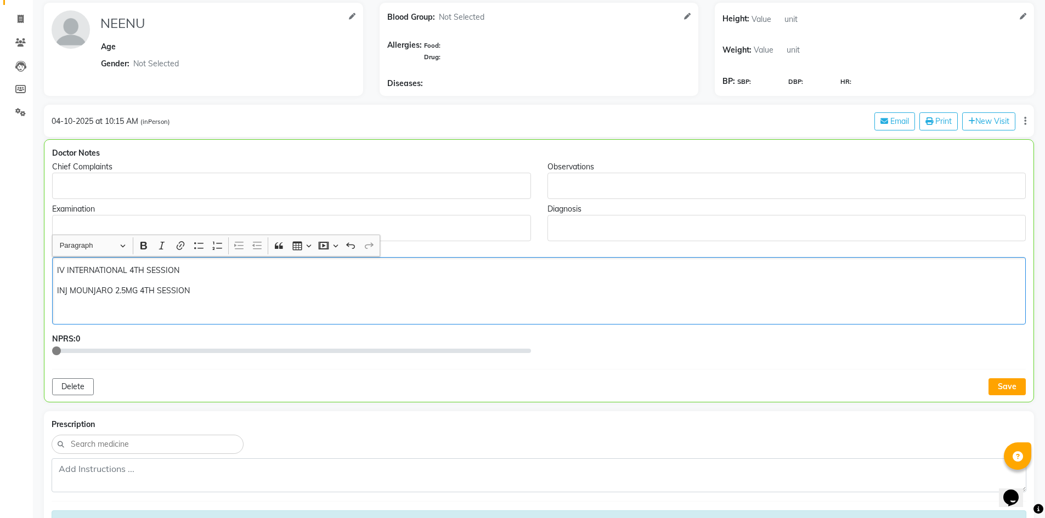
scroll to position [110, 0]
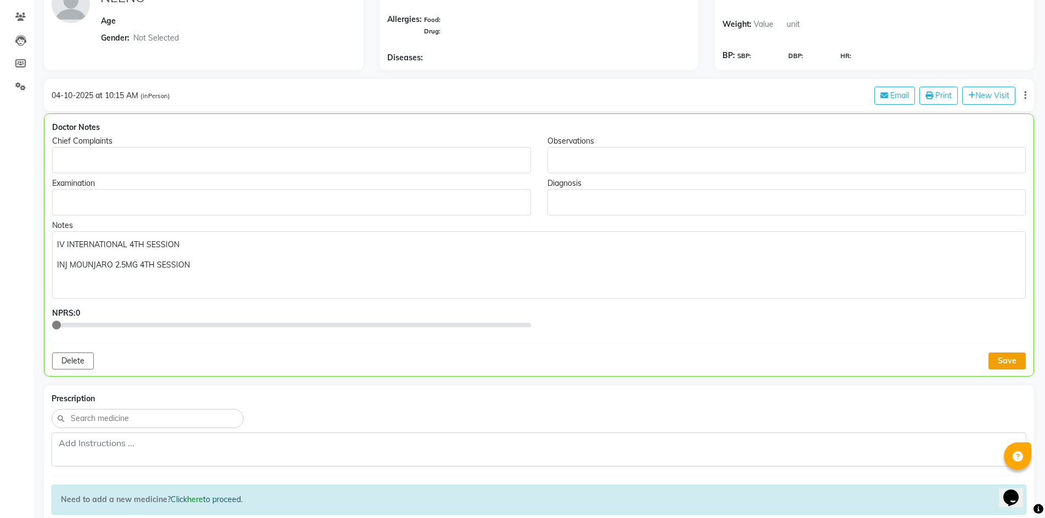
click at [1006, 363] on button "Save" at bounding box center [1006, 361] width 37 height 17
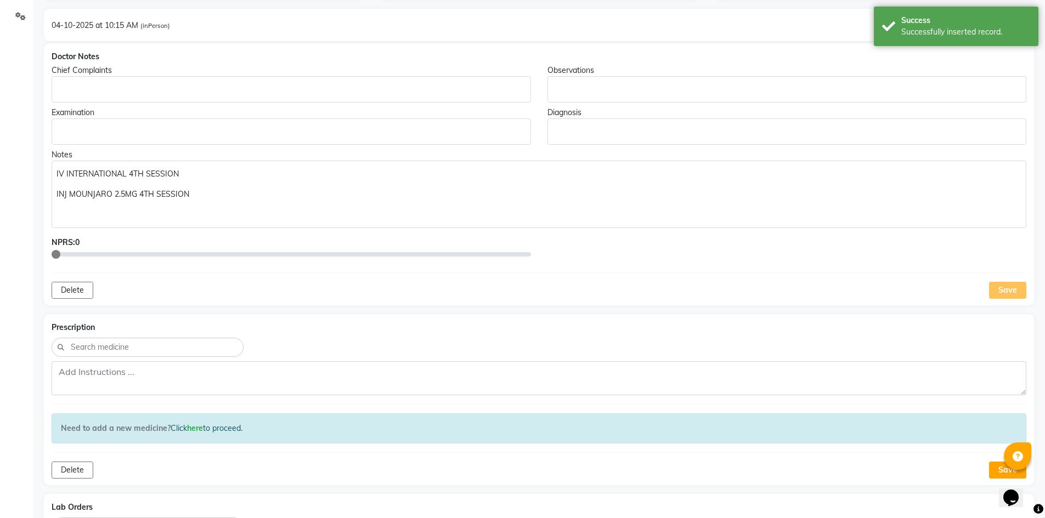
scroll to position [274, 0]
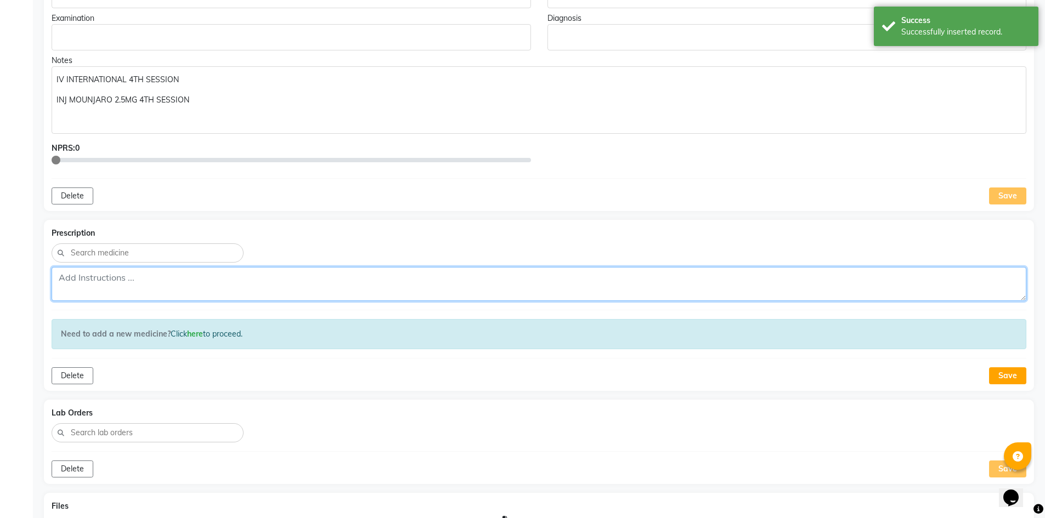
click at [82, 276] on textarea at bounding box center [539, 284] width 975 height 34
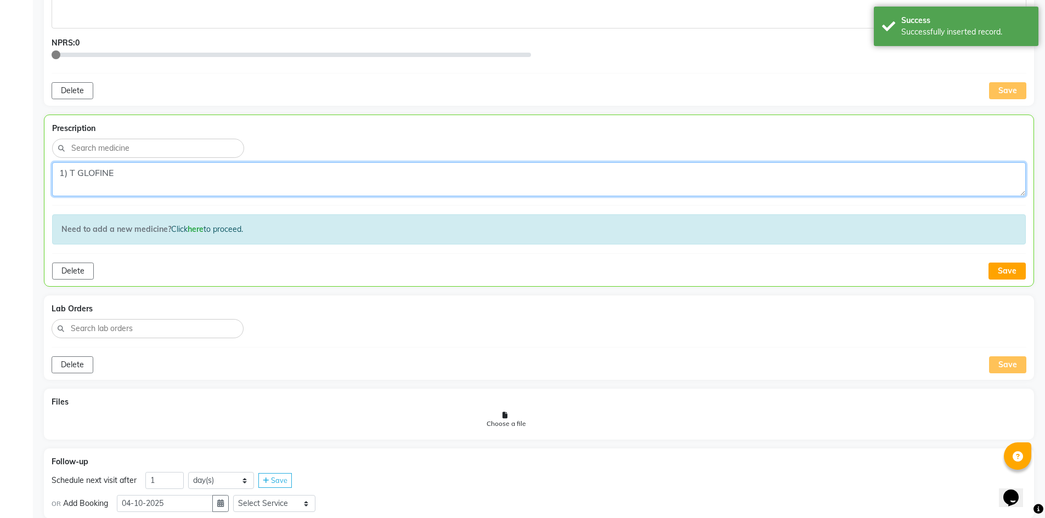
scroll to position [384, 0]
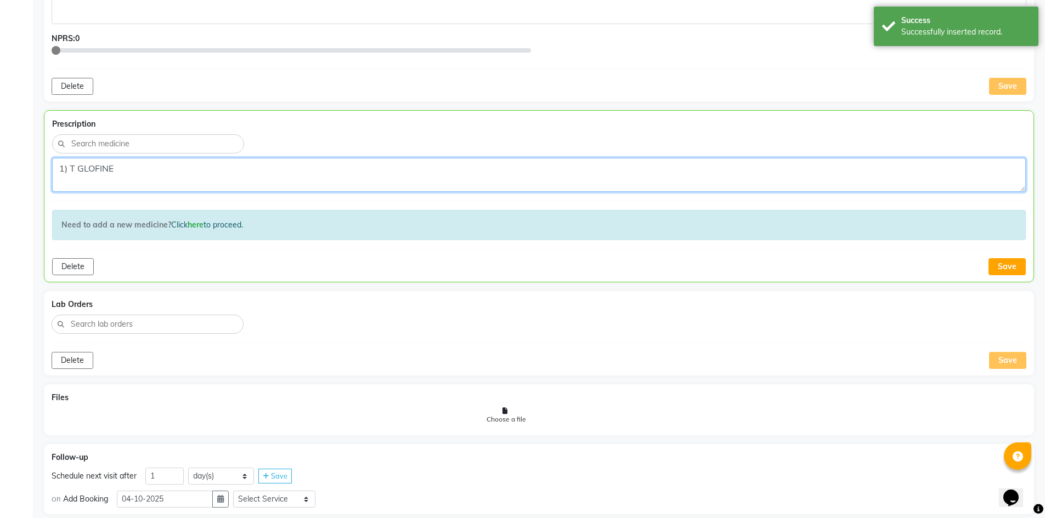
type textarea "1) T GLOFINE"
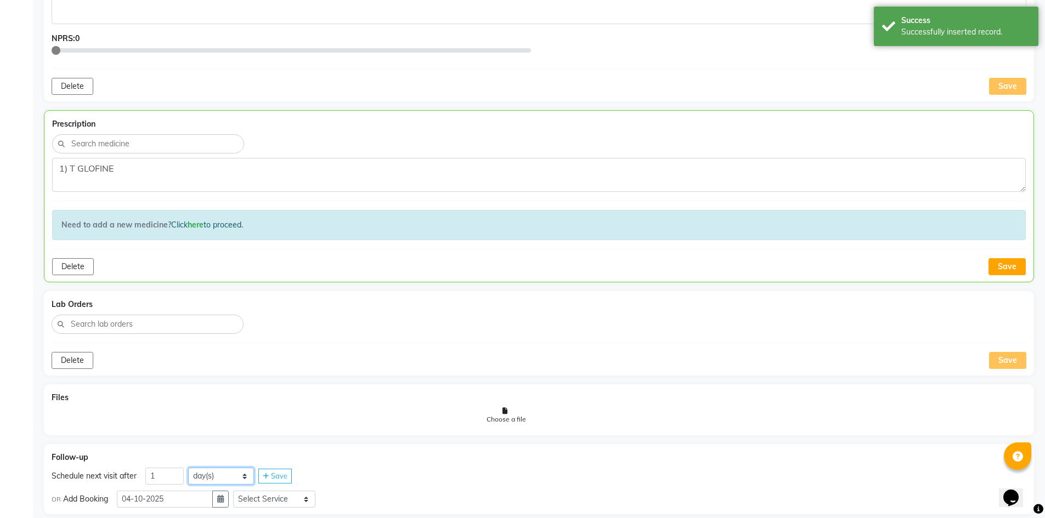
click at [197, 476] on select "day(s) week(s) month(s)" at bounding box center [221, 476] width 66 height 17
select select "week"
click at [188, 468] on select "day(s) week(s) month(s)" at bounding box center [221, 476] width 66 height 17
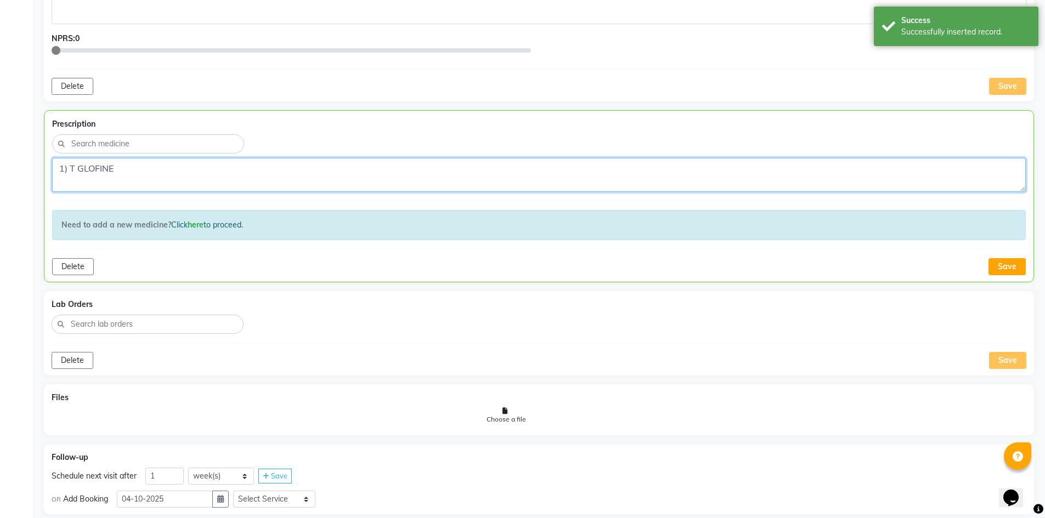
click at [165, 176] on textarea "1) T GLOFINE" at bounding box center [539, 175] width 974 height 34
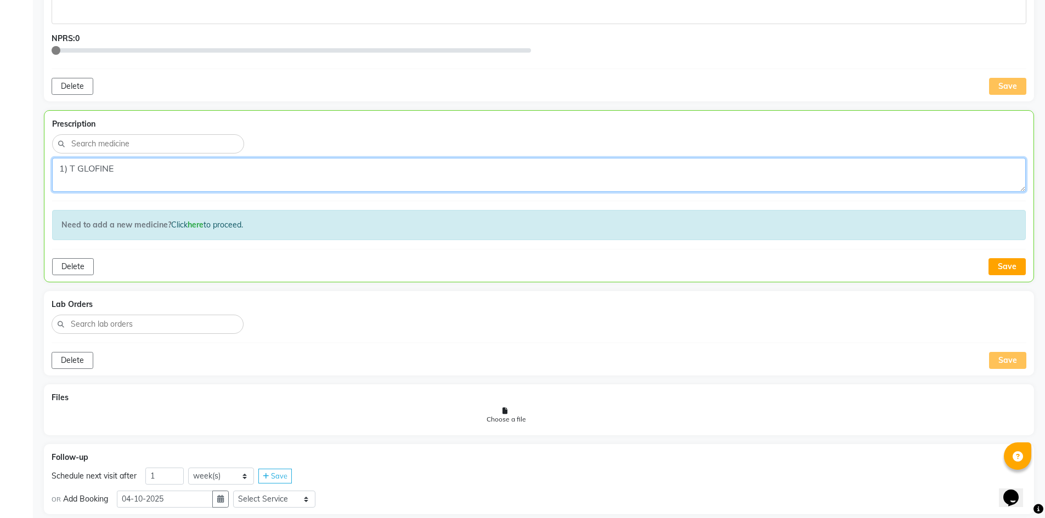
drag, startPoint x: 182, startPoint y: 225, endPoint x: 167, endPoint y: 169, distance: 57.9
click at [167, 169] on textarea "1) T GLOFINE" at bounding box center [539, 175] width 974 height 34
type textarea "1) T GLOFINE X 1MONTH"
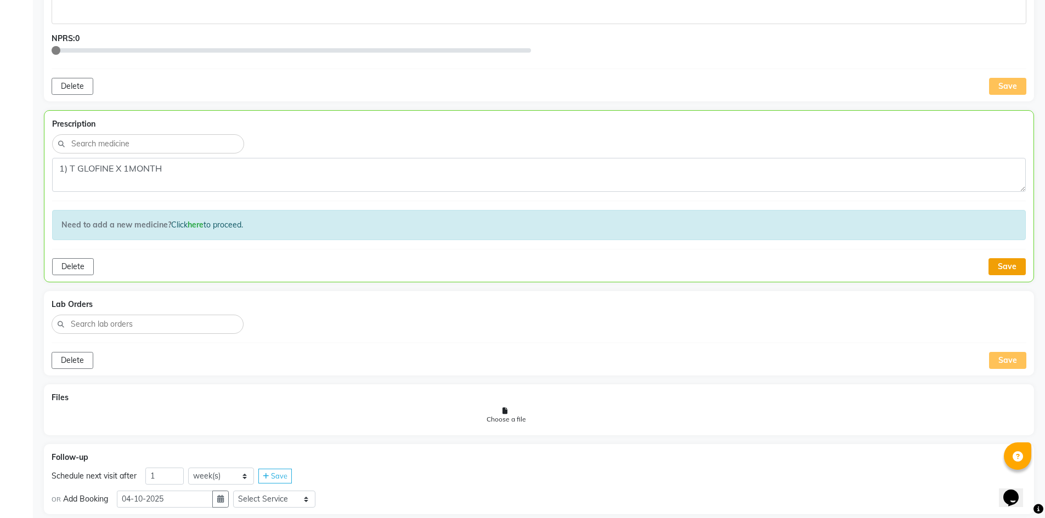
click at [1011, 264] on button "Save" at bounding box center [1006, 266] width 37 height 17
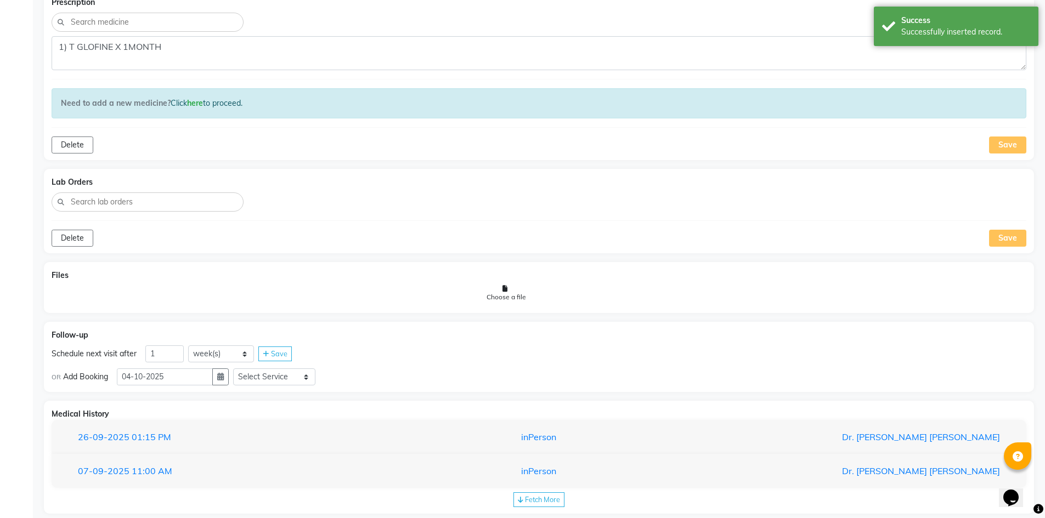
scroll to position [523, 0]
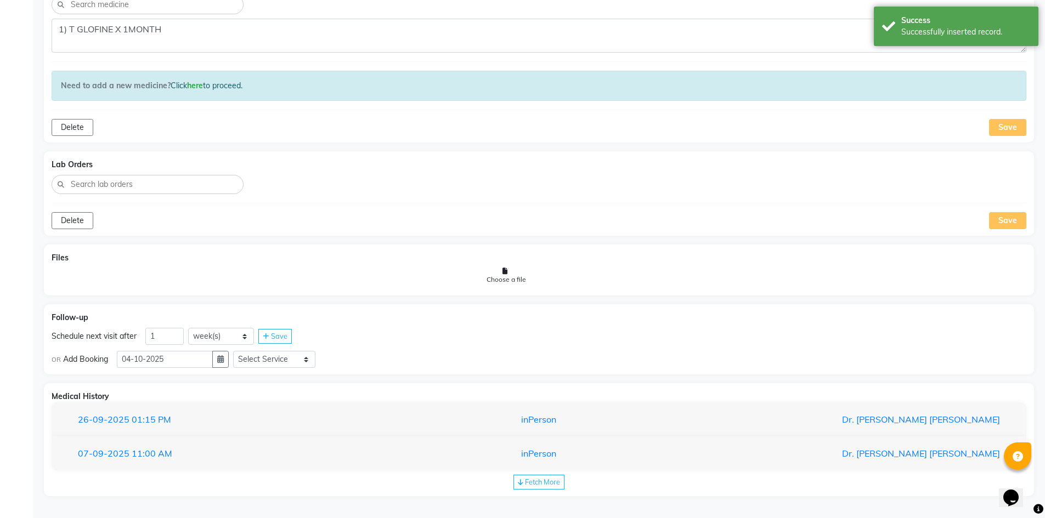
click at [280, 335] on span "Save" at bounding box center [279, 336] width 16 height 9
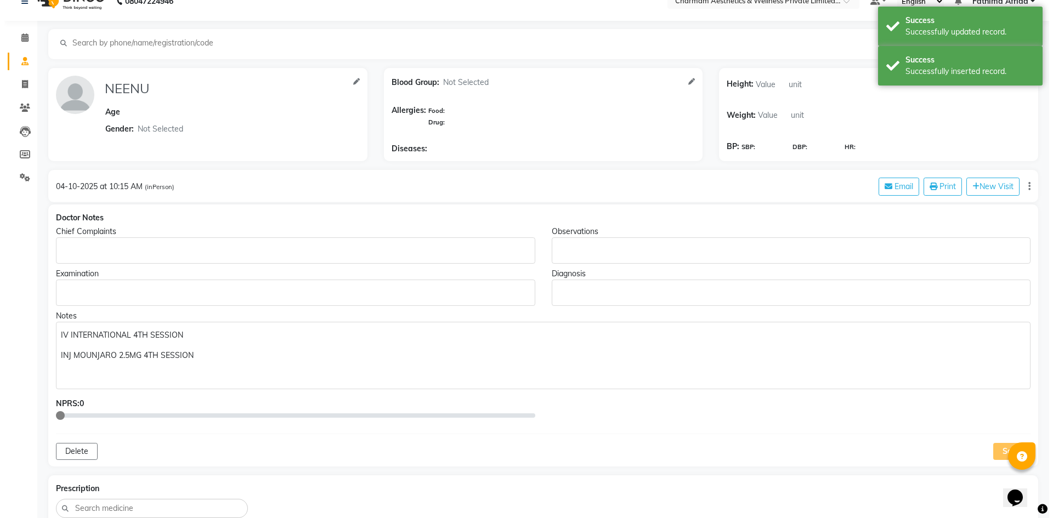
scroll to position [0, 0]
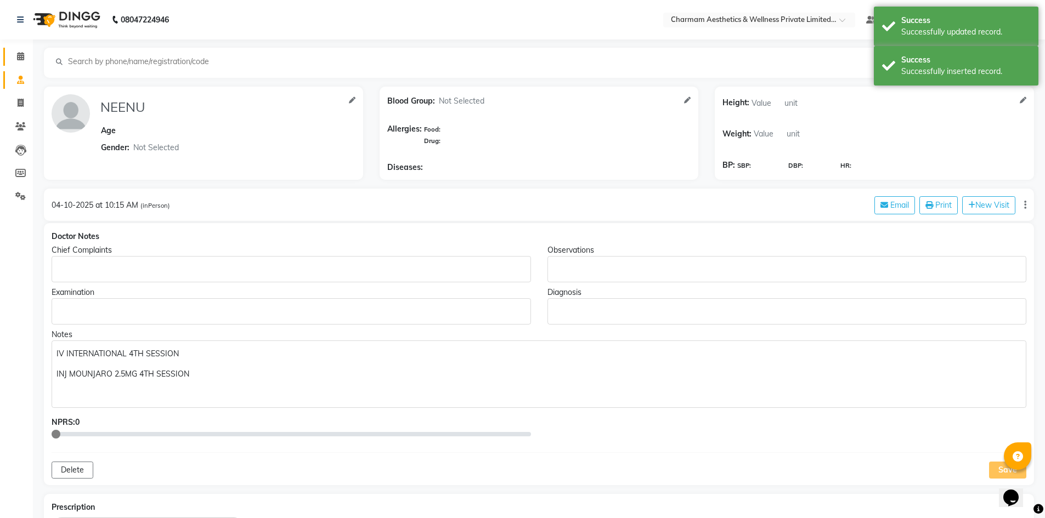
click at [19, 49] on link "Calendar" at bounding box center [16, 57] width 26 height 18
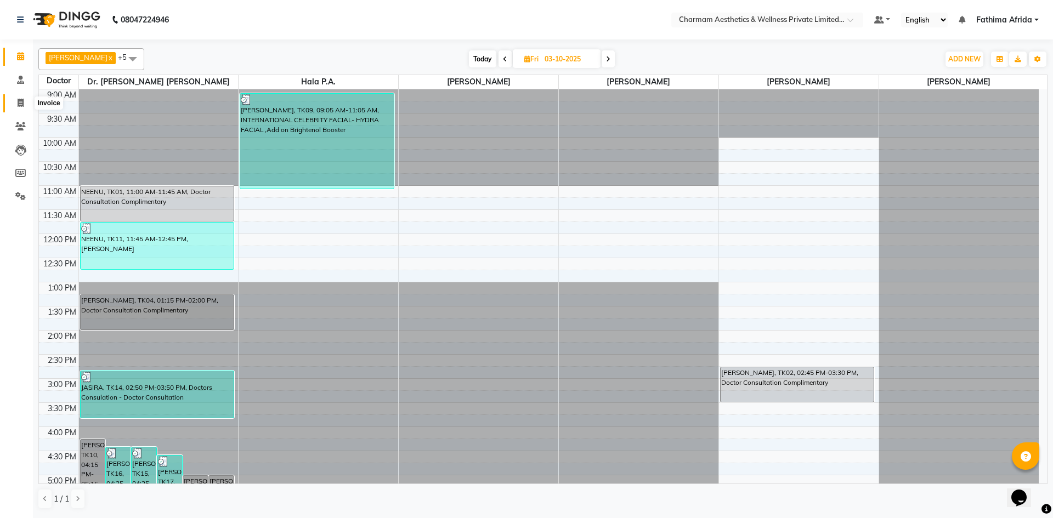
click at [16, 107] on span at bounding box center [20, 103] width 19 height 13
select select "service"
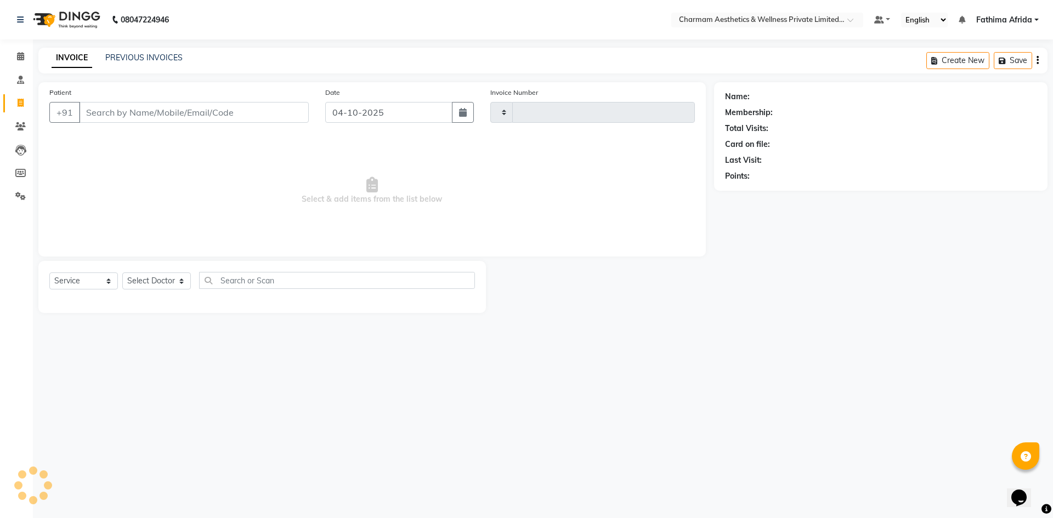
type input "0477"
select select "7625"
click at [162, 59] on link "PREVIOUS INVOICES" at bounding box center [143, 58] width 77 height 10
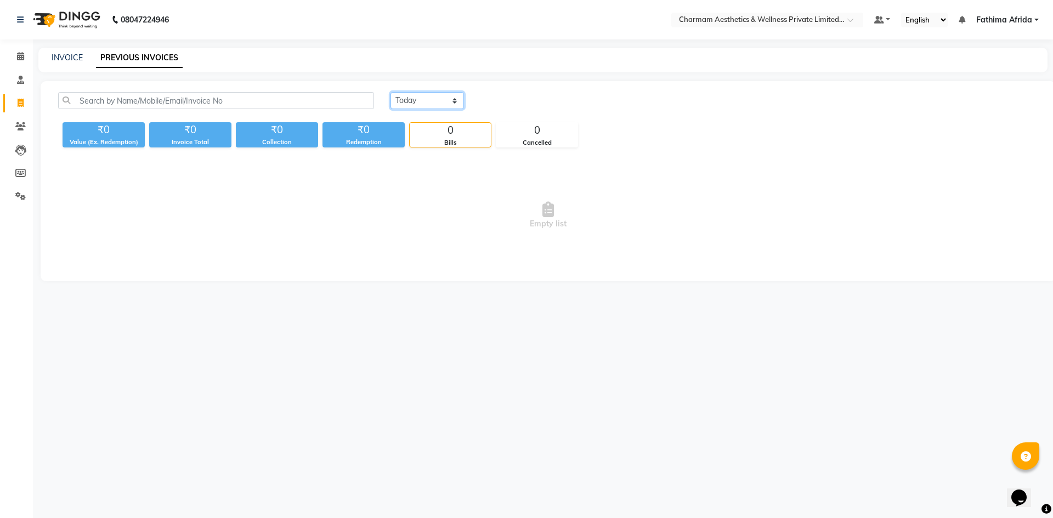
drag, startPoint x: 435, startPoint y: 99, endPoint x: 430, endPoint y: 101, distance: 5.6
click at [434, 98] on select "Today Yesterday Custom Range" at bounding box center [427, 100] width 73 height 17
click at [391, 92] on select "Today Yesterday Custom Range" at bounding box center [427, 100] width 73 height 17
click at [413, 99] on select "Today Yesterday Custom Range" at bounding box center [427, 100] width 73 height 17
click at [391, 92] on select "Today Yesterday Custom Range" at bounding box center [427, 100] width 73 height 17
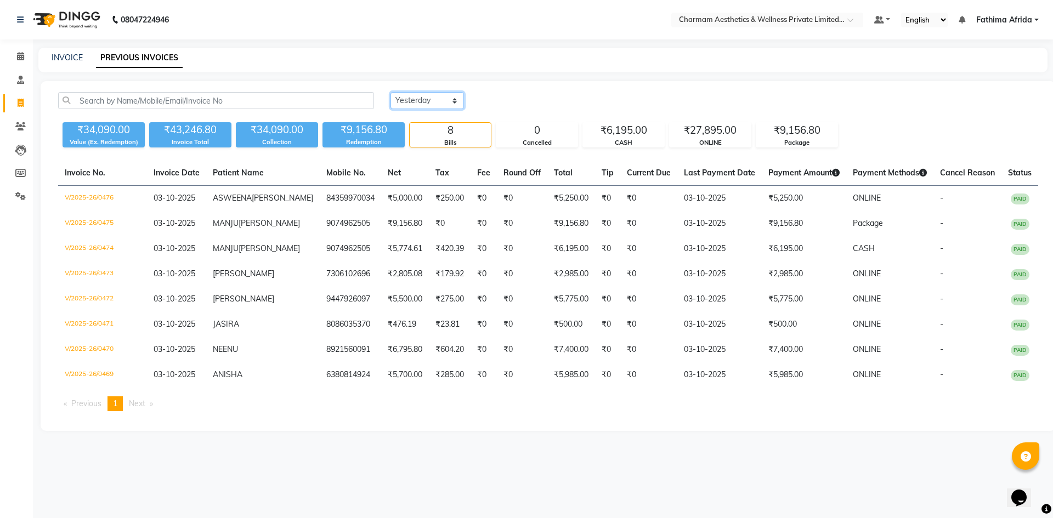
click at [439, 104] on select "Today Yesterday Custom Range" at bounding box center [427, 100] width 73 height 17
select select "range"
click at [391, 92] on select "Today Yesterday Custom Range" at bounding box center [427, 100] width 73 height 17
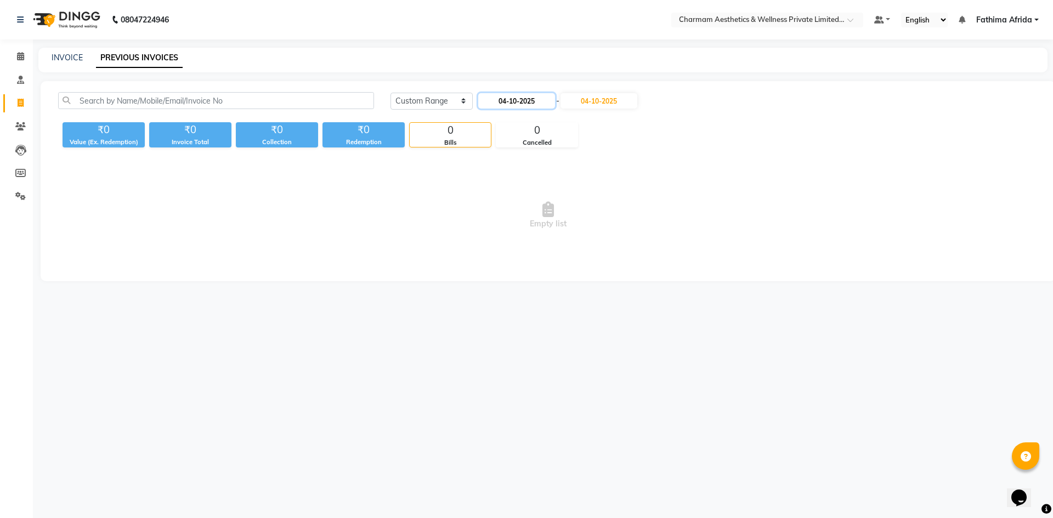
click at [513, 99] on input "04-10-2025" at bounding box center [516, 100] width 77 height 15
select select "10"
select select "2025"
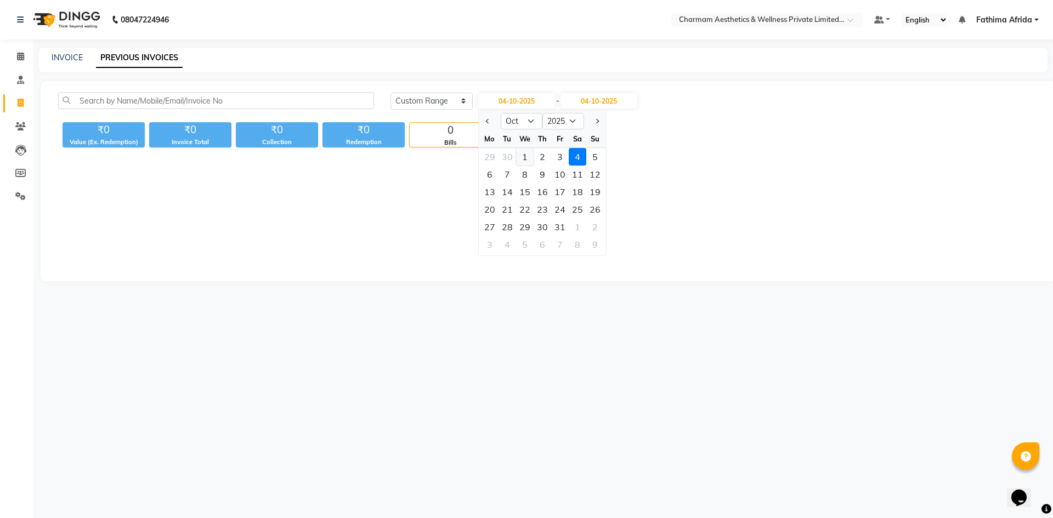
click at [528, 159] on div "1" at bounding box center [525, 157] width 18 height 18
type input "01-10-2025"
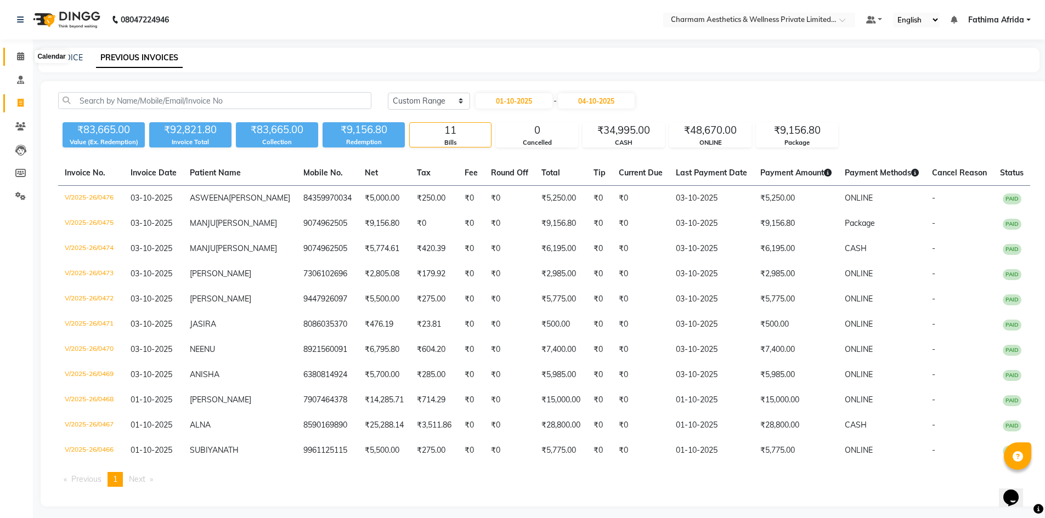
click at [18, 55] on icon at bounding box center [20, 56] width 7 height 8
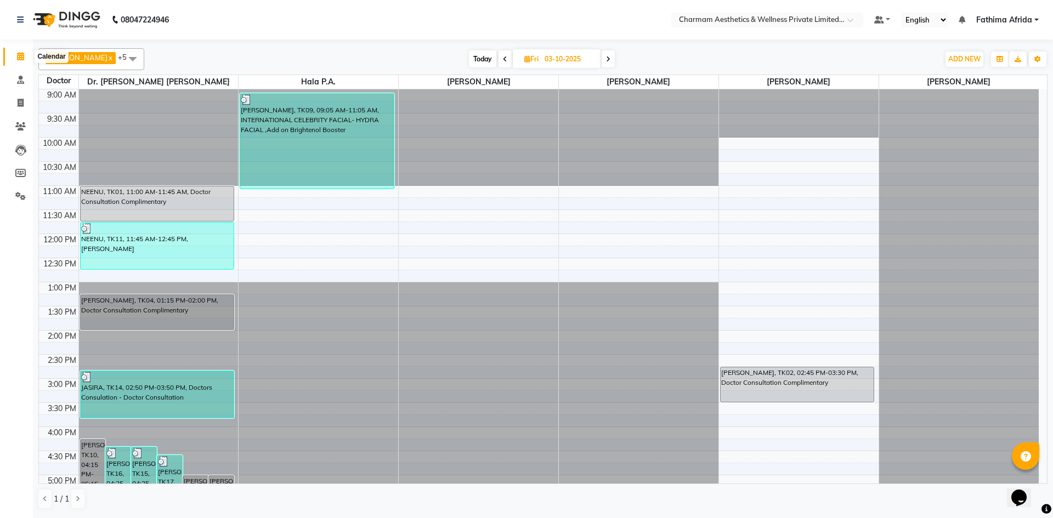
click at [18, 63] on span at bounding box center [20, 56] width 19 height 13
click at [491, 57] on span "Today" at bounding box center [482, 58] width 27 height 17
type input "04-10-2025"
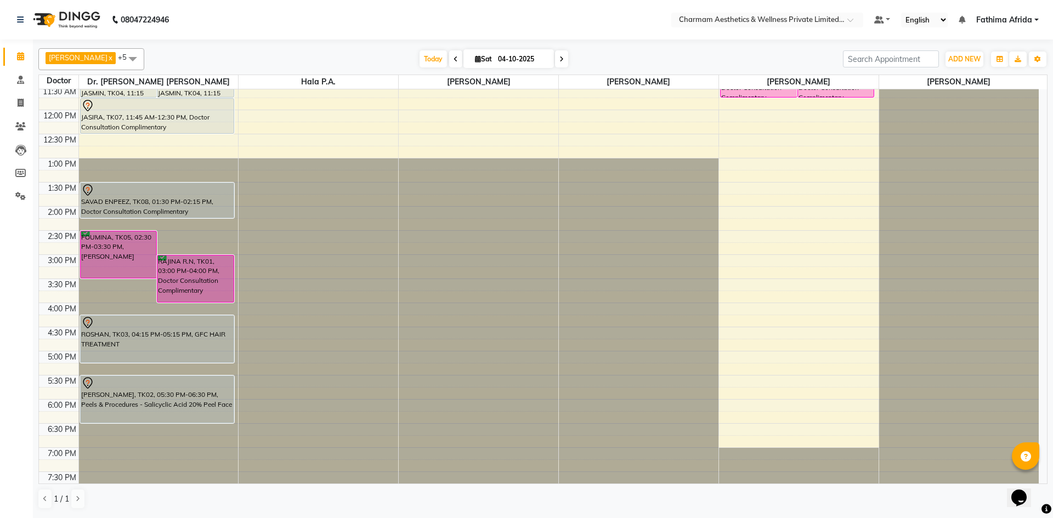
scroll to position [136, 0]
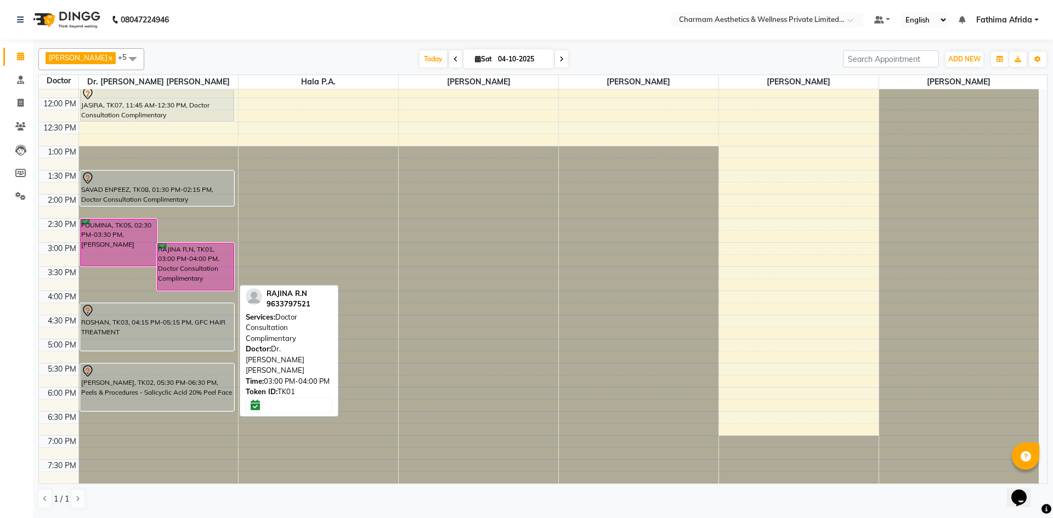
click at [184, 262] on div "RAJINA R.N, TK01, 03:00 PM-04:00 PM, Doctor Consultation Complimentary" at bounding box center [195, 267] width 76 height 47
select select "6"
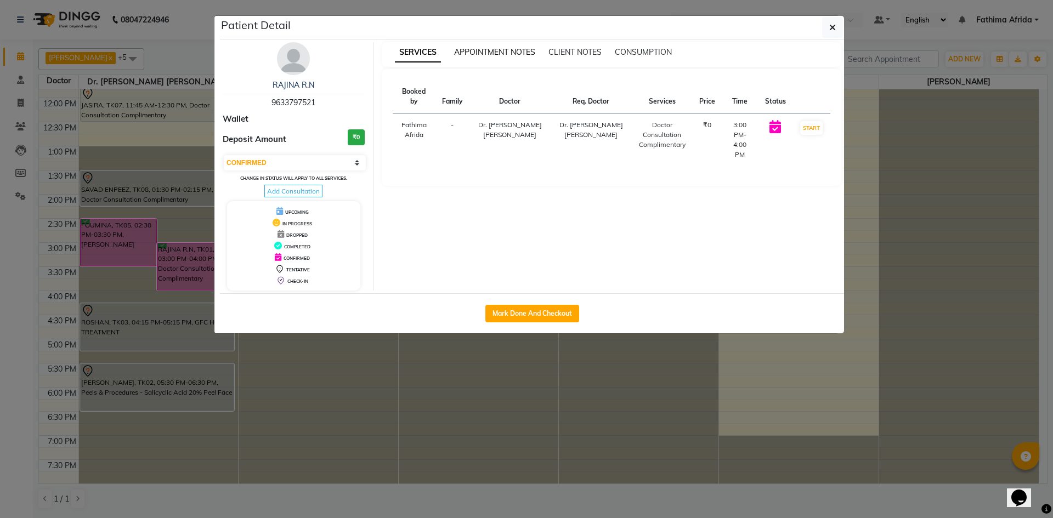
click at [482, 54] on span "APPOINTMENT NOTES" at bounding box center [494, 52] width 81 height 10
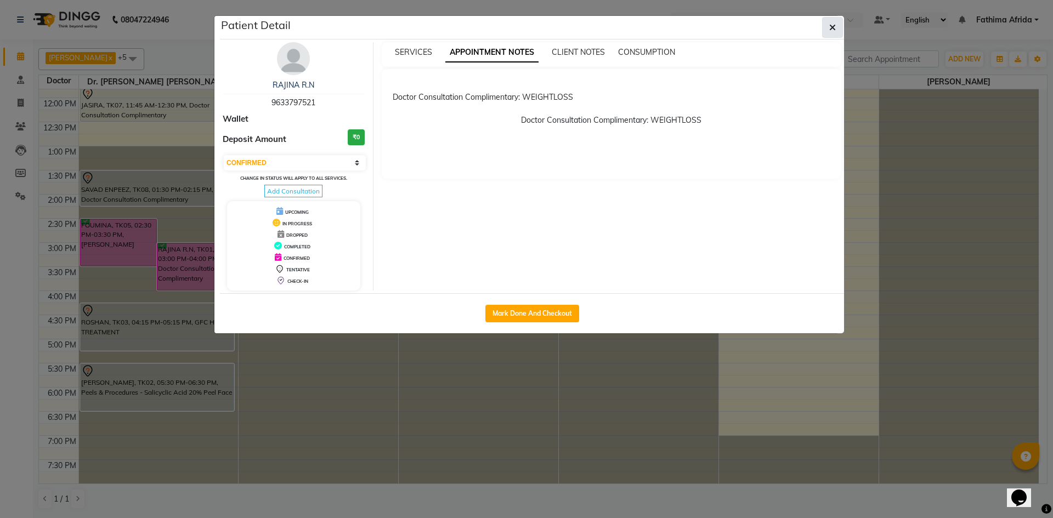
click at [834, 31] on icon "button" at bounding box center [832, 27] width 7 height 9
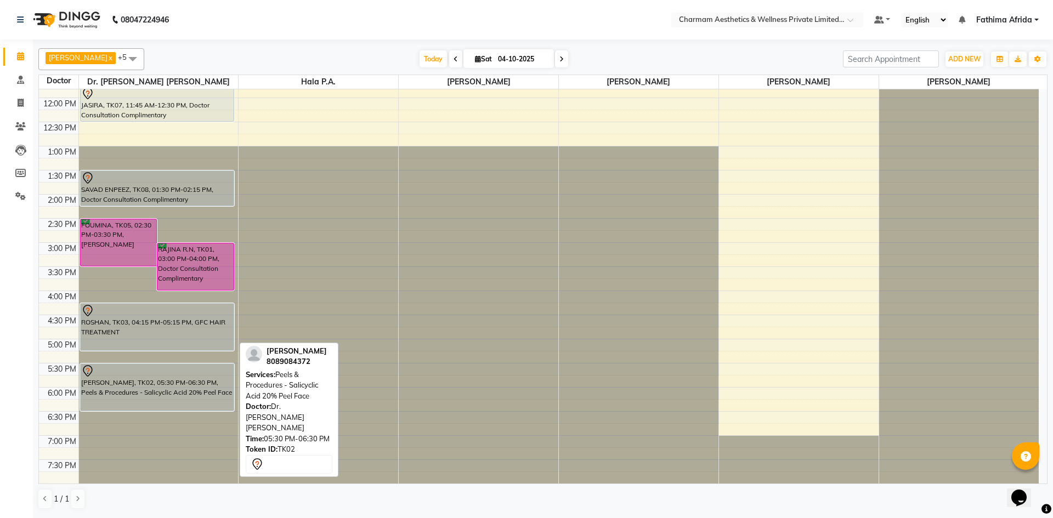
click at [219, 385] on div "[PERSON_NAME], TK02, 05:30 PM-06:30 PM, Peels & Procedures - Salicyclic Acid 20…" at bounding box center [158, 387] width 154 height 47
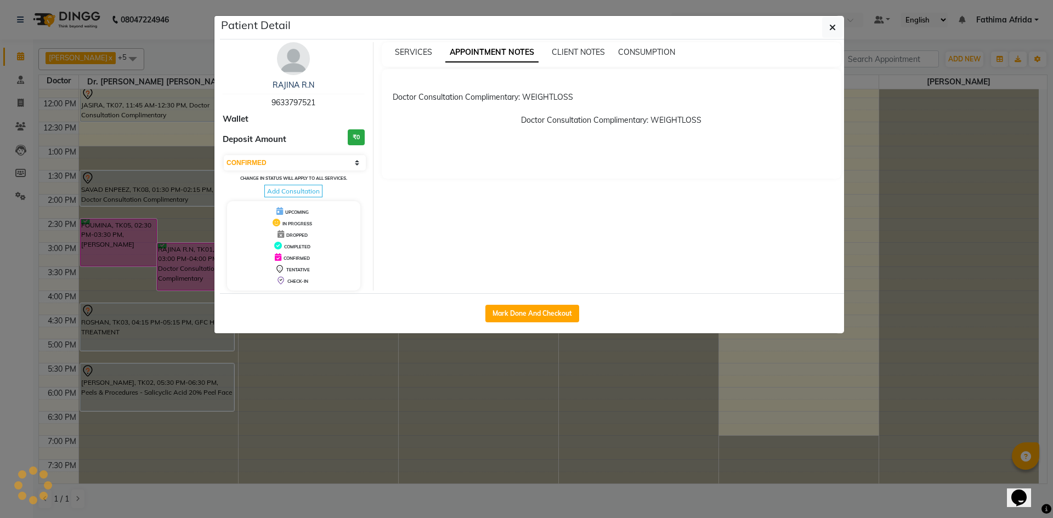
select select "7"
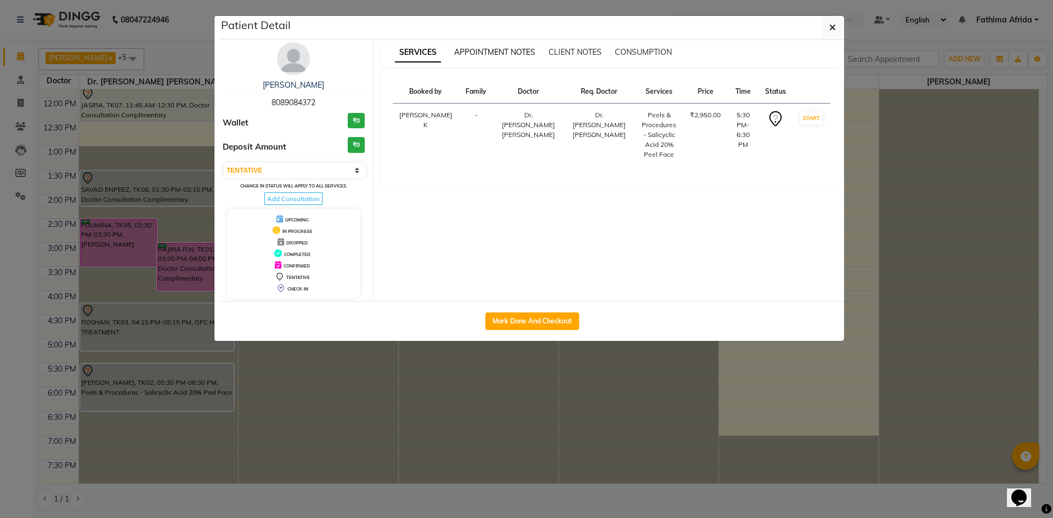
click at [510, 52] on span "APPOINTMENT NOTES" at bounding box center [494, 52] width 81 height 10
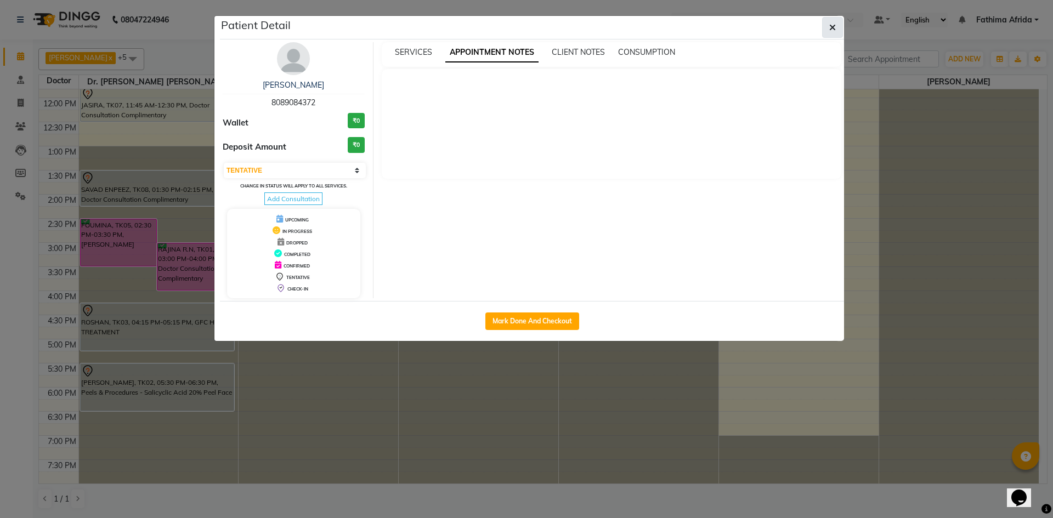
click at [836, 22] on button "button" at bounding box center [832, 27] width 21 height 21
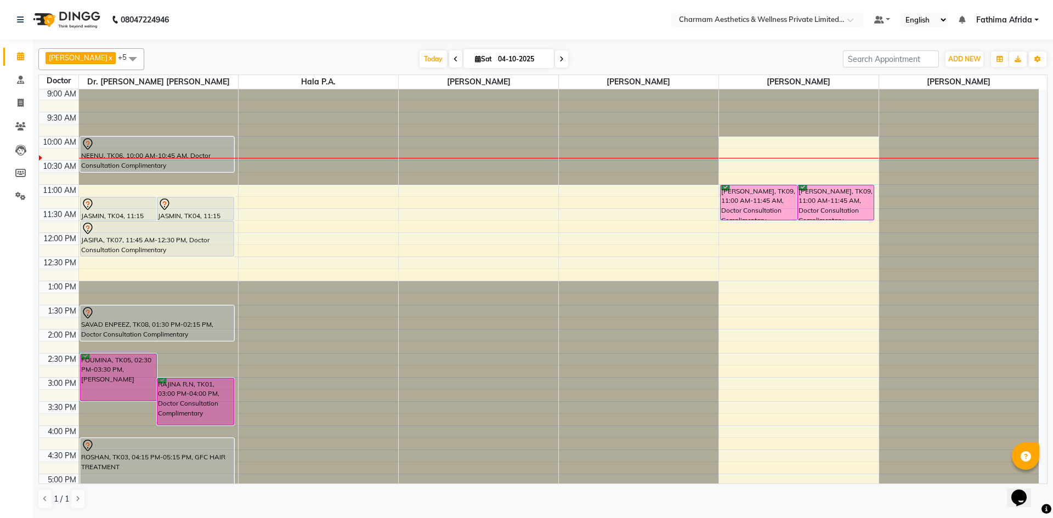
scroll to position [0, 0]
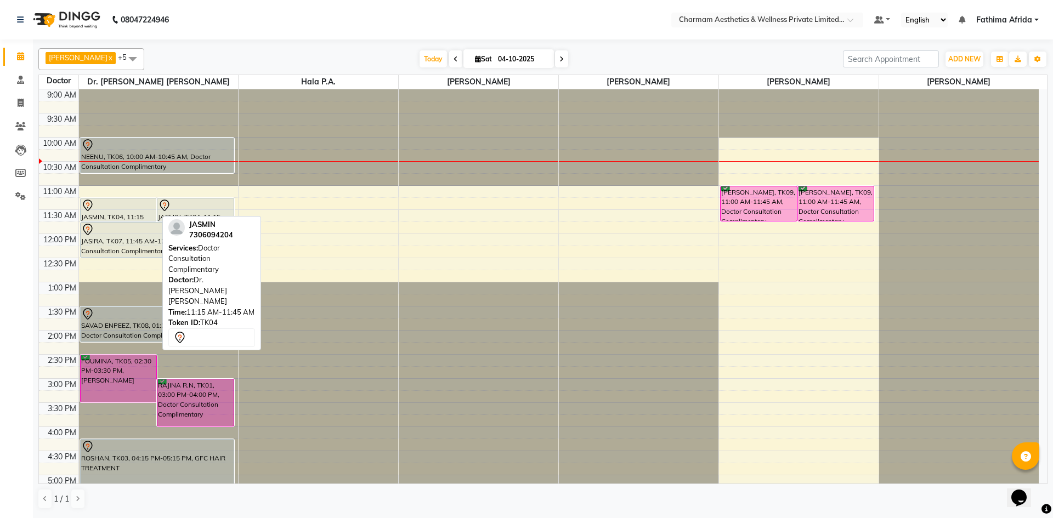
click at [113, 207] on div at bounding box center [118, 205] width 75 height 13
select select "7"
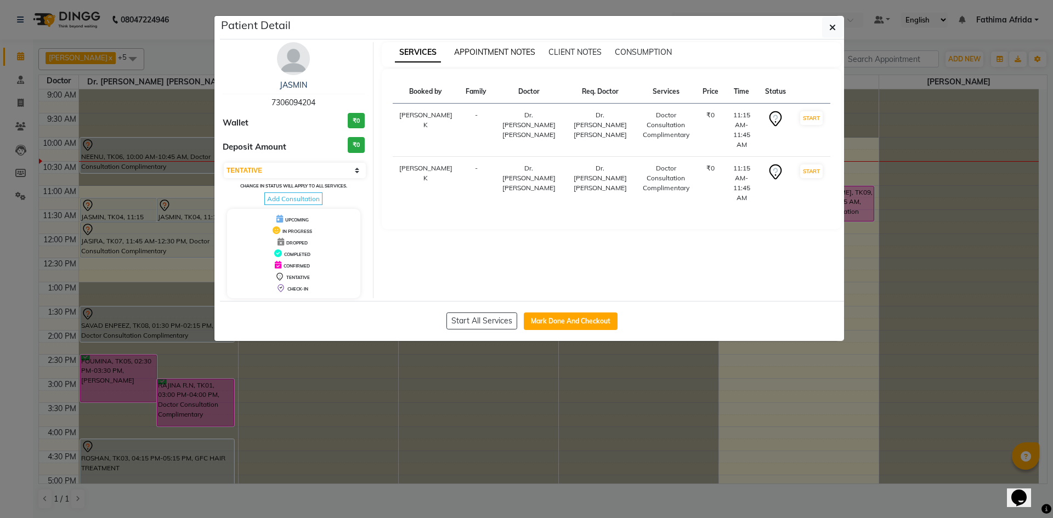
click at [460, 53] on span "APPOINTMENT NOTES" at bounding box center [494, 52] width 81 height 10
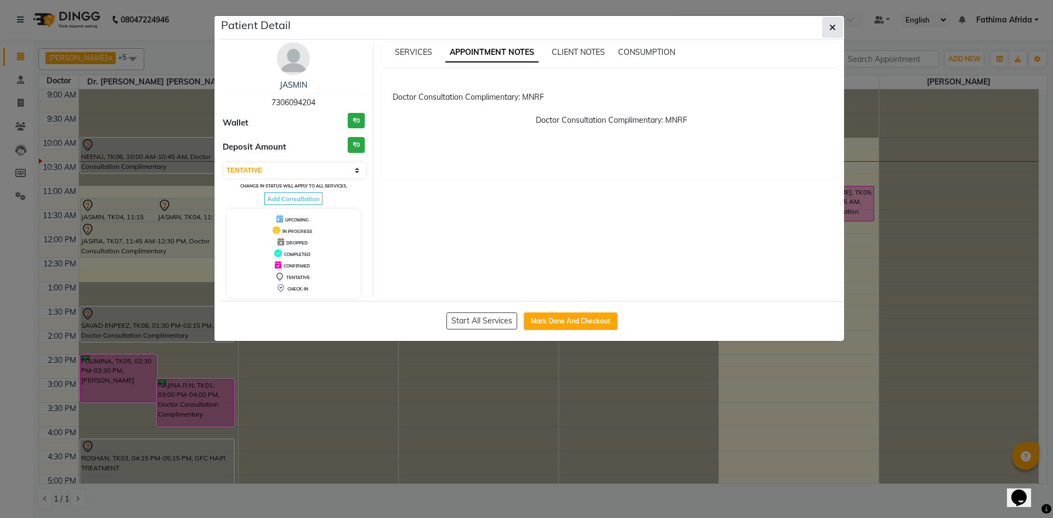
click at [838, 25] on button "button" at bounding box center [832, 27] width 21 height 21
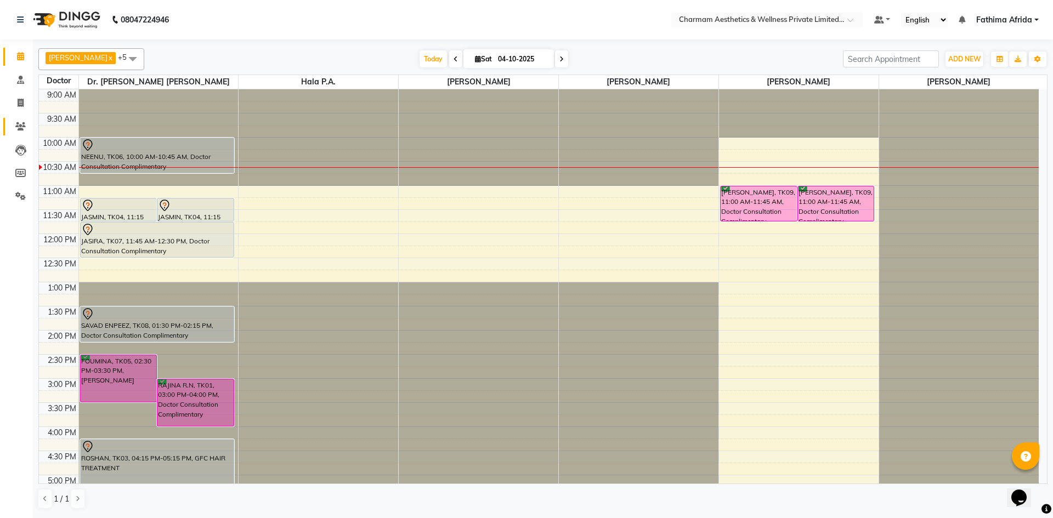
click at [21, 122] on icon at bounding box center [20, 126] width 10 height 8
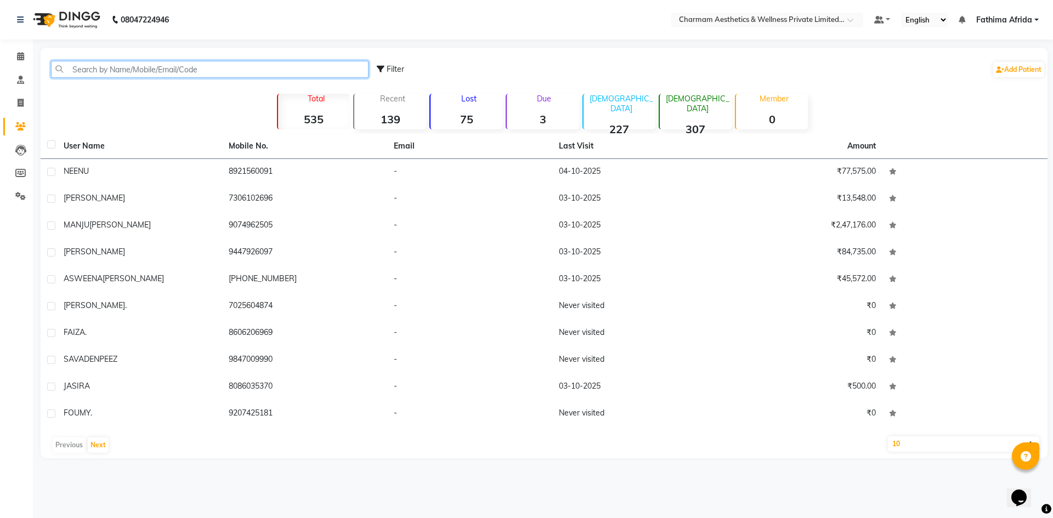
click at [139, 69] on input "text" at bounding box center [210, 69] width 318 height 17
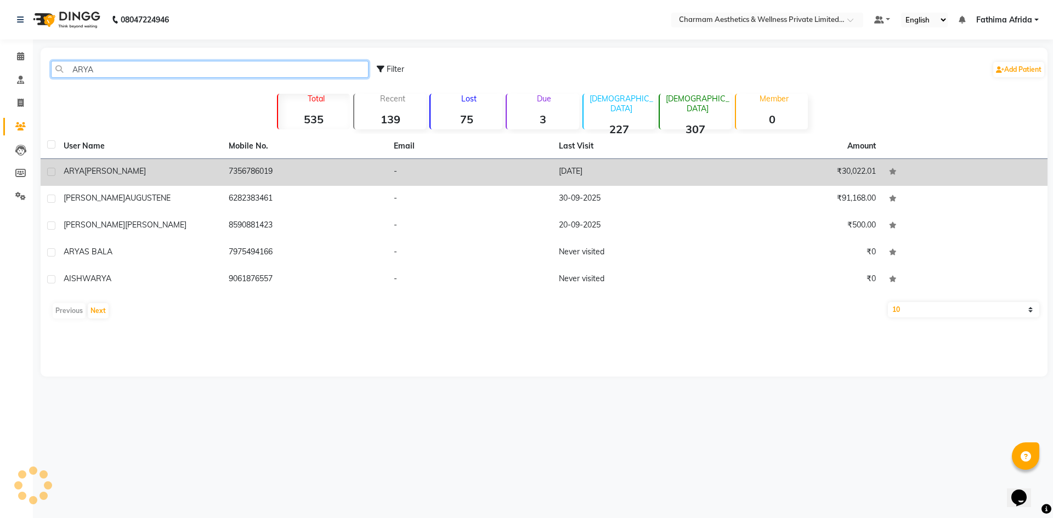
type input "ARYA"
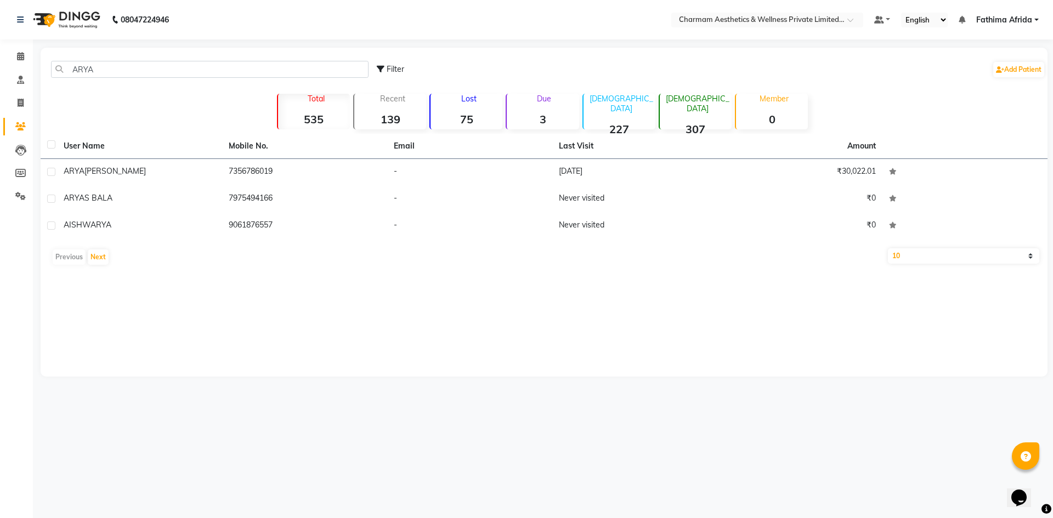
click at [388, 174] on td "-" at bounding box center [469, 172] width 165 height 27
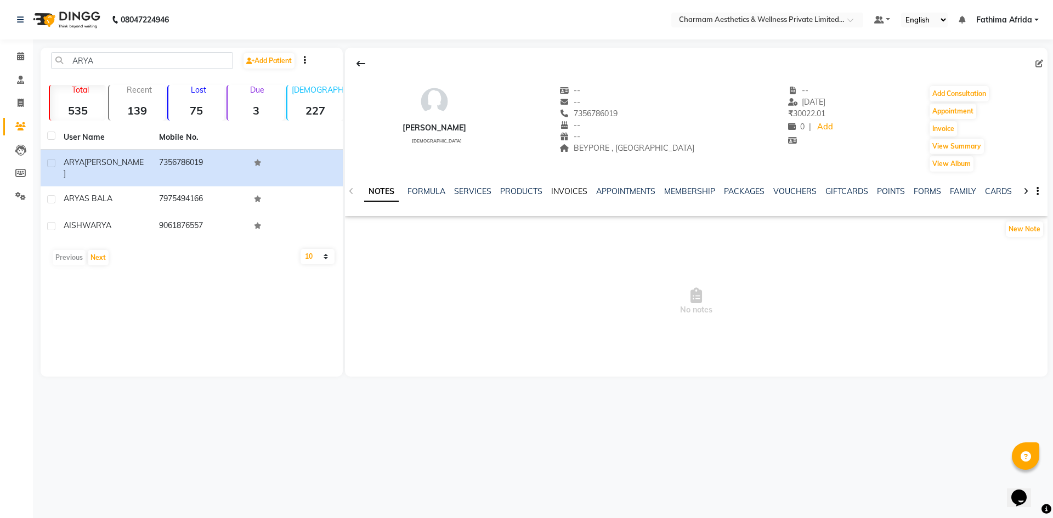
click at [552, 189] on link "INVOICES" at bounding box center [569, 191] width 36 height 10
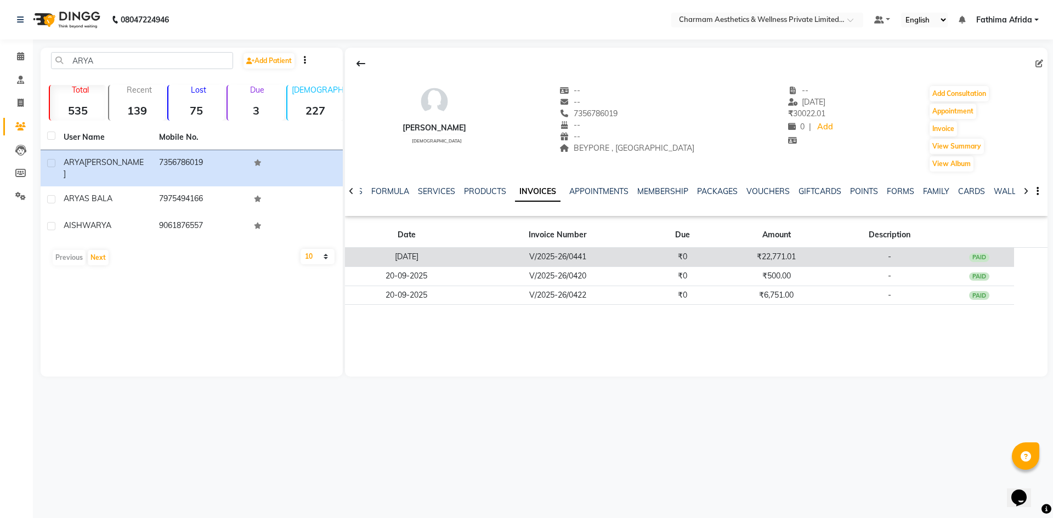
click at [642, 264] on td "V/2025-26/0441" at bounding box center [557, 257] width 179 height 19
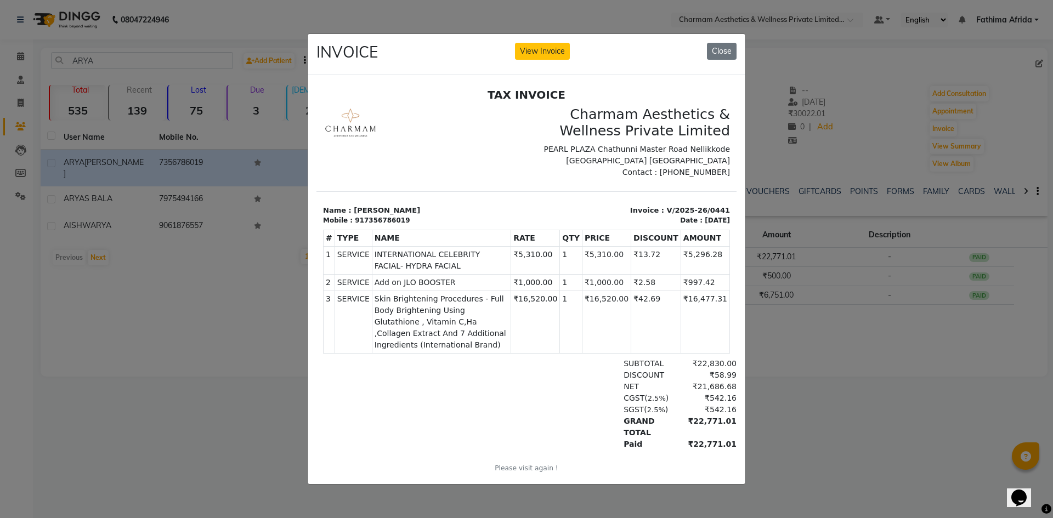
click at [820, 280] on ngb-modal-window "INVOICE View Invoice Close" at bounding box center [526, 259] width 1053 height 518
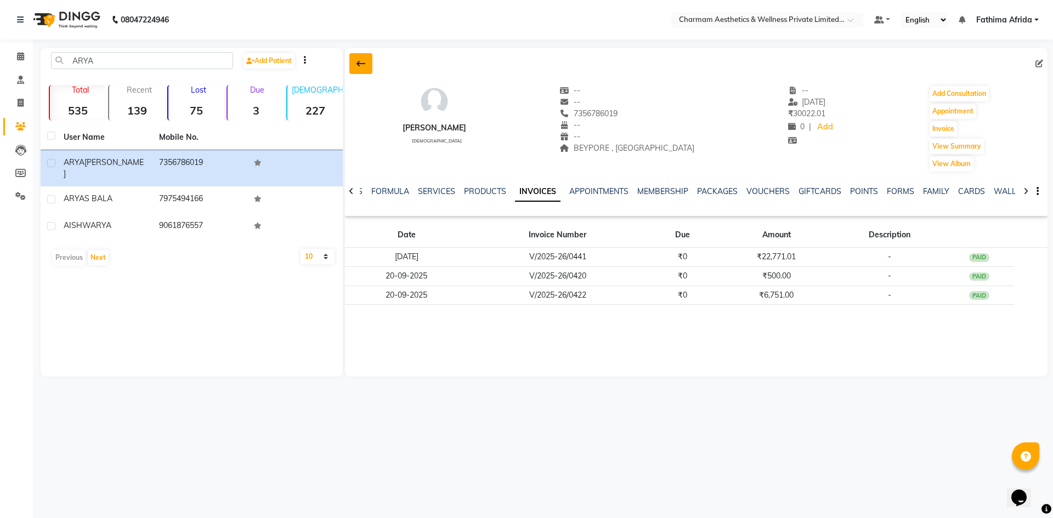
click at [366, 60] on button at bounding box center [360, 63] width 23 height 21
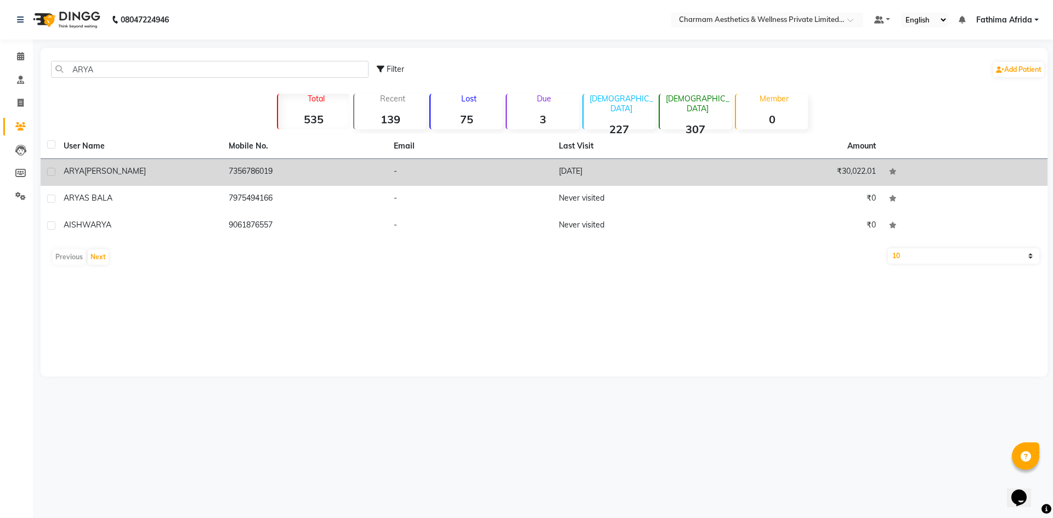
click at [543, 172] on td "-" at bounding box center [469, 172] width 165 height 27
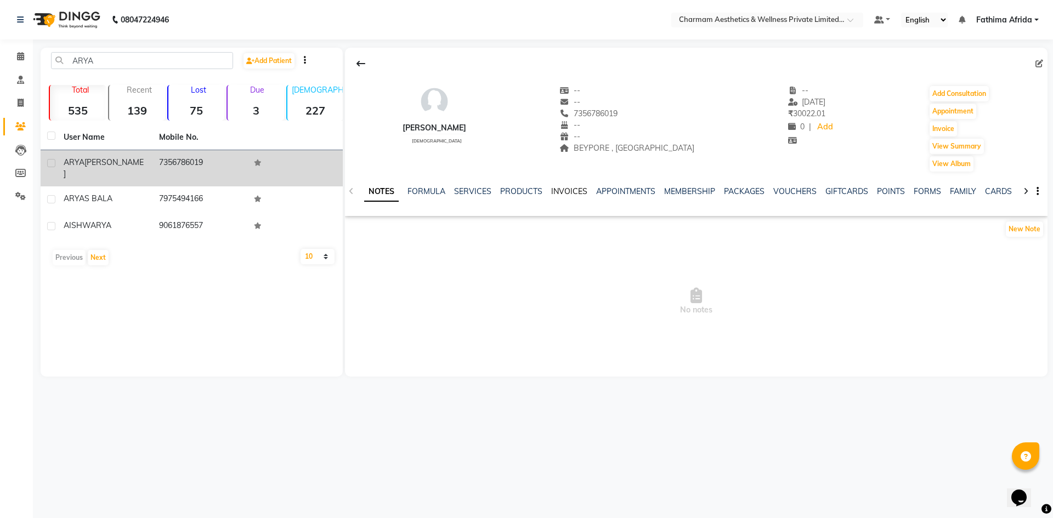
click at [562, 191] on link "INVOICES" at bounding box center [569, 191] width 36 height 10
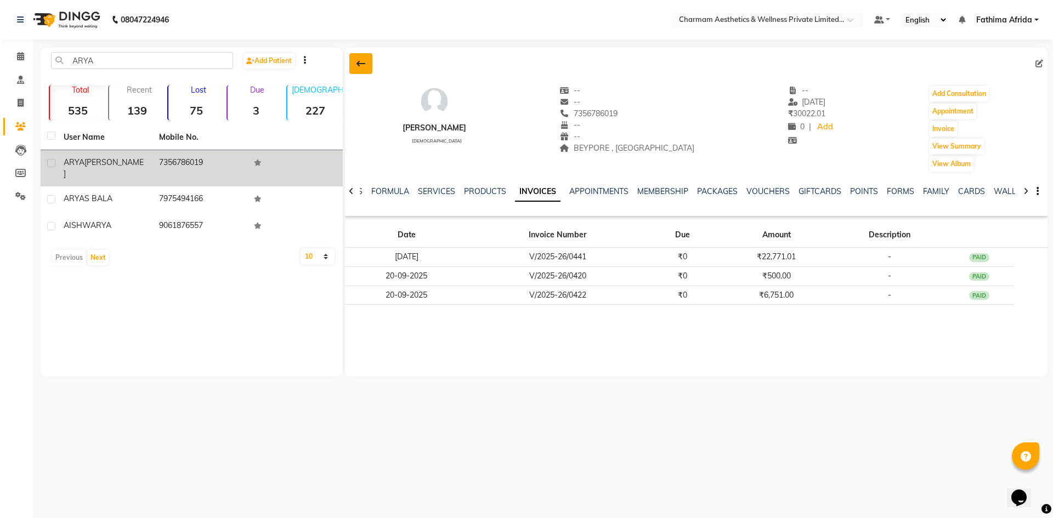
click at [359, 62] on icon at bounding box center [361, 63] width 9 height 9
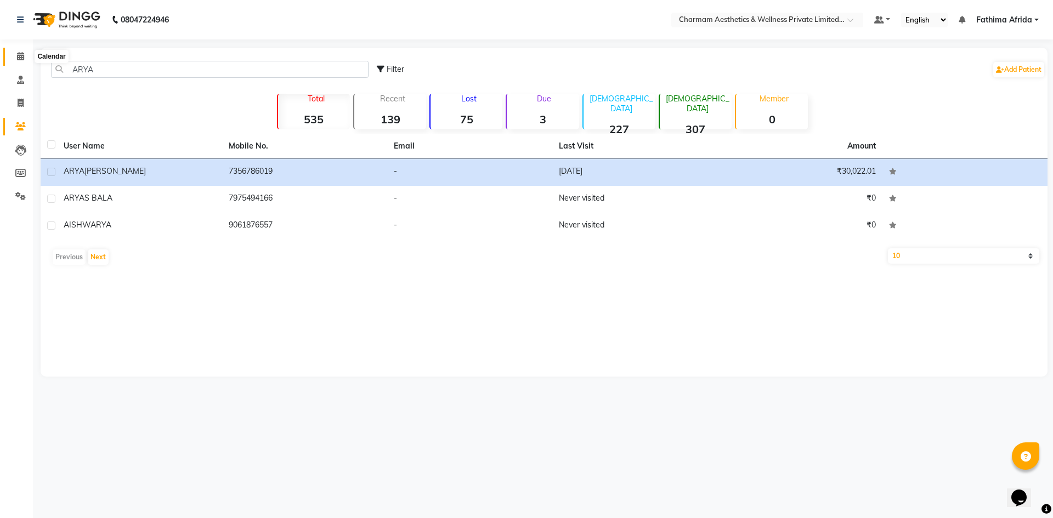
click at [22, 55] on icon at bounding box center [20, 56] width 7 height 8
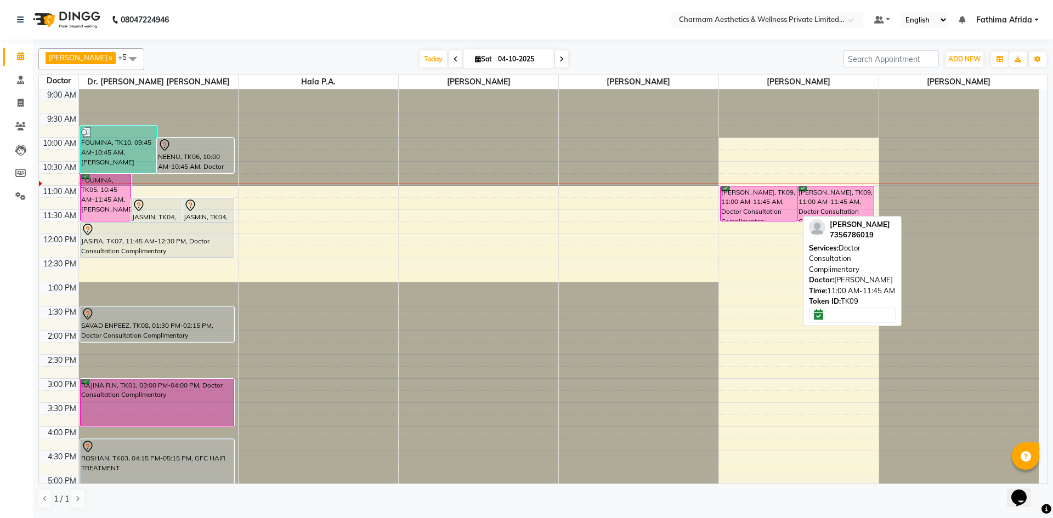
click at [766, 220] on div at bounding box center [759, 221] width 76 height 4
select select "6"
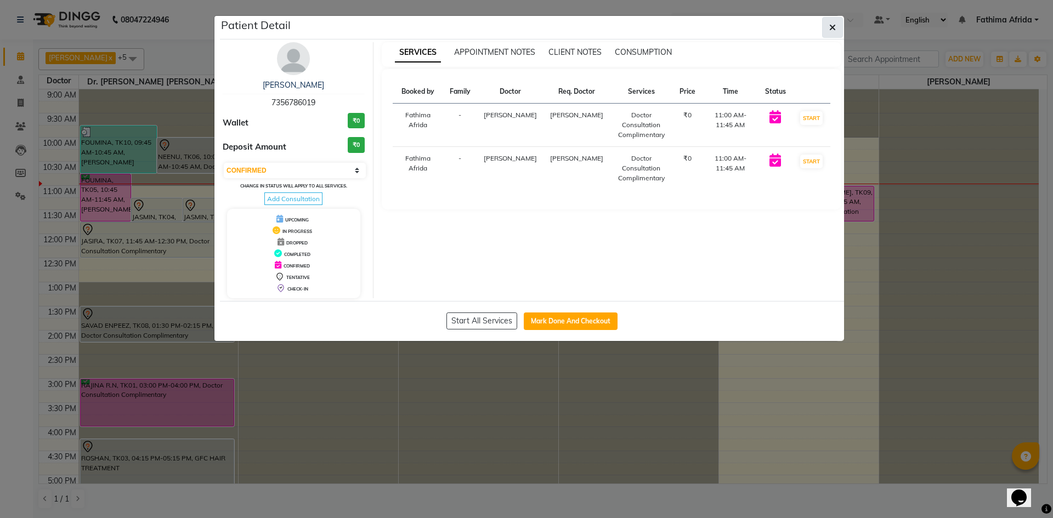
click at [833, 25] on icon "button" at bounding box center [832, 27] width 7 height 9
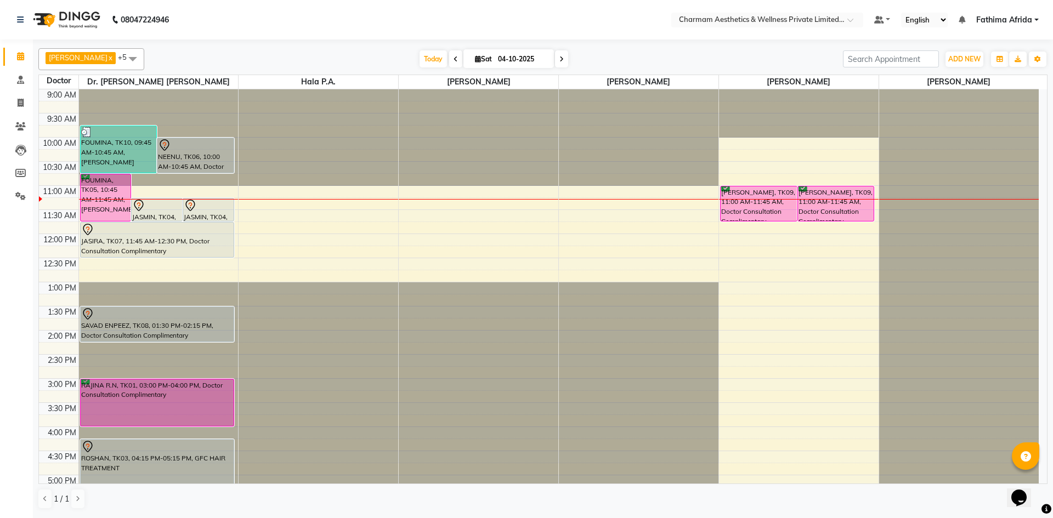
click at [440, 262] on div "9:00 AM 9:30 AM 10:00 AM 10:30 AM 11:00 AM 11:30 AM 12:00 PM 12:30 PM 1:00 PM 1…" at bounding box center [539, 354] width 1000 height 530
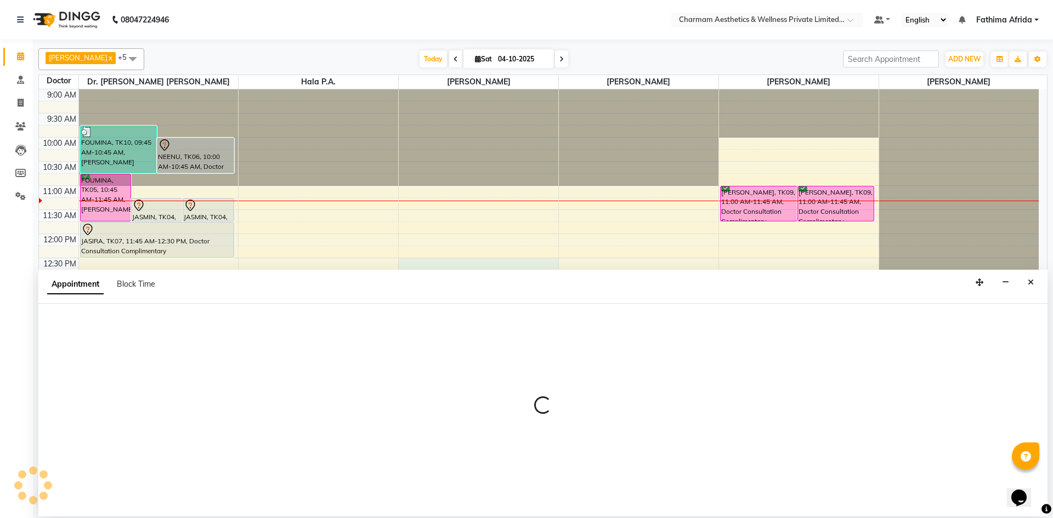
click at [7, 490] on div "Calendar Consultation Invoice Patients Leads Members Settings Completed InProgr…" at bounding box center [74, 266] width 148 height 471
select select "69954"
select select "tentative"
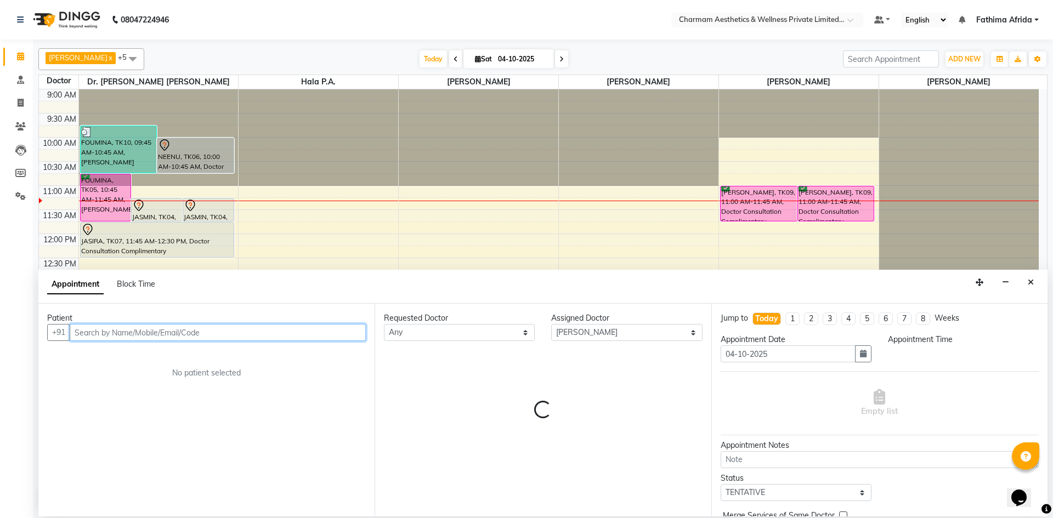
select select "750"
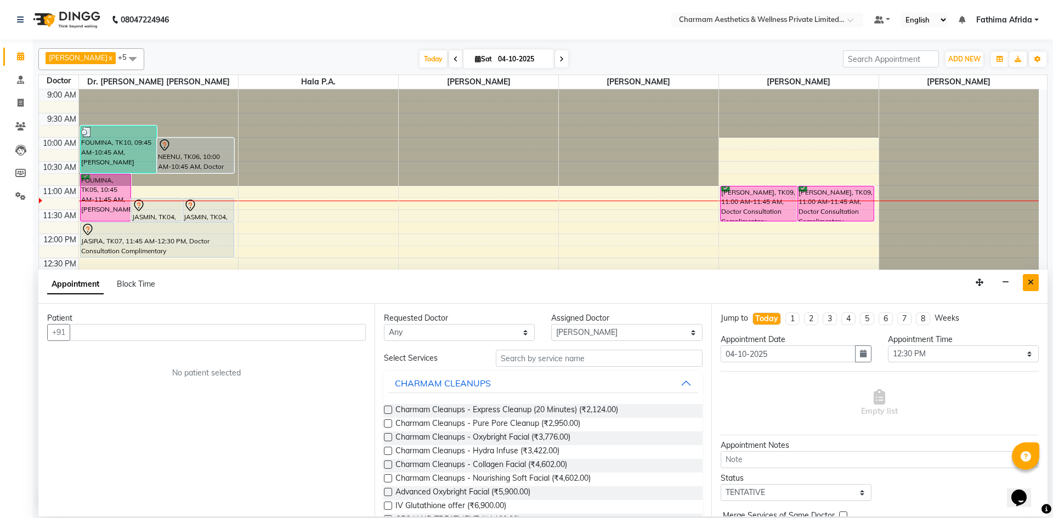
click at [1031, 280] on icon "Close" at bounding box center [1031, 283] width 6 height 8
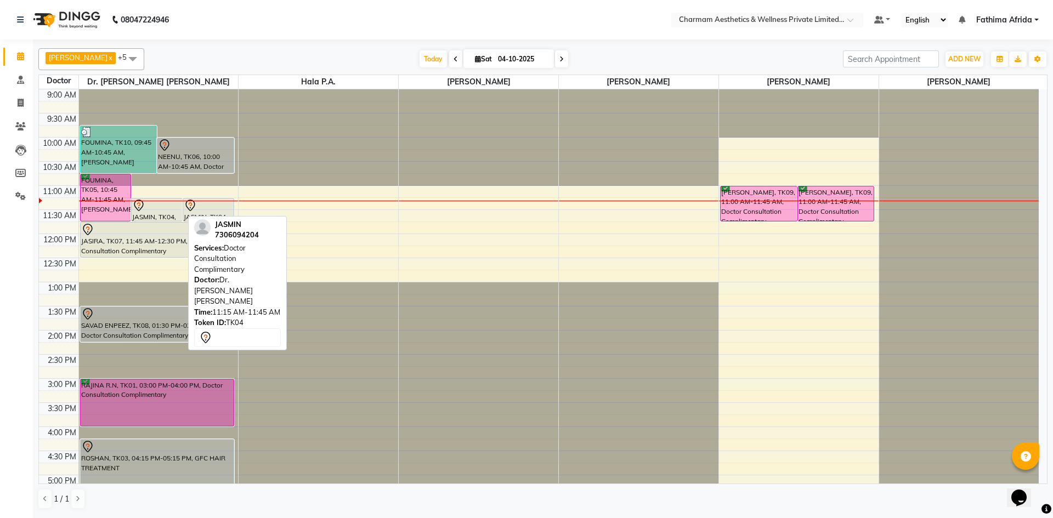
click at [165, 211] on div at bounding box center [156, 205] width 49 height 13
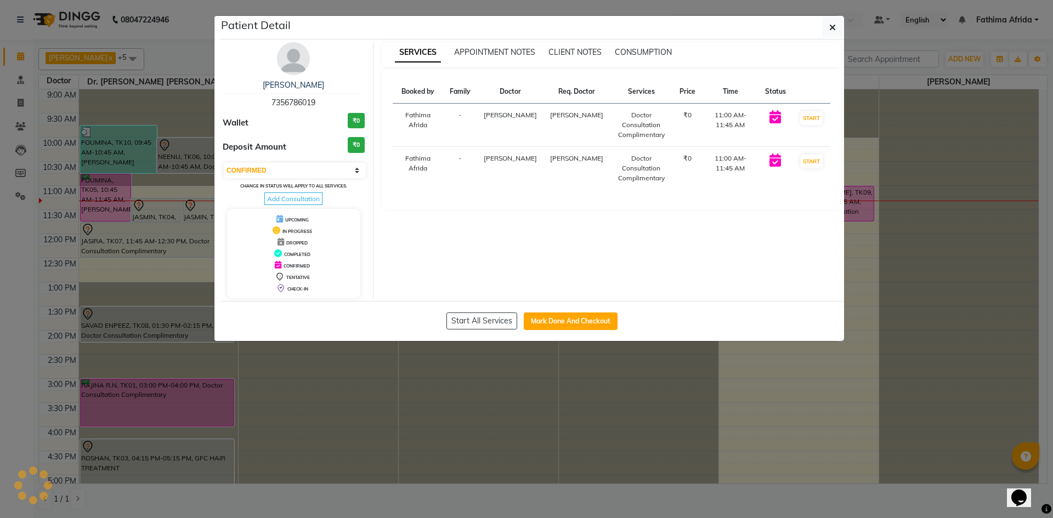
select select "7"
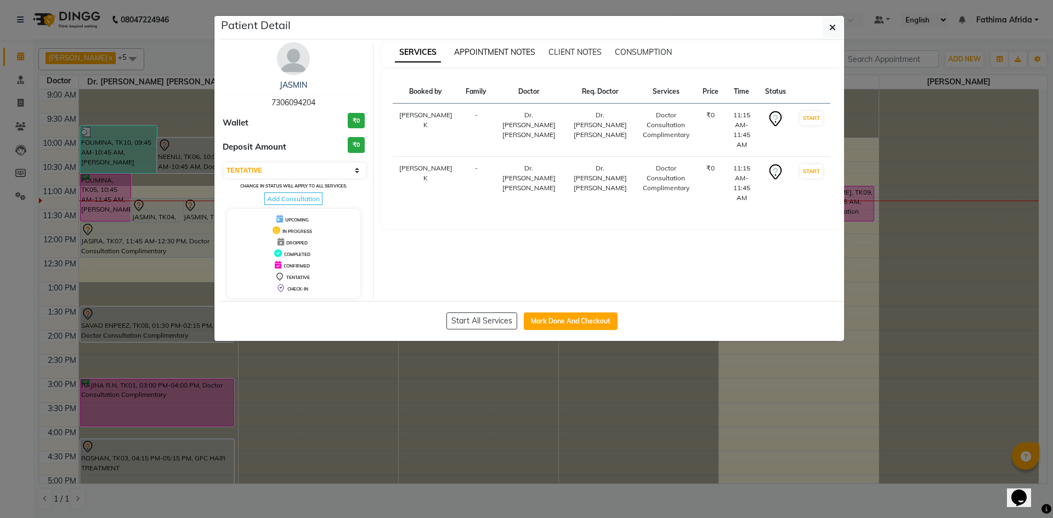
click at [484, 47] on span "APPOINTMENT NOTES" at bounding box center [494, 52] width 81 height 10
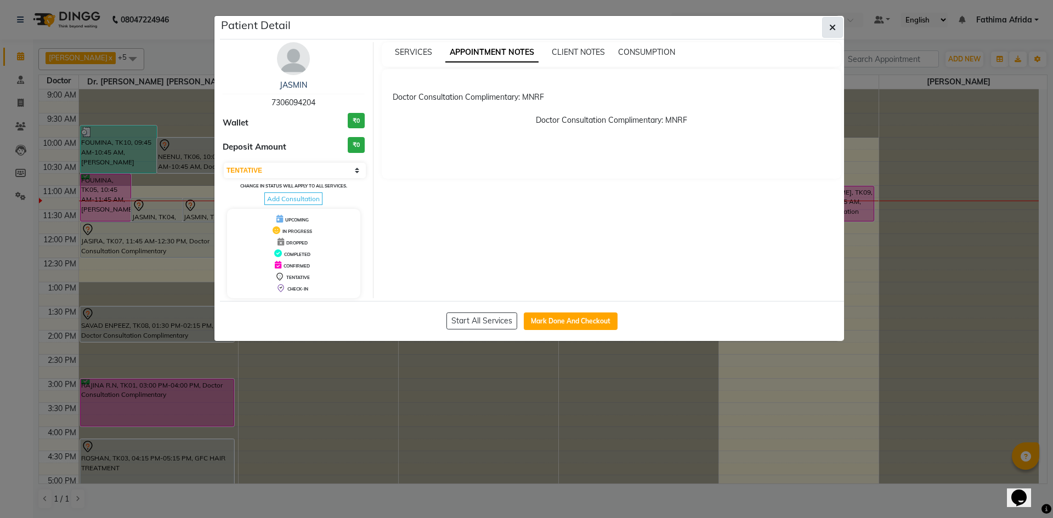
click at [829, 24] on button "button" at bounding box center [832, 27] width 21 height 21
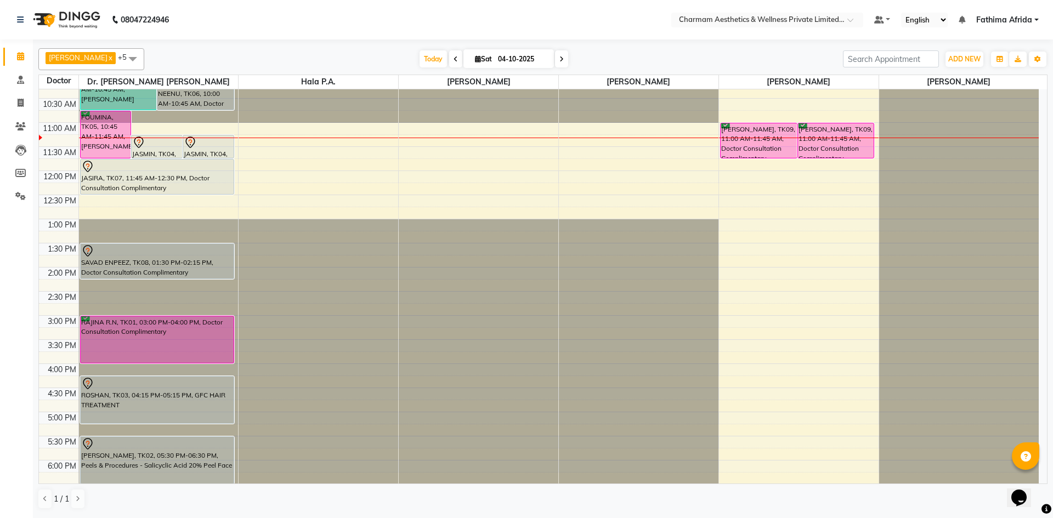
scroll to position [136, 0]
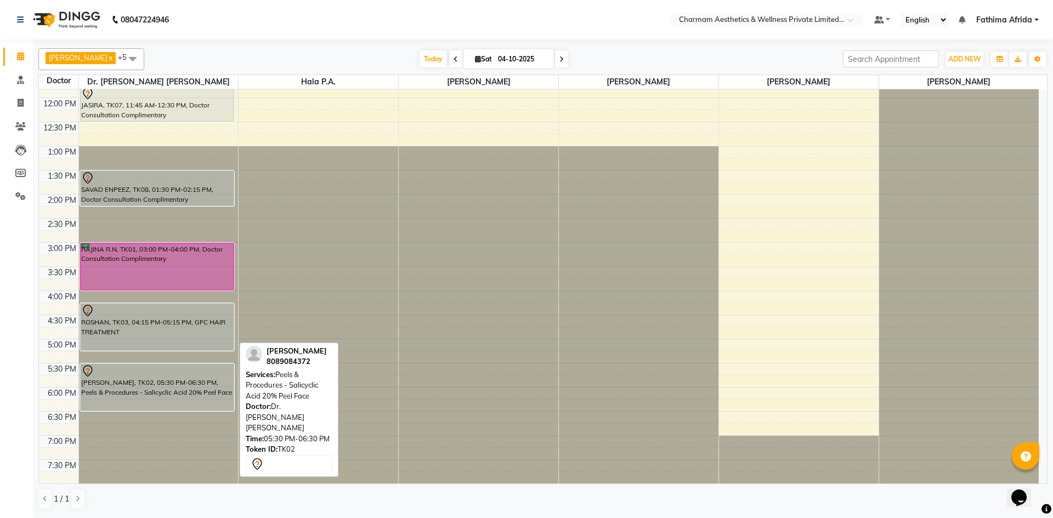
click at [206, 381] on div "[PERSON_NAME], TK02, 05:30 PM-06:30 PM, Peels & Procedures - Salicyclic Acid 20…" at bounding box center [158, 387] width 154 height 47
select select "7"
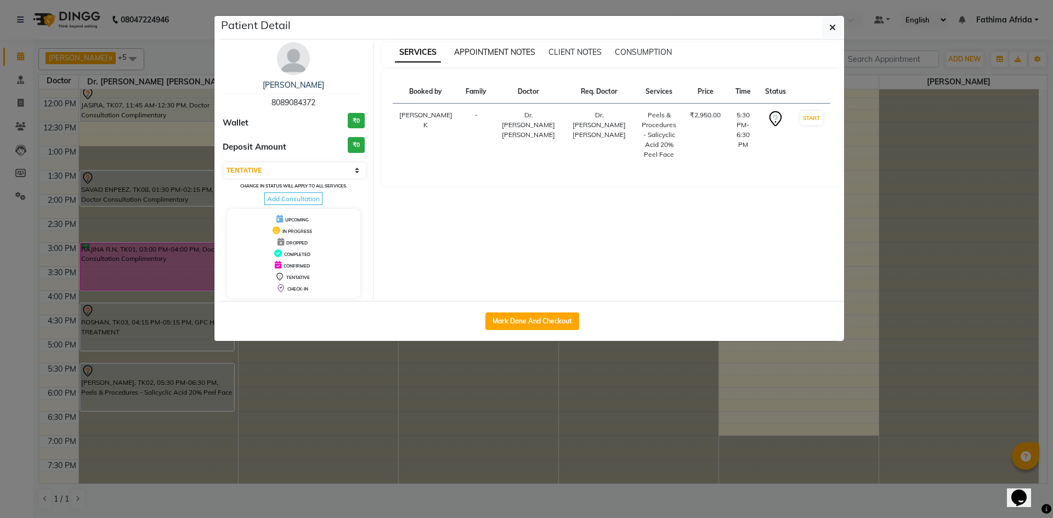
click at [513, 55] on span "APPOINTMENT NOTES" at bounding box center [494, 52] width 81 height 10
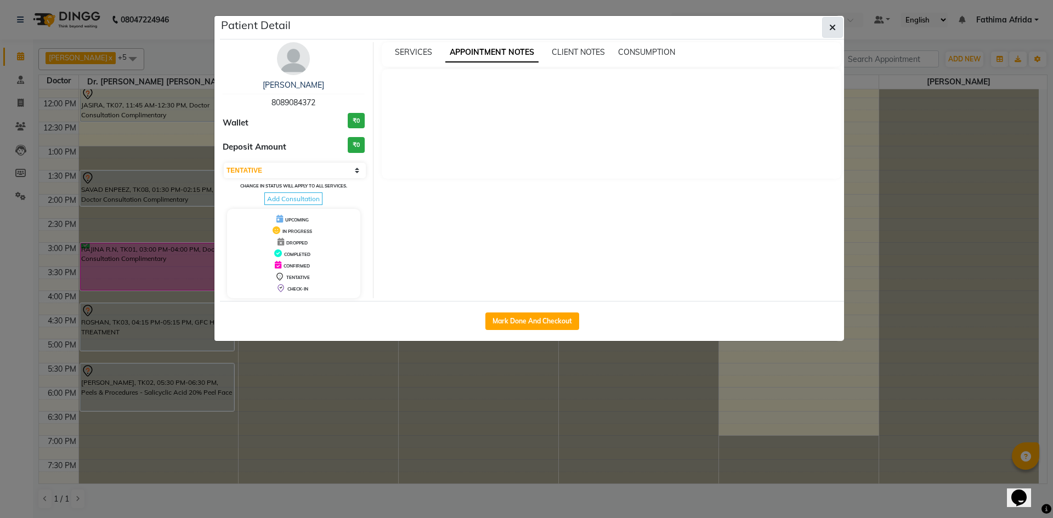
click at [831, 20] on button "button" at bounding box center [832, 27] width 21 height 21
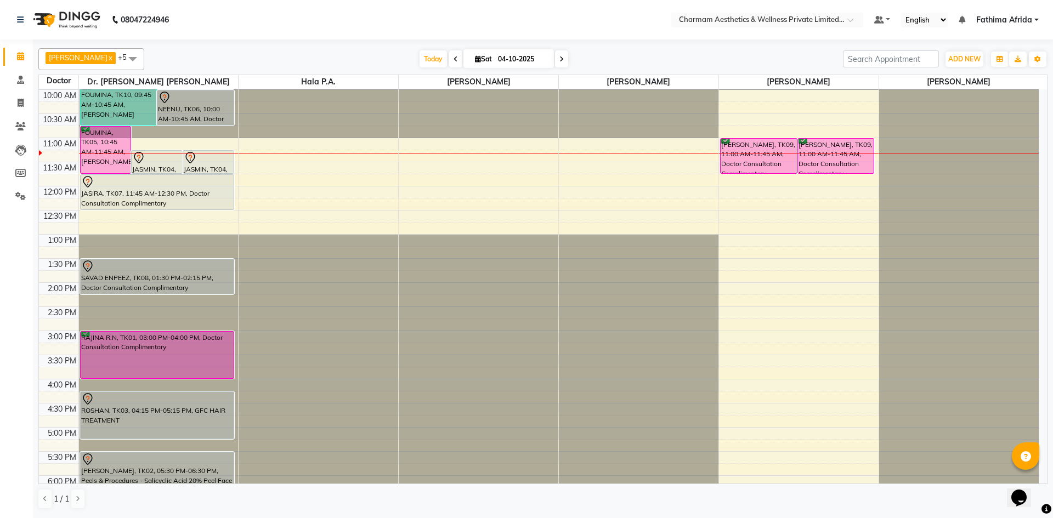
scroll to position [0, 0]
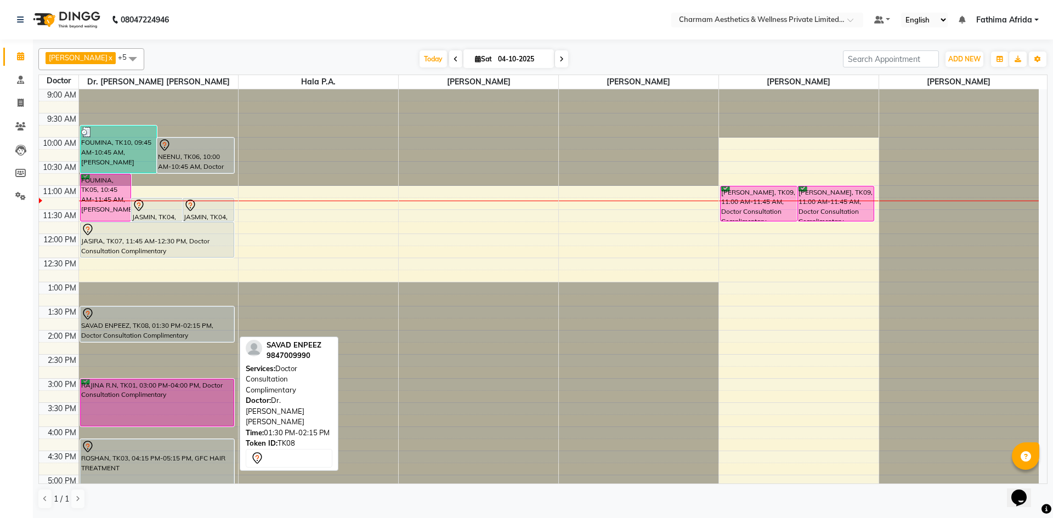
click at [137, 323] on div "SAVAD ENPEEZ, TK08, 01:30 PM-02:15 PM, Doctor Consultation Complimentary" at bounding box center [158, 324] width 154 height 35
select select "7"
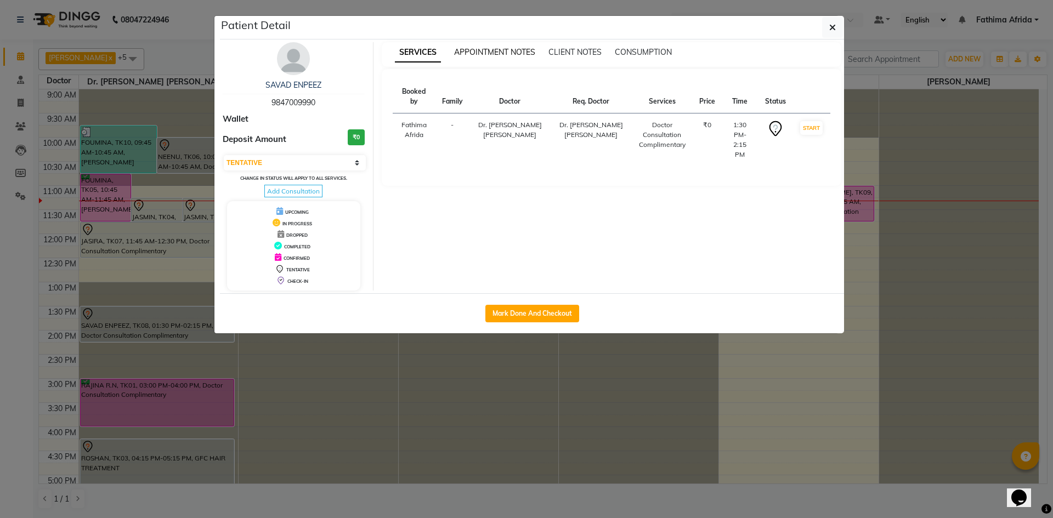
click at [491, 55] on span "APPOINTMENT NOTES" at bounding box center [494, 52] width 81 height 10
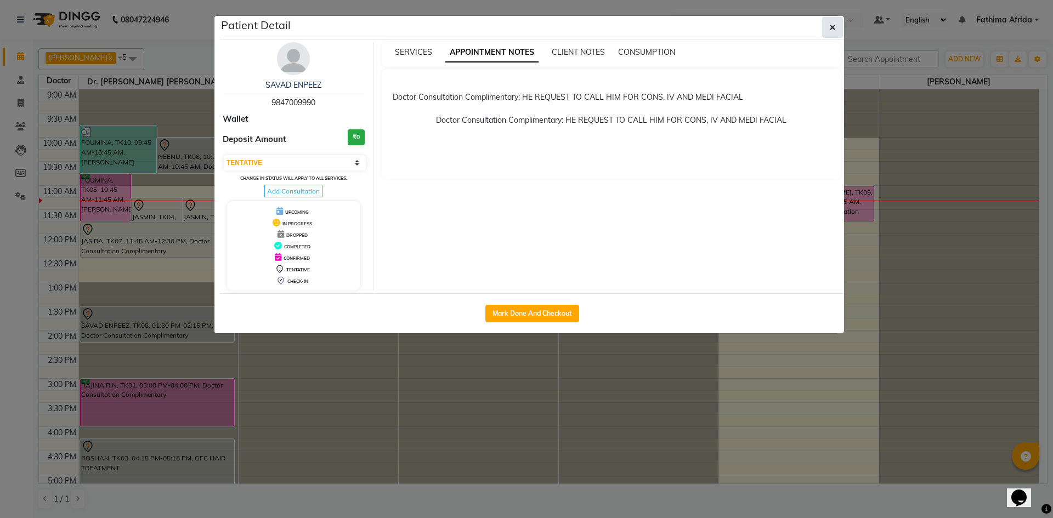
click at [825, 30] on button "button" at bounding box center [832, 27] width 21 height 21
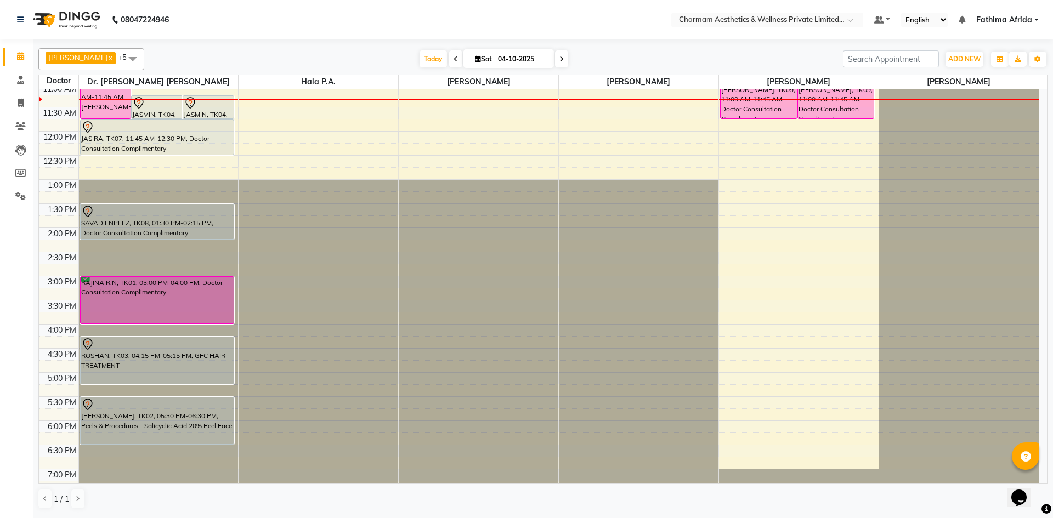
scroll to position [26, 0]
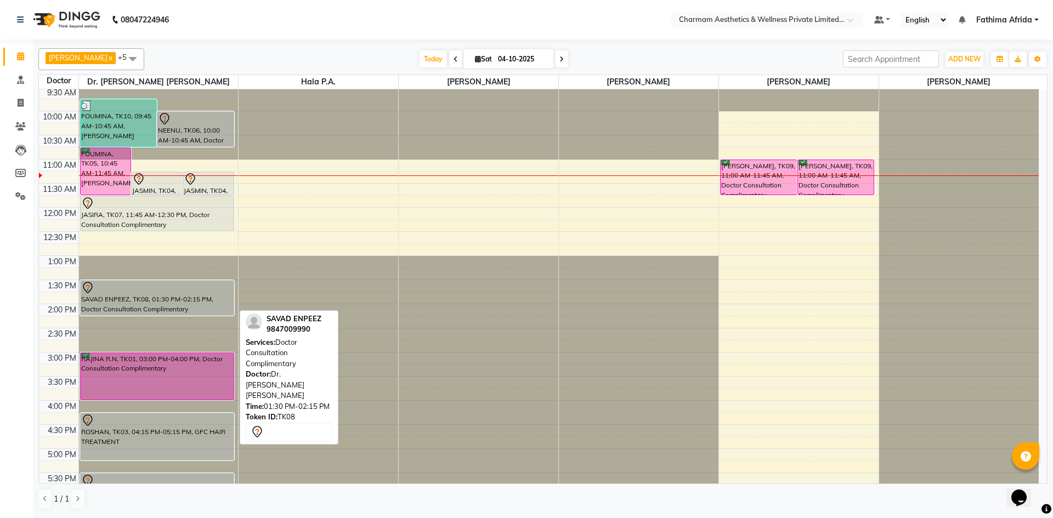
click at [134, 284] on div "FOUMINA, TK05, 10:45 AM-11:45 AM, MOUNJARO JASMIN, TK04, 11:15 AM-11:45 AM, Doc…" at bounding box center [159, 328] width 160 height 530
click at [125, 291] on div at bounding box center [157, 287] width 152 height 13
select select "7"
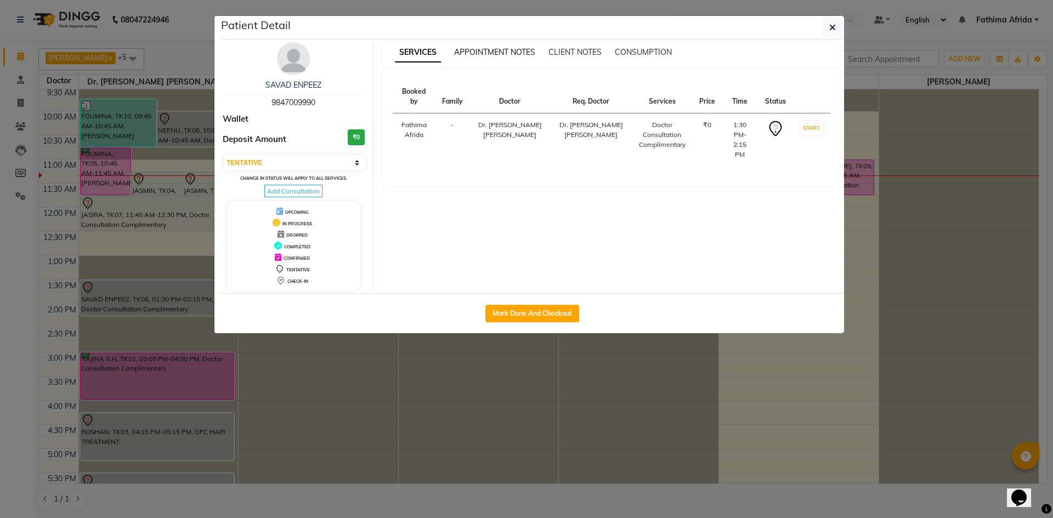
click at [468, 49] on span "APPOINTMENT NOTES" at bounding box center [494, 52] width 81 height 10
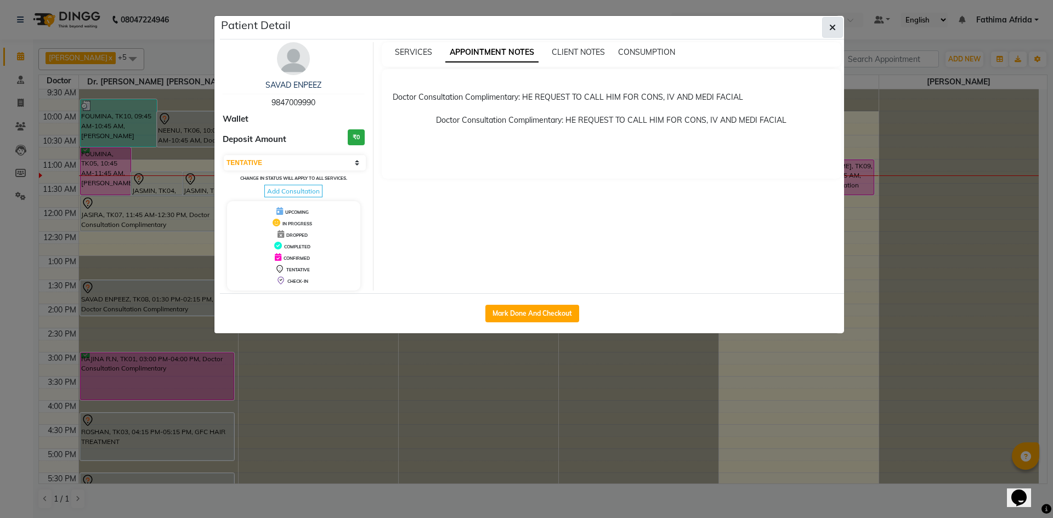
click at [832, 27] on icon "button" at bounding box center [832, 27] width 7 height 9
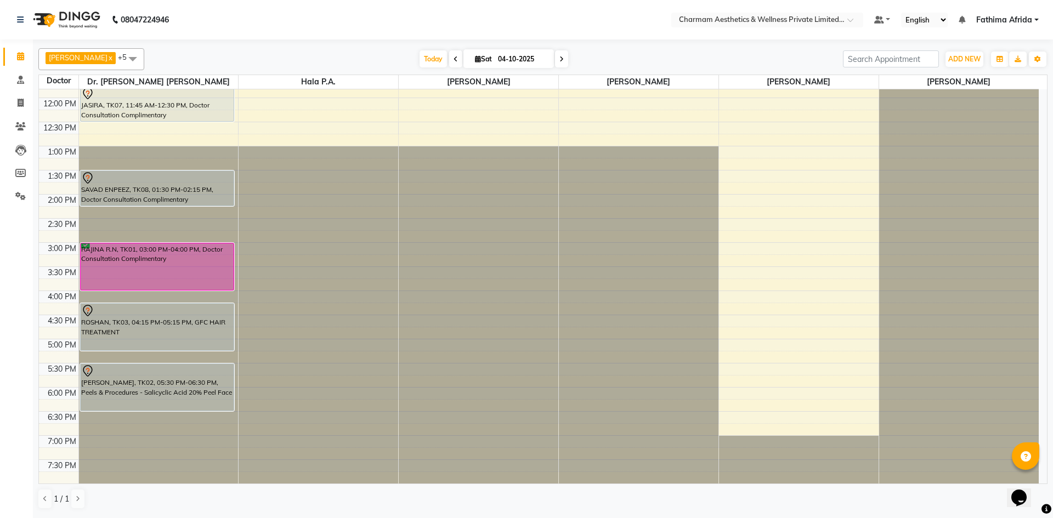
scroll to position [0, 0]
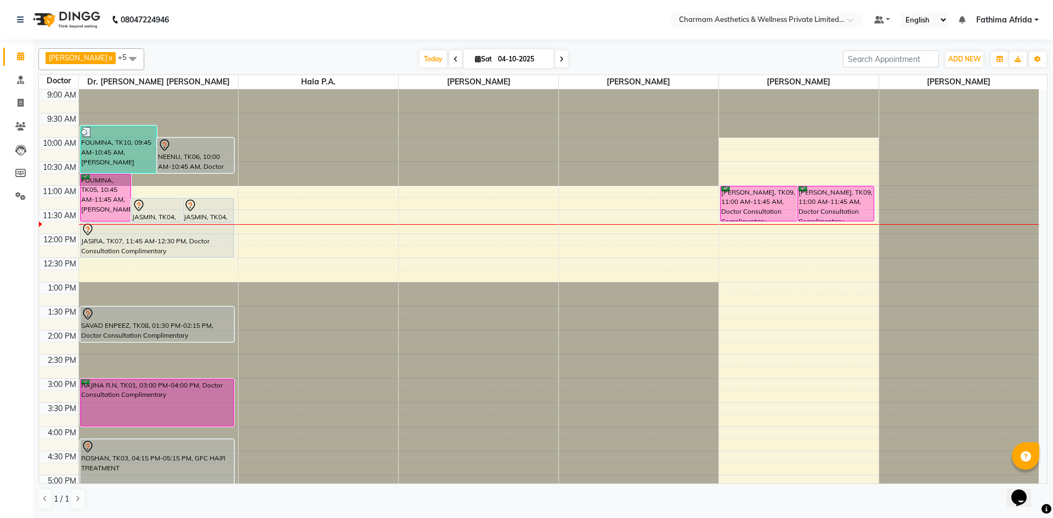
click at [564, 60] on icon at bounding box center [561, 59] width 4 height 7
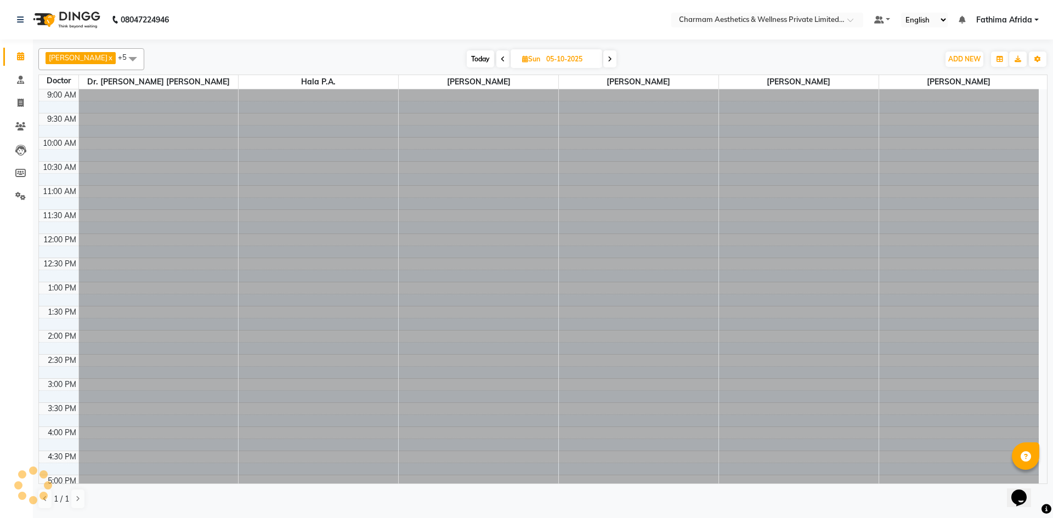
scroll to position [97, 0]
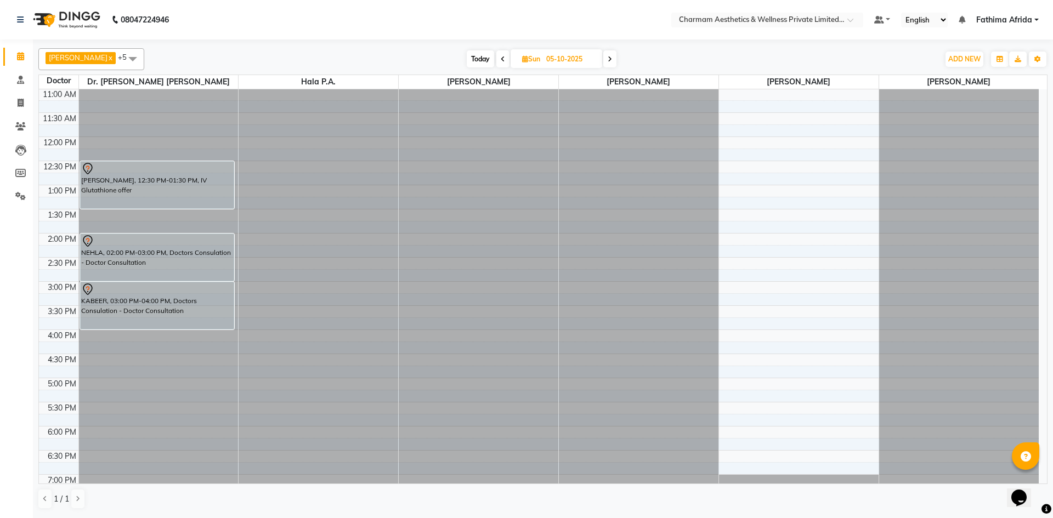
click at [612, 58] on icon at bounding box center [610, 59] width 4 height 7
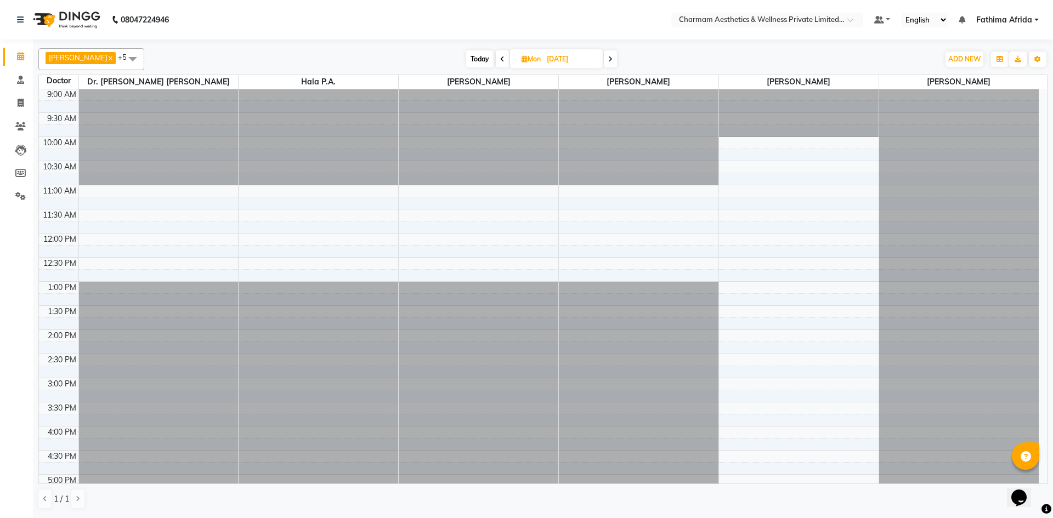
scroll to position [0, 0]
click at [613, 59] on icon at bounding box center [610, 59] width 4 height 7
type input "07-10-2025"
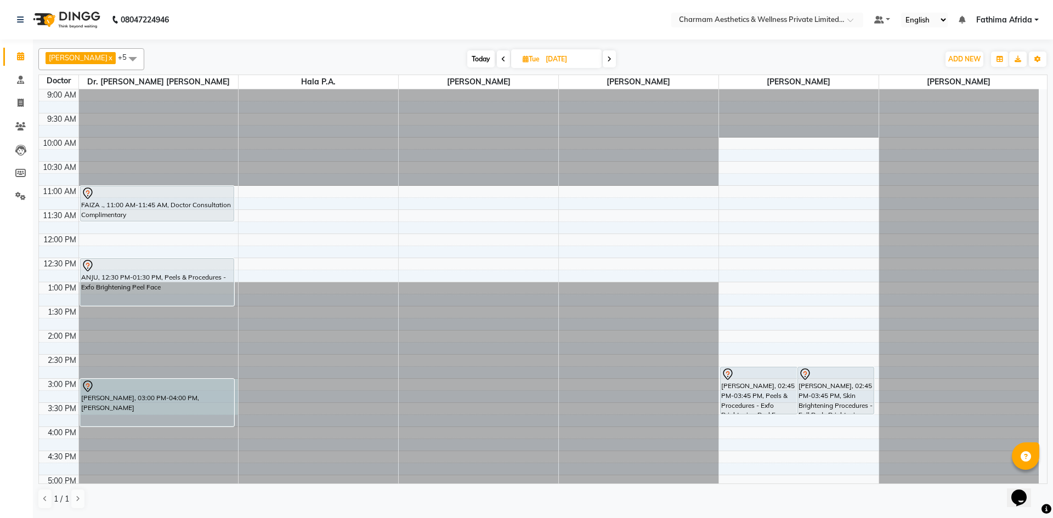
drag, startPoint x: 236, startPoint y: 387, endPoint x: 237, endPoint y: 410, distance: 23.1
click at [237, 89] on div at bounding box center [159, 89] width 160 height 0
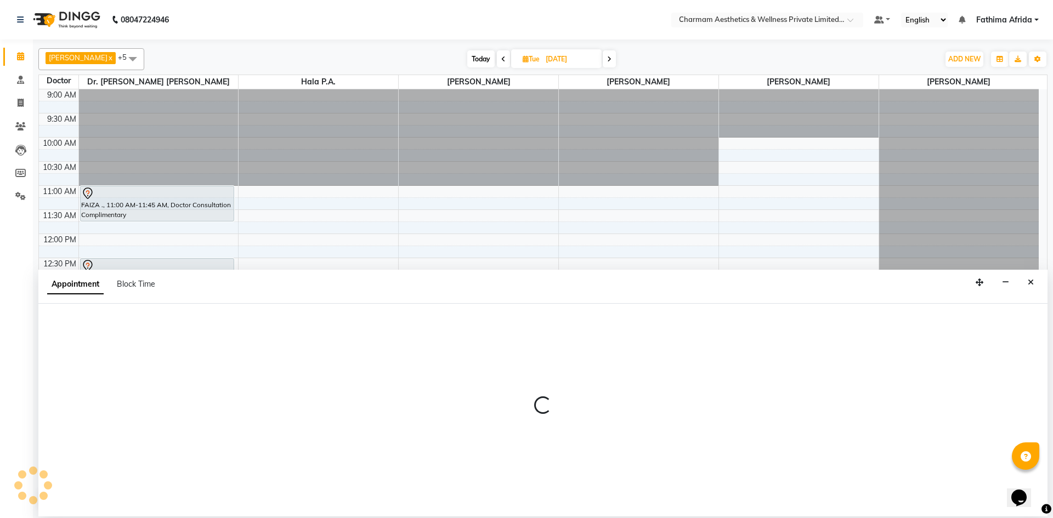
select select "69891"
select select "900"
select select "tentative"
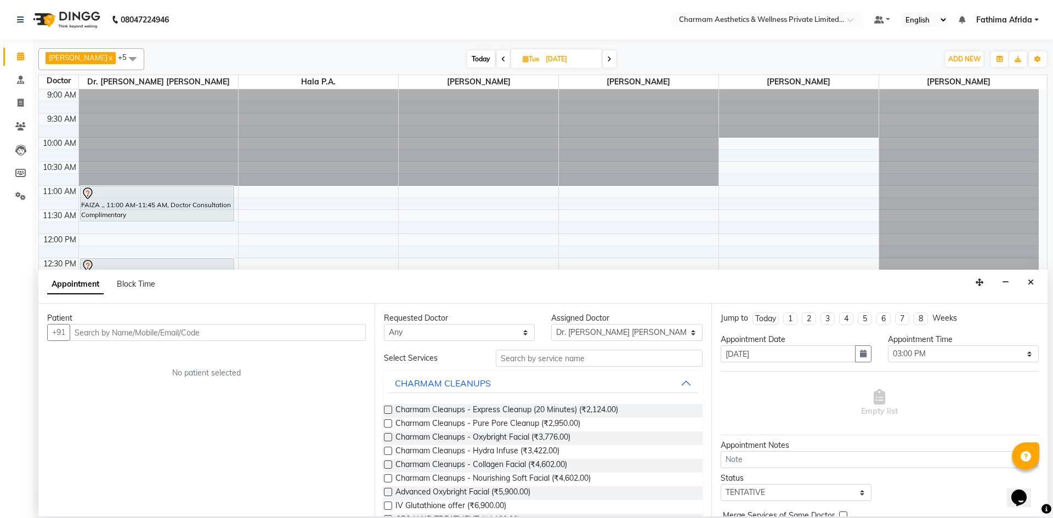
click at [286, 335] on input "text" at bounding box center [218, 332] width 296 height 17
click at [1032, 282] on icon "Close" at bounding box center [1031, 283] width 6 height 8
